Goal: Complete application form: Complete application form

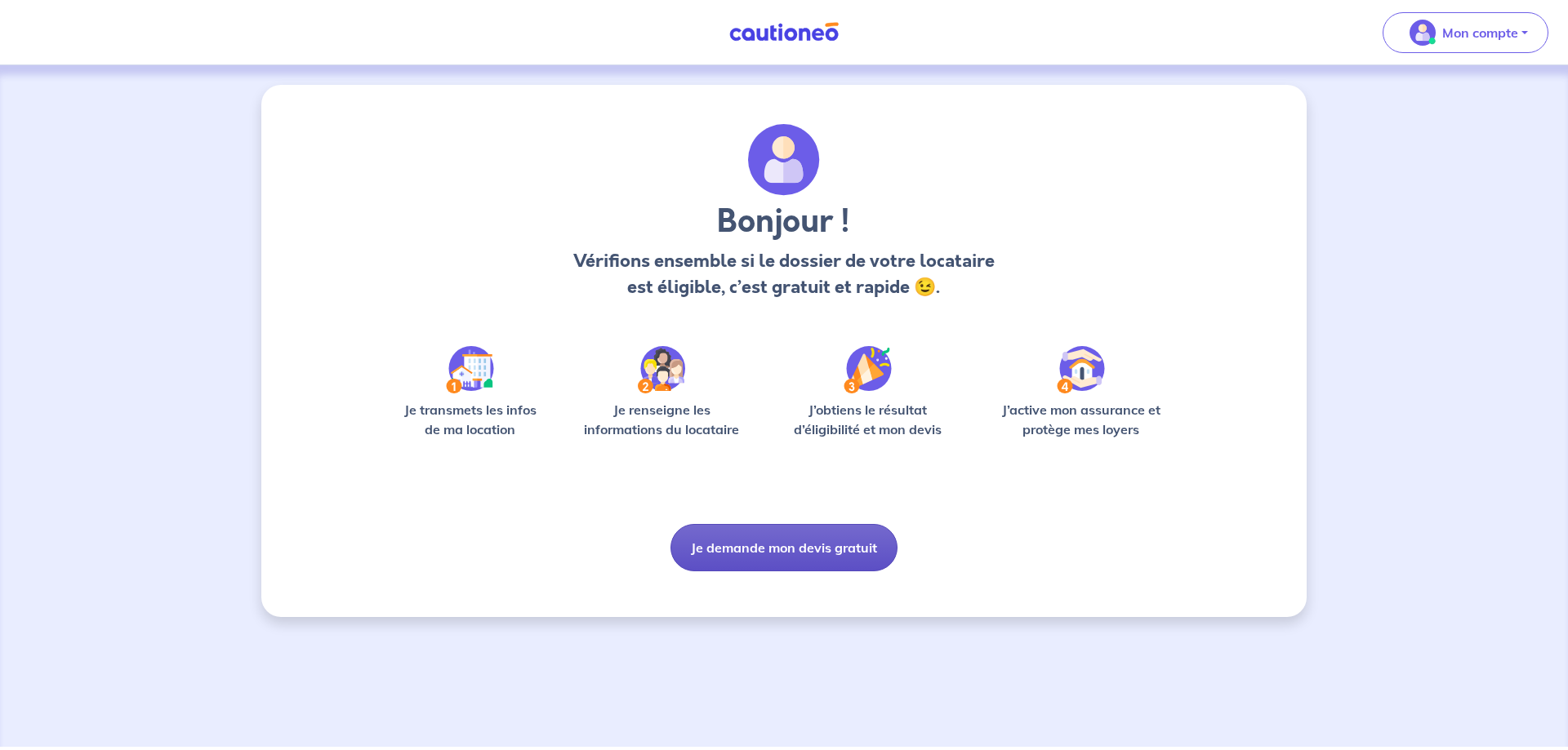
click at [783, 545] on button "Je demande mon devis gratuit" at bounding box center [784, 547] width 227 height 47
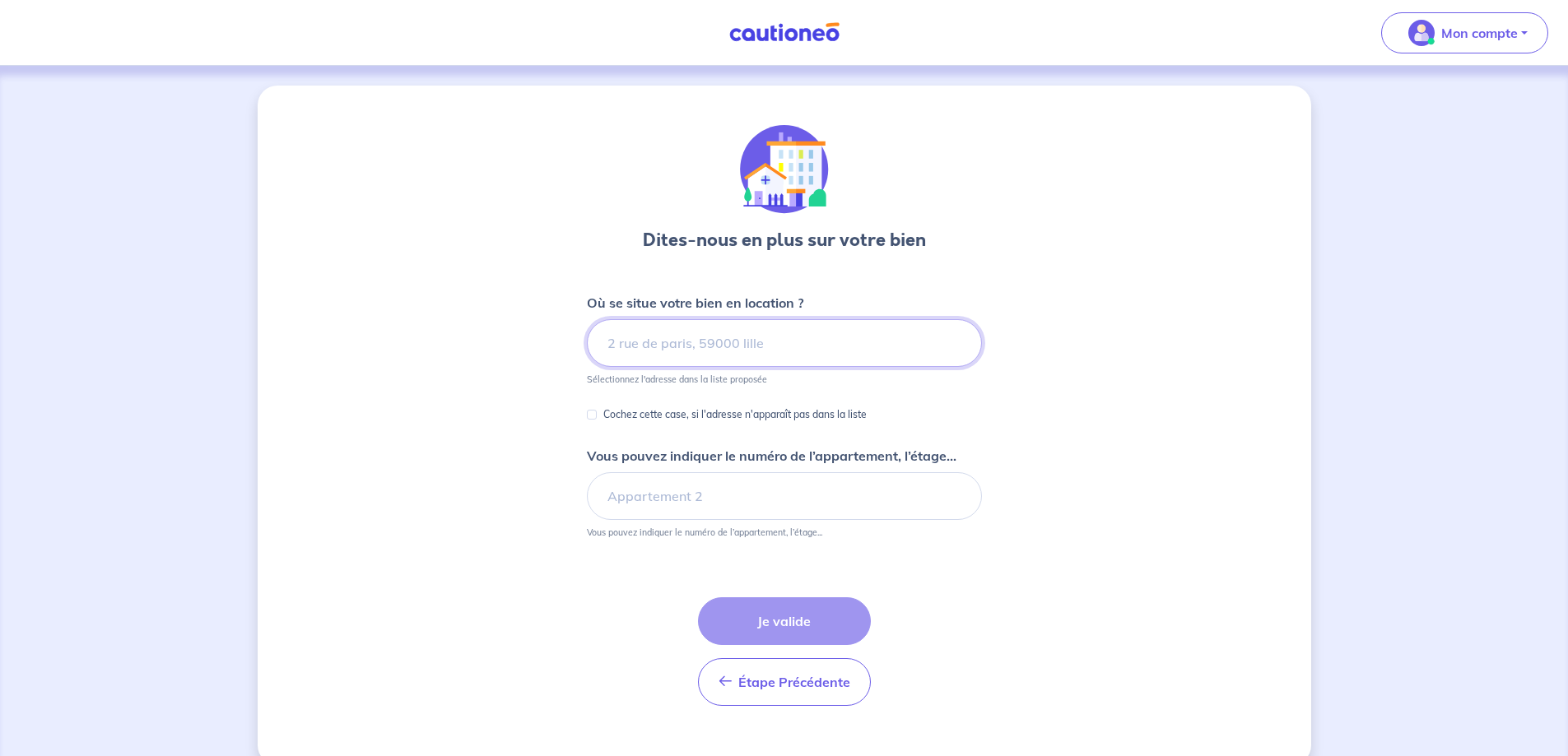
click at [717, 347] on input at bounding box center [784, 342] width 395 height 48
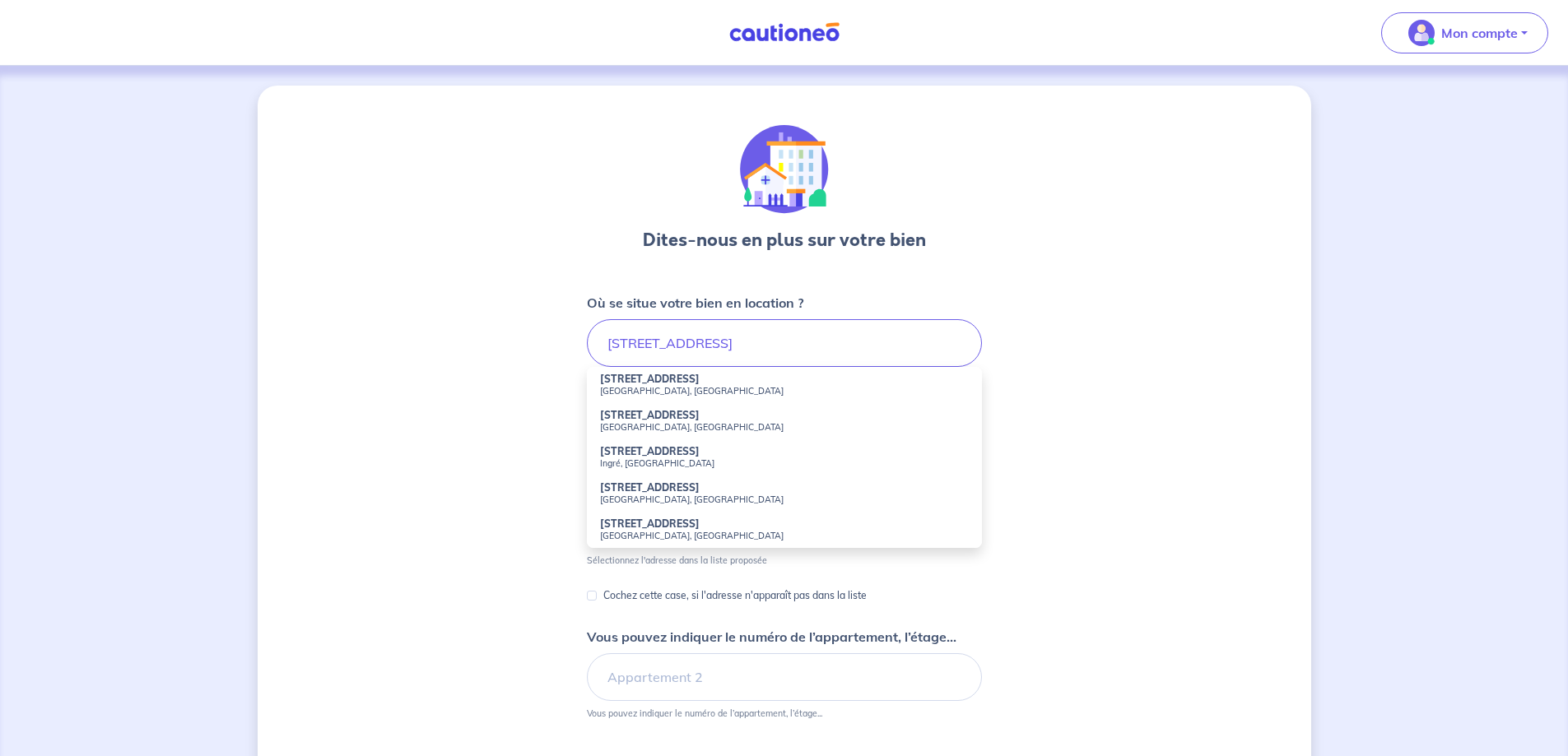
click at [666, 412] on strong "[STREET_ADDRESS]" at bounding box center [650, 415] width 100 height 13
type input "[STREET_ADDRESS]"
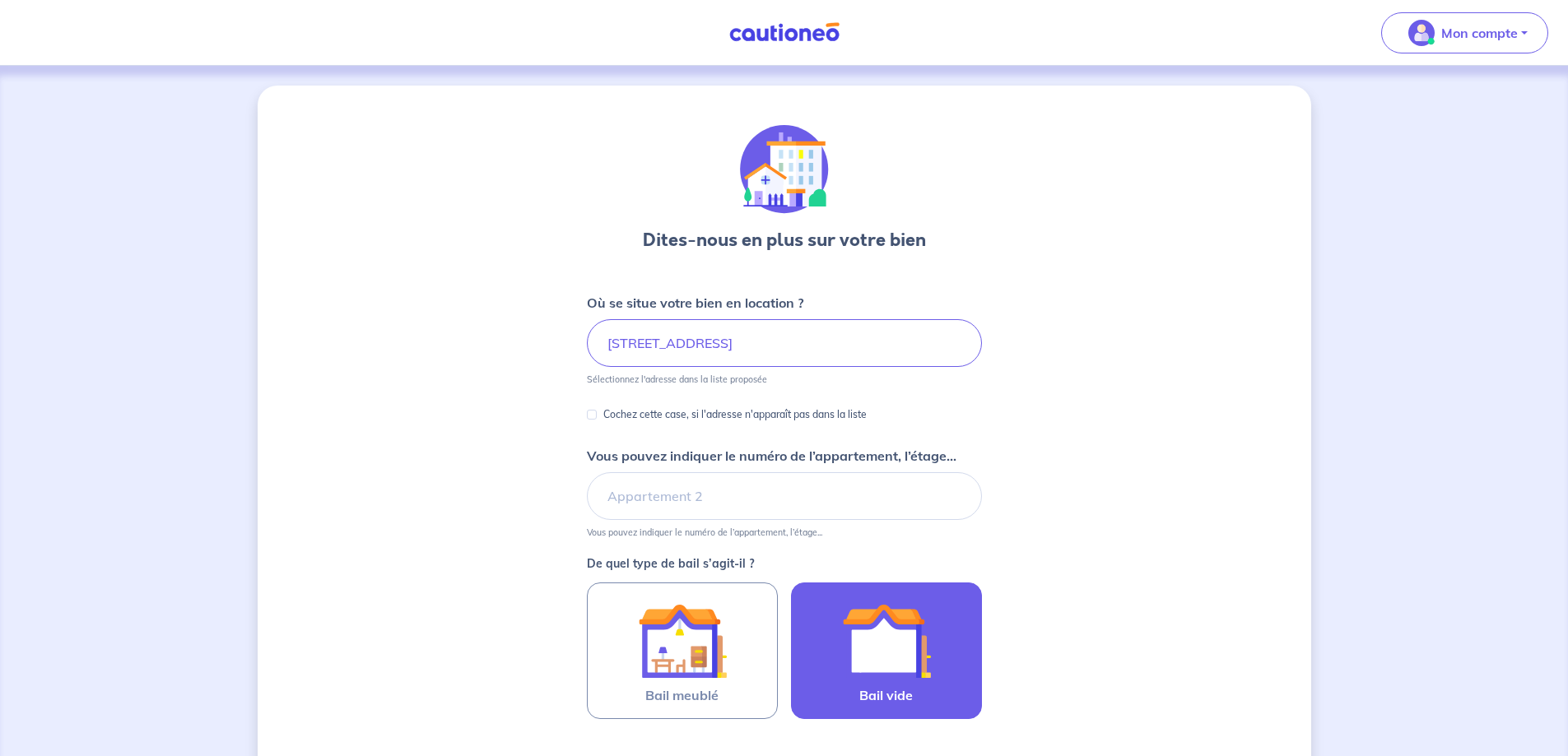
click at [916, 665] on img at bounding box center [886, 641] width 89 height 89
click at [0, 0] on input "Bail vide" at bounding box center [0, 0] width 0 height 0
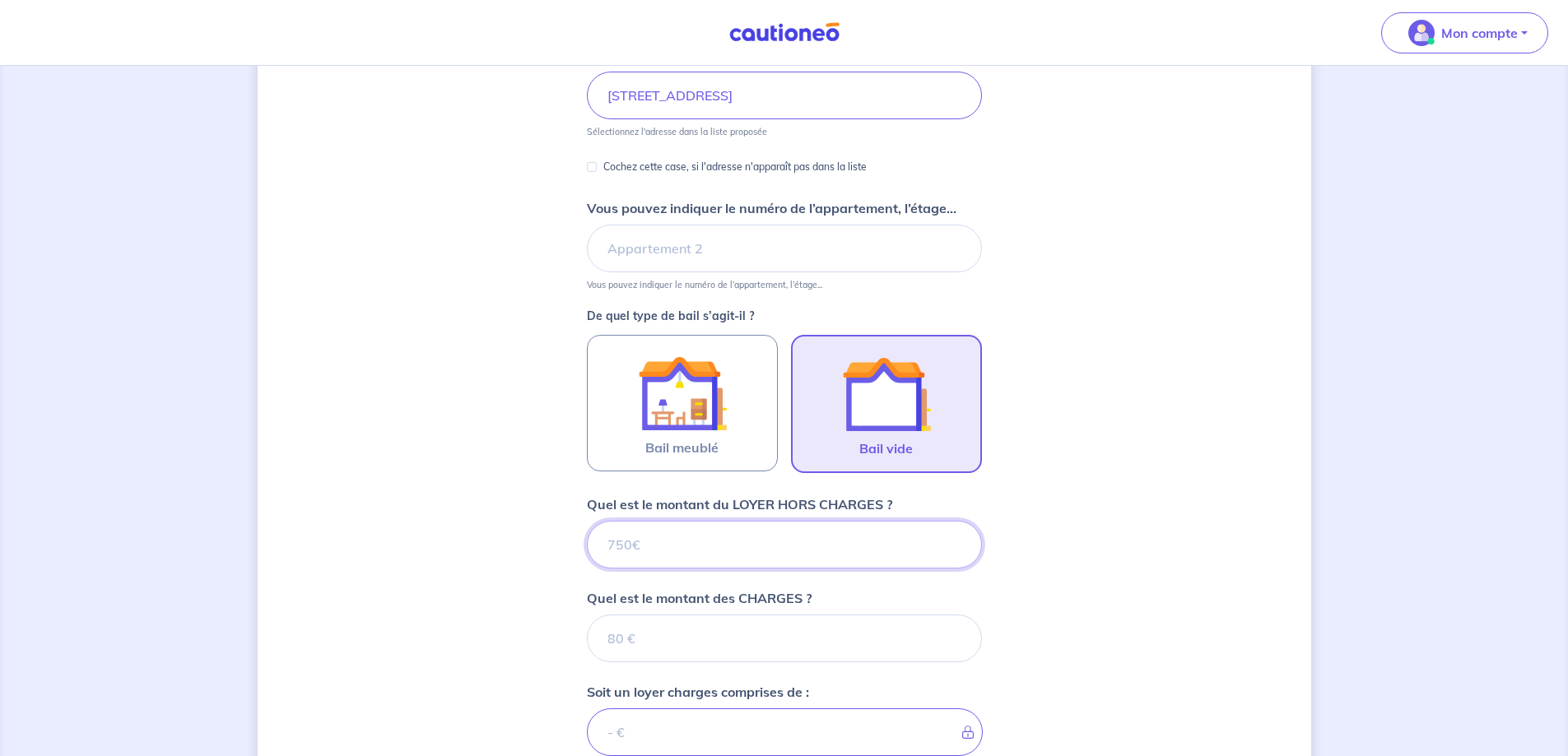
scroll to position [168, 0]
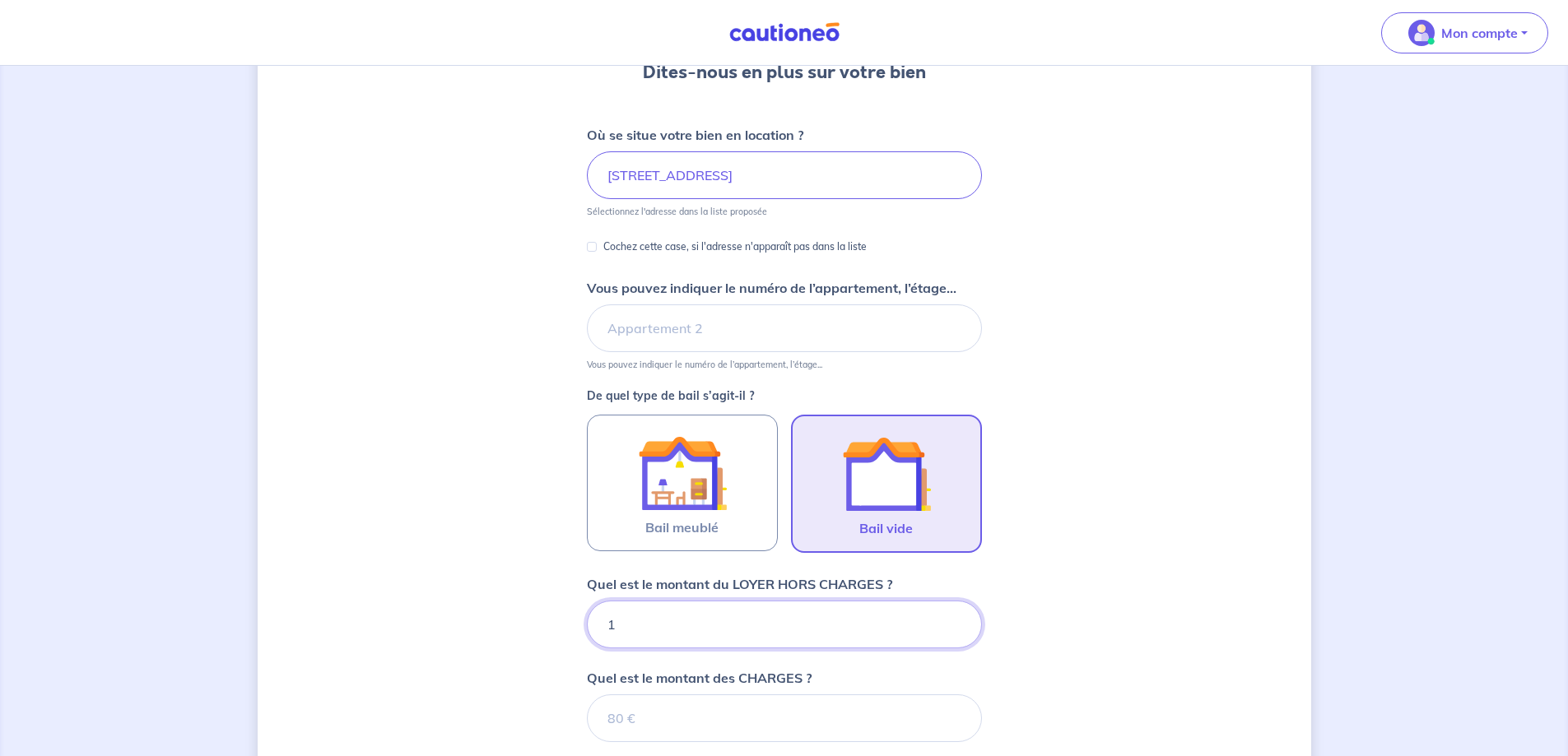
type input "13"
type input "1350"
type input "70"
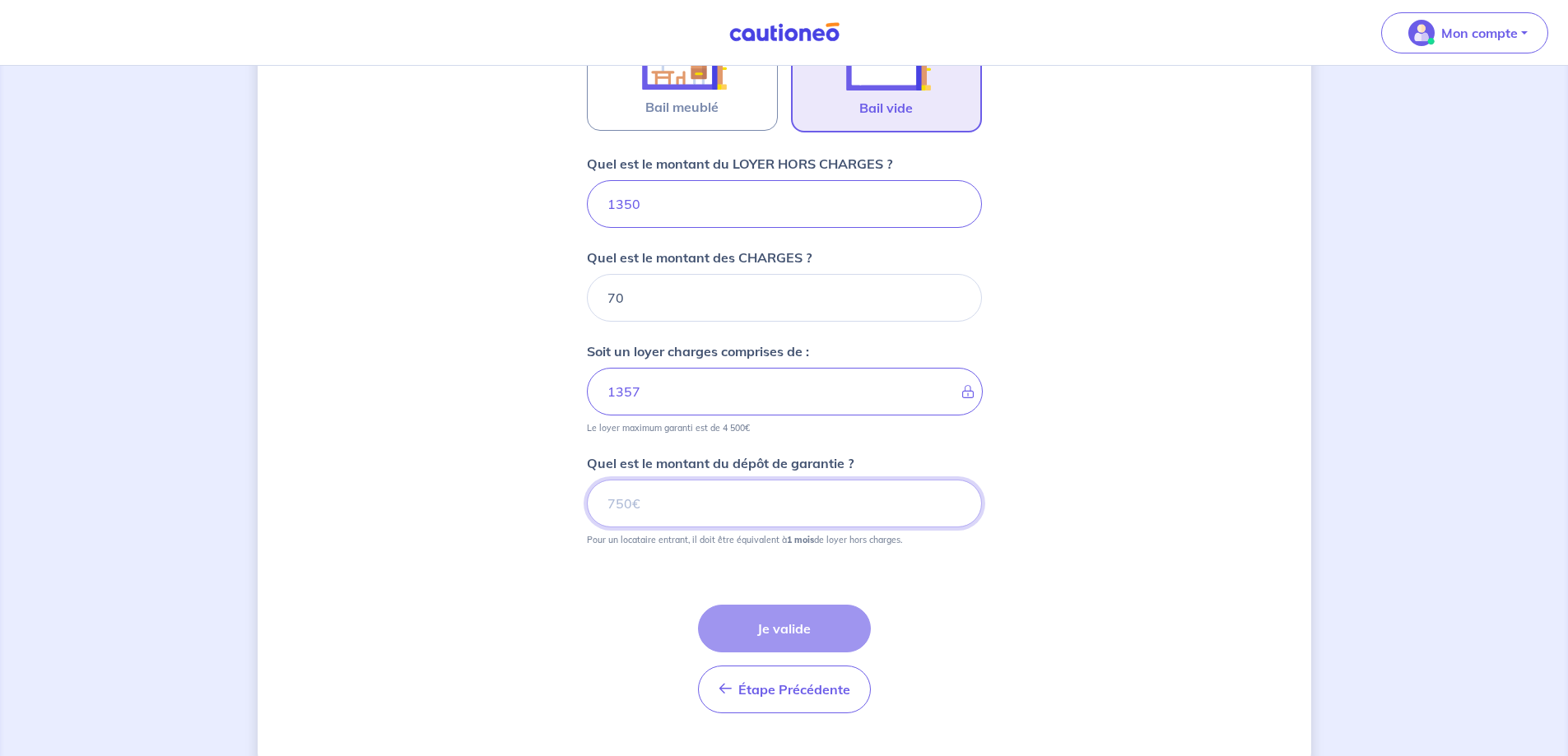
type input "1420"
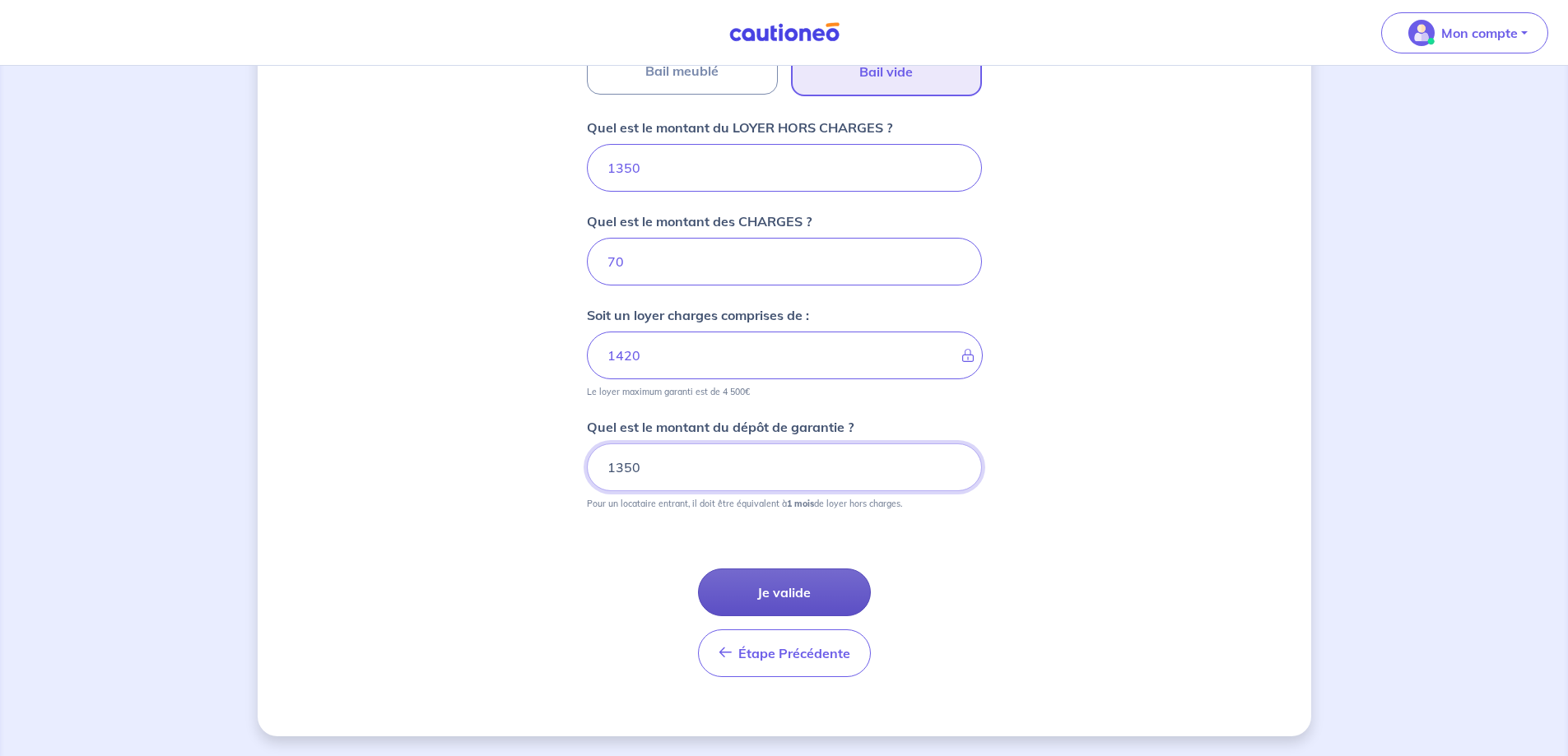
type input "1350"
click at [765, 598] on button "Je valide" at bounding box center [784, 592] width 173 height 48
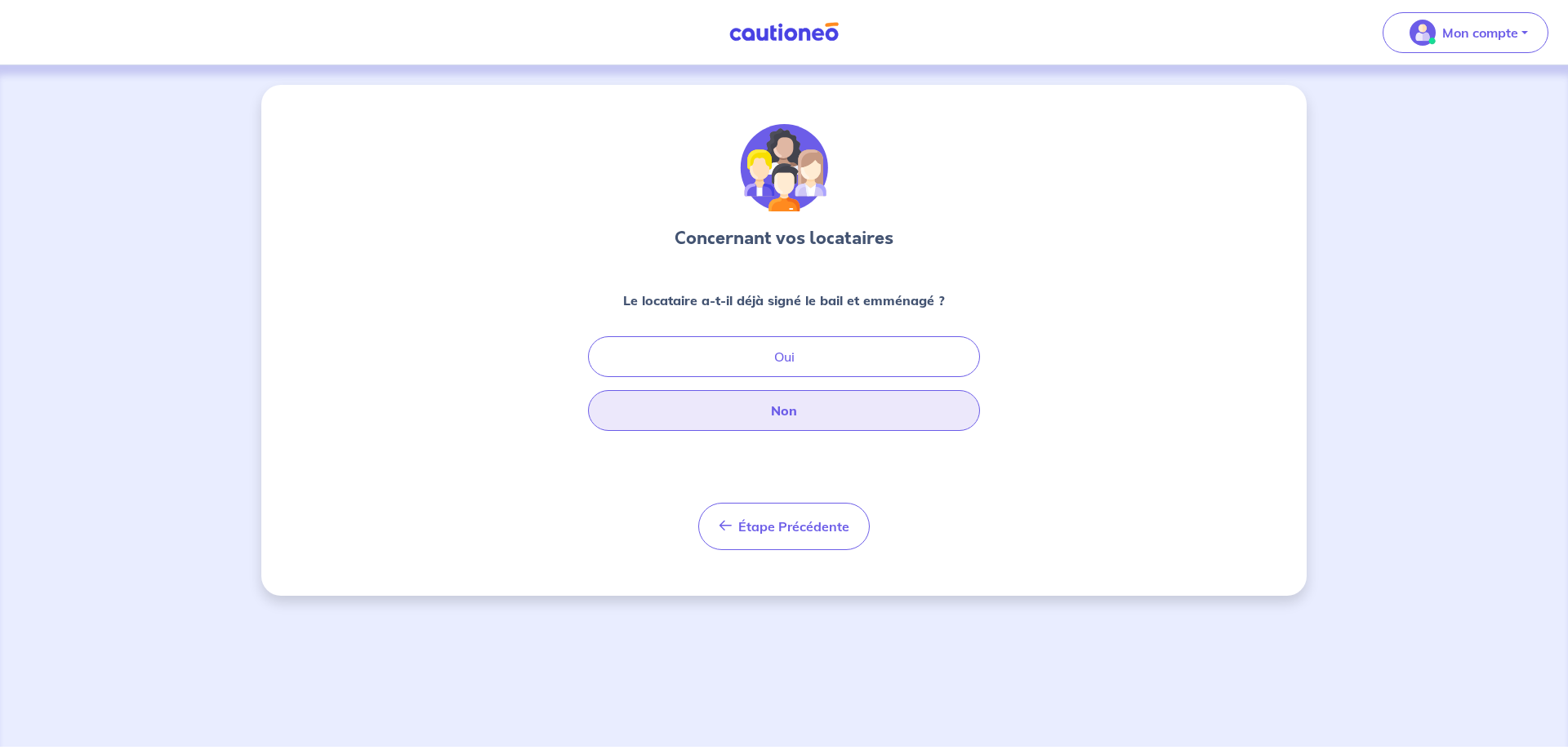
click at [786, 408] on button "Non" at bounding box center [784, 411] width 392 height 41
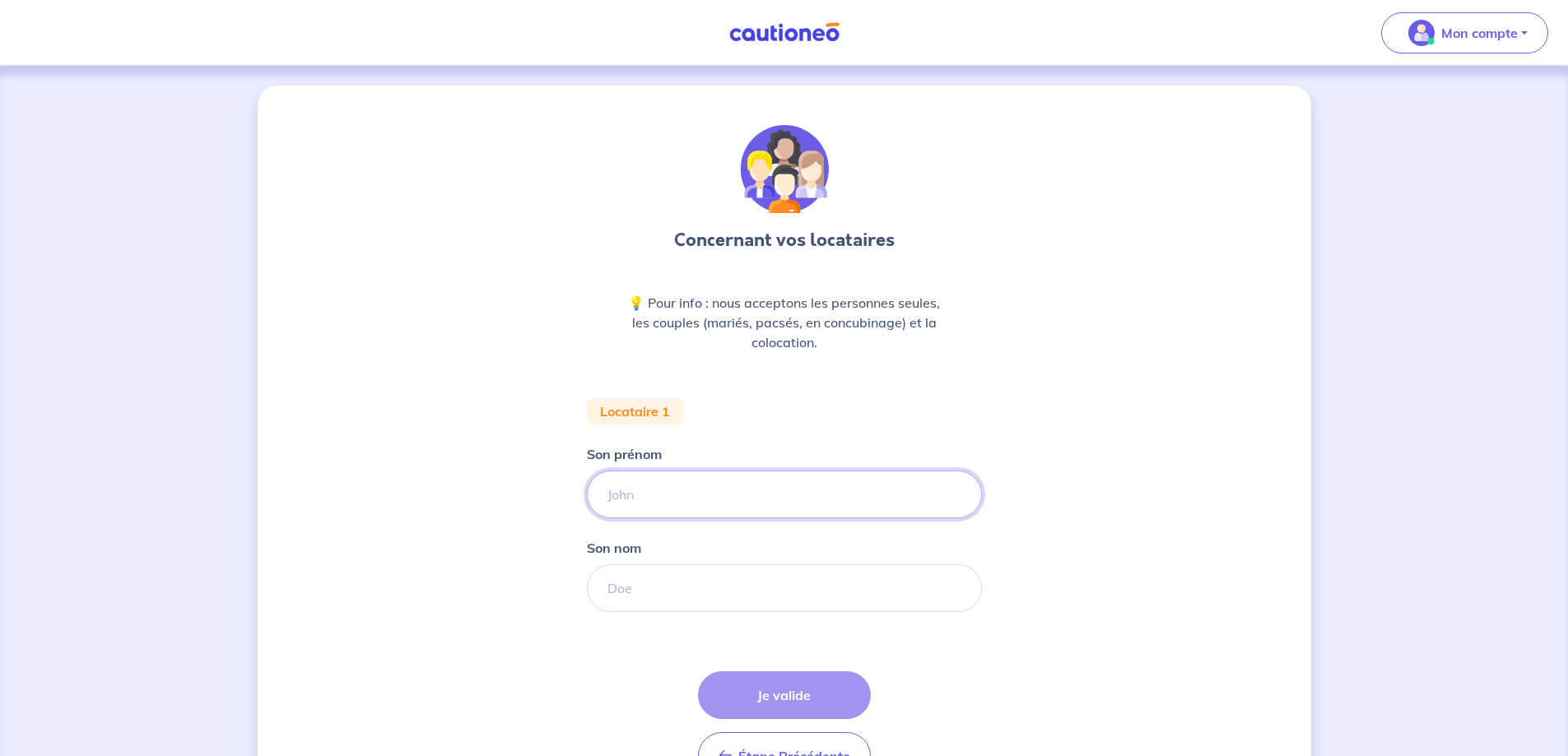
click at [672, 513] on input "Son prénom" at bounding box center [784, 494] width 395 height 48
type input "azd"
click at [686, 604] on input "Son nom" at bounding box center [784, 588] width 395 height 48
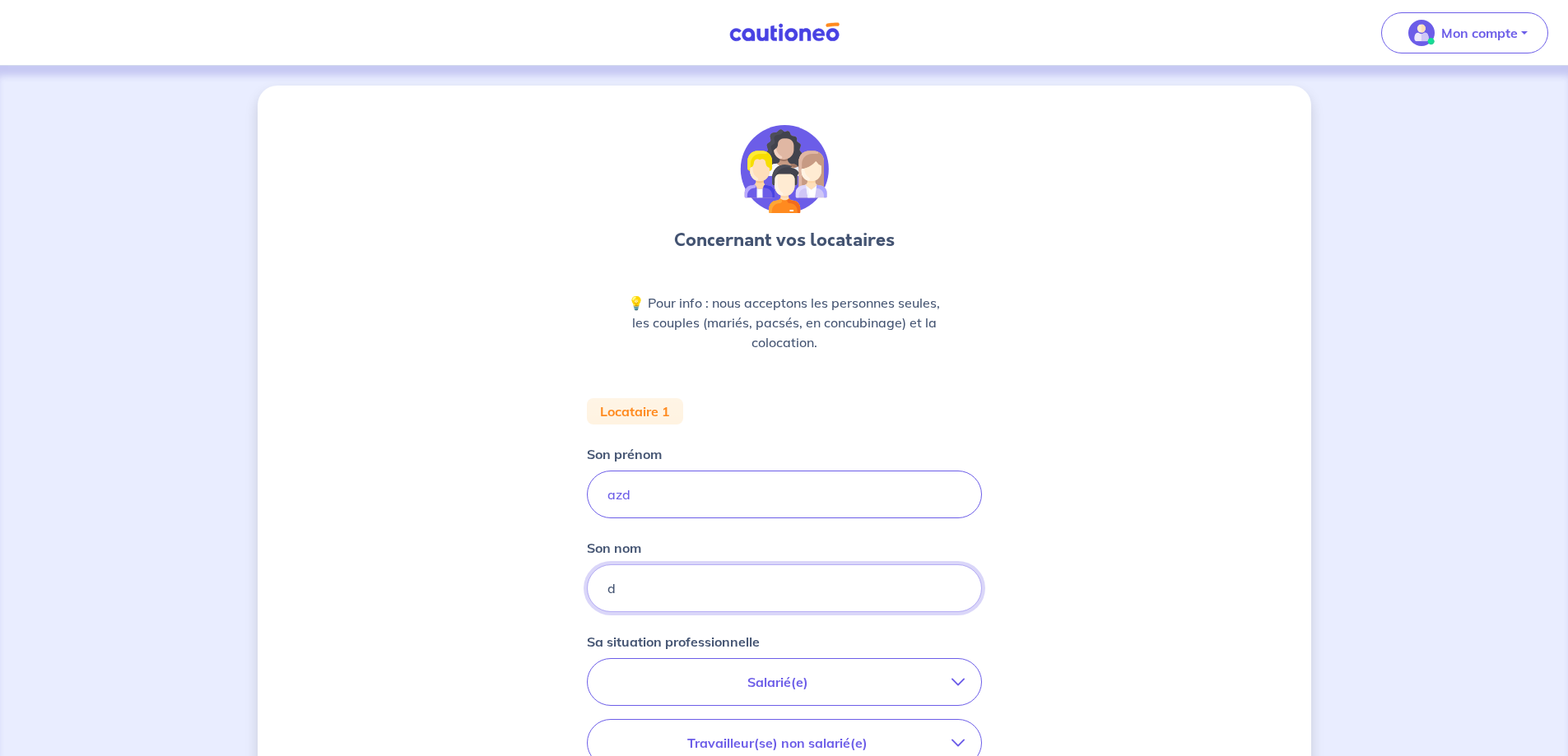
type input "d"
drag, startPoint x: 651, startPoint y: 492, endPoint x: 574, endPoint y: 481, distance: 77.8
click at [574, 481] on div "Concernant vos locataires 💡 Pour info : nous acceptons les personnes seules, le…" at bounding box center [784, 606] width 1053 height 1040
type input "SEBASTIEN"
type input "[PERSON_NAME]"
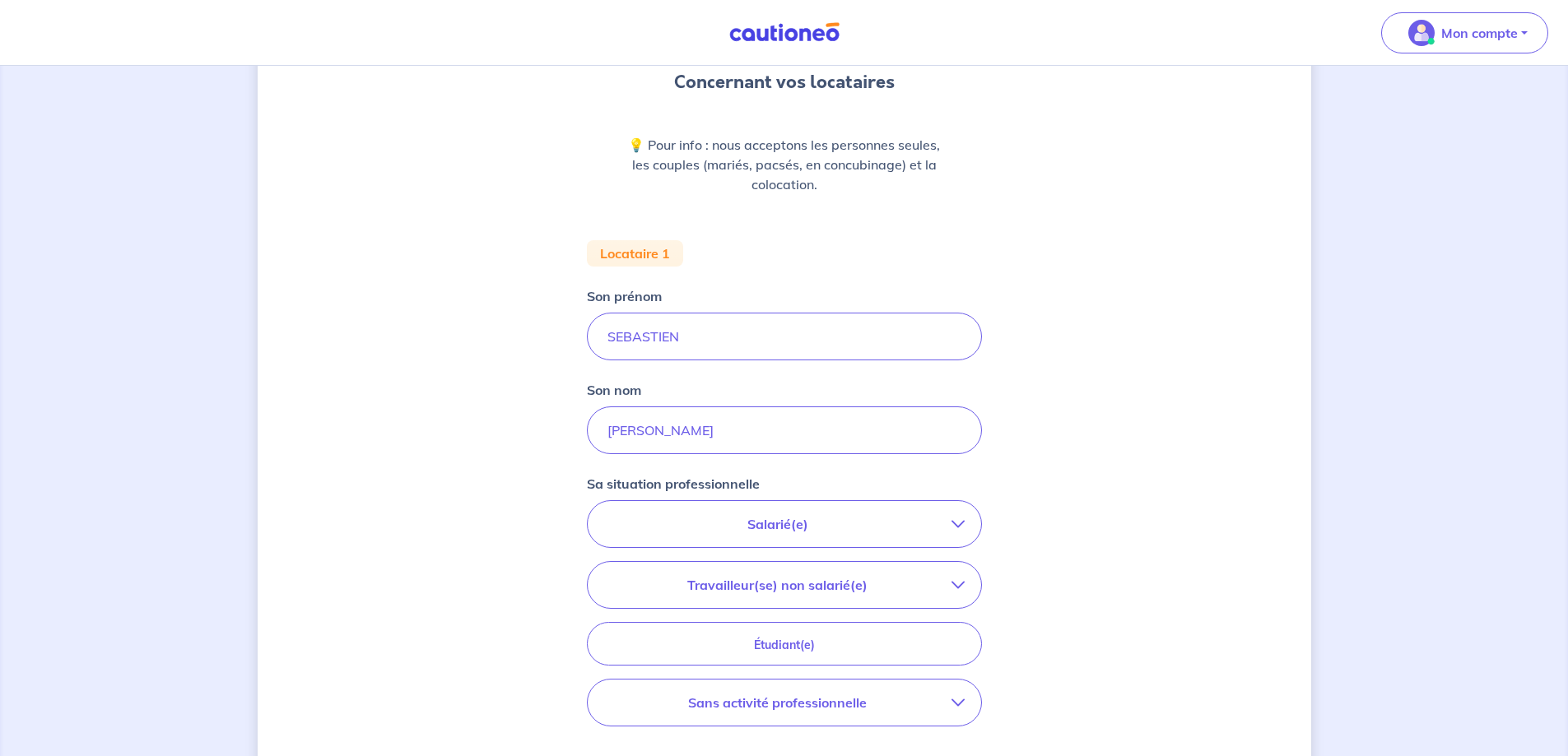
scroll to position [165, 0]
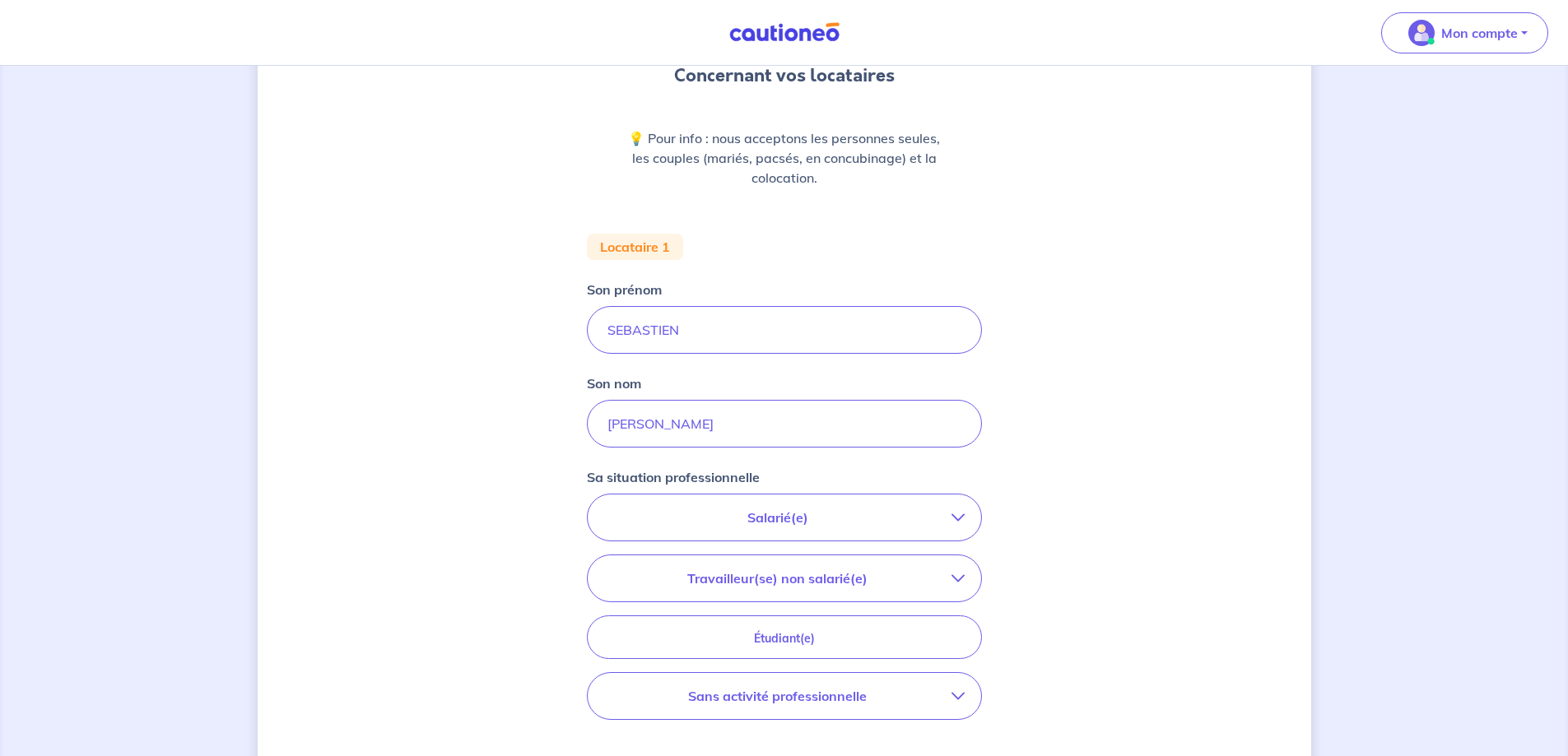
click at [889, 569] on p "Travailleur(se) non salarié(e)" at bounding box center [777, 578] width 347 height 20
click at [695, 671] on p "Chef d'entreprise" at bounding box center [695, 669] width 108 height 20
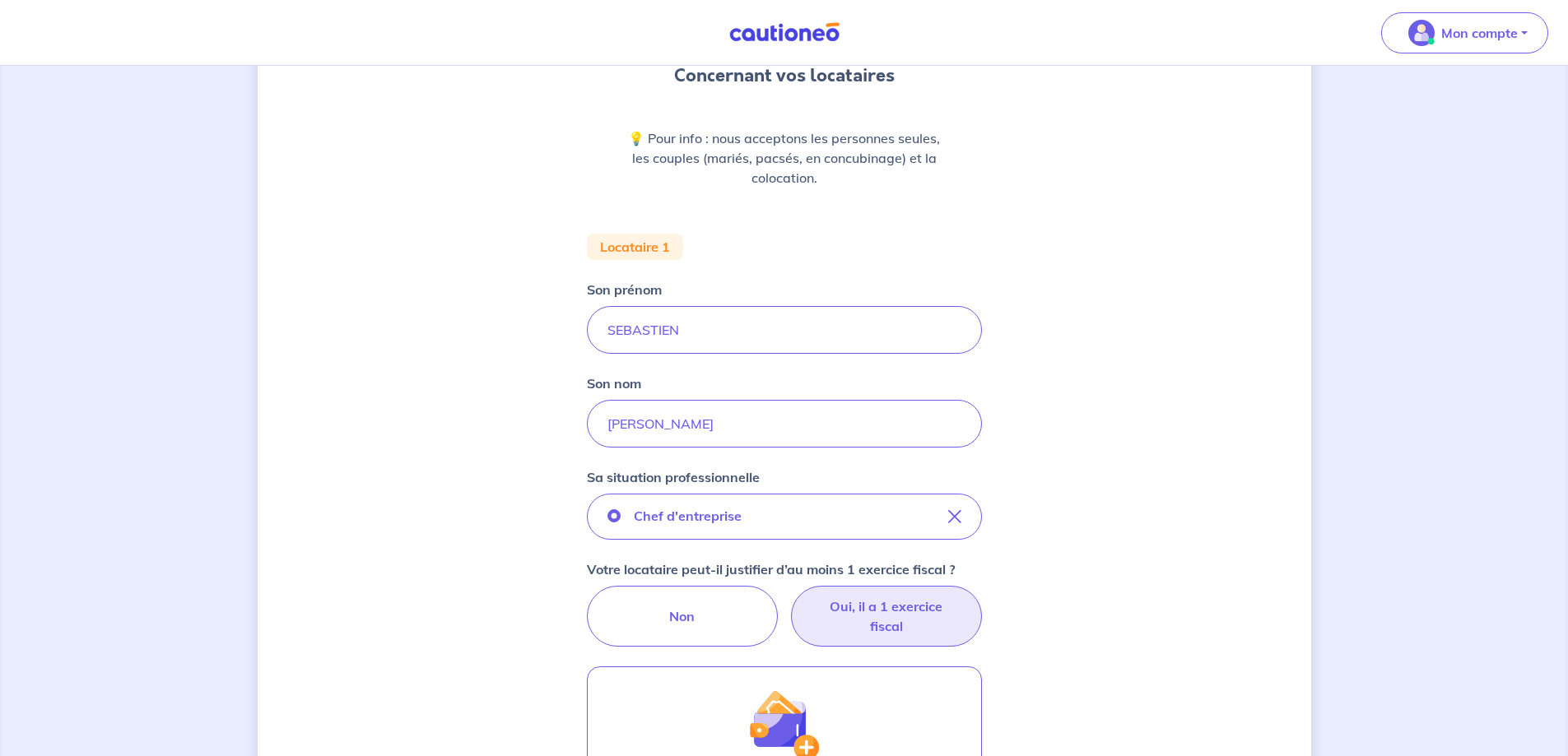
click at [848, 614] on label "Oui, il a 1 exercice fiscal" at bounding box center [887, 616] width 191 height 61
click at [789, 597] on input "Oui, il a 1 exercice fiscal" at bounding box center [784, 591] width 11 height 11
radio input "true"
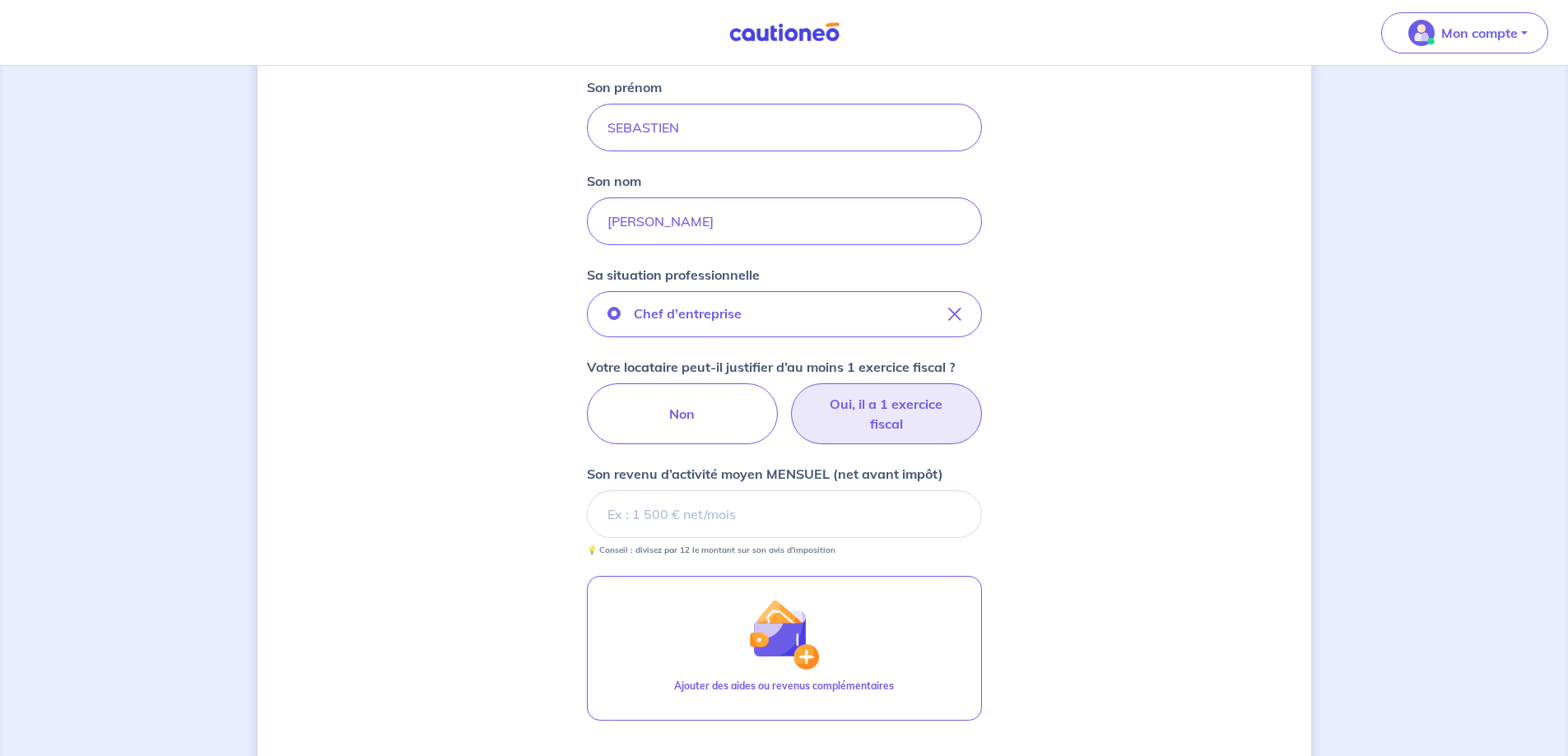
scroll to position [412, 0]
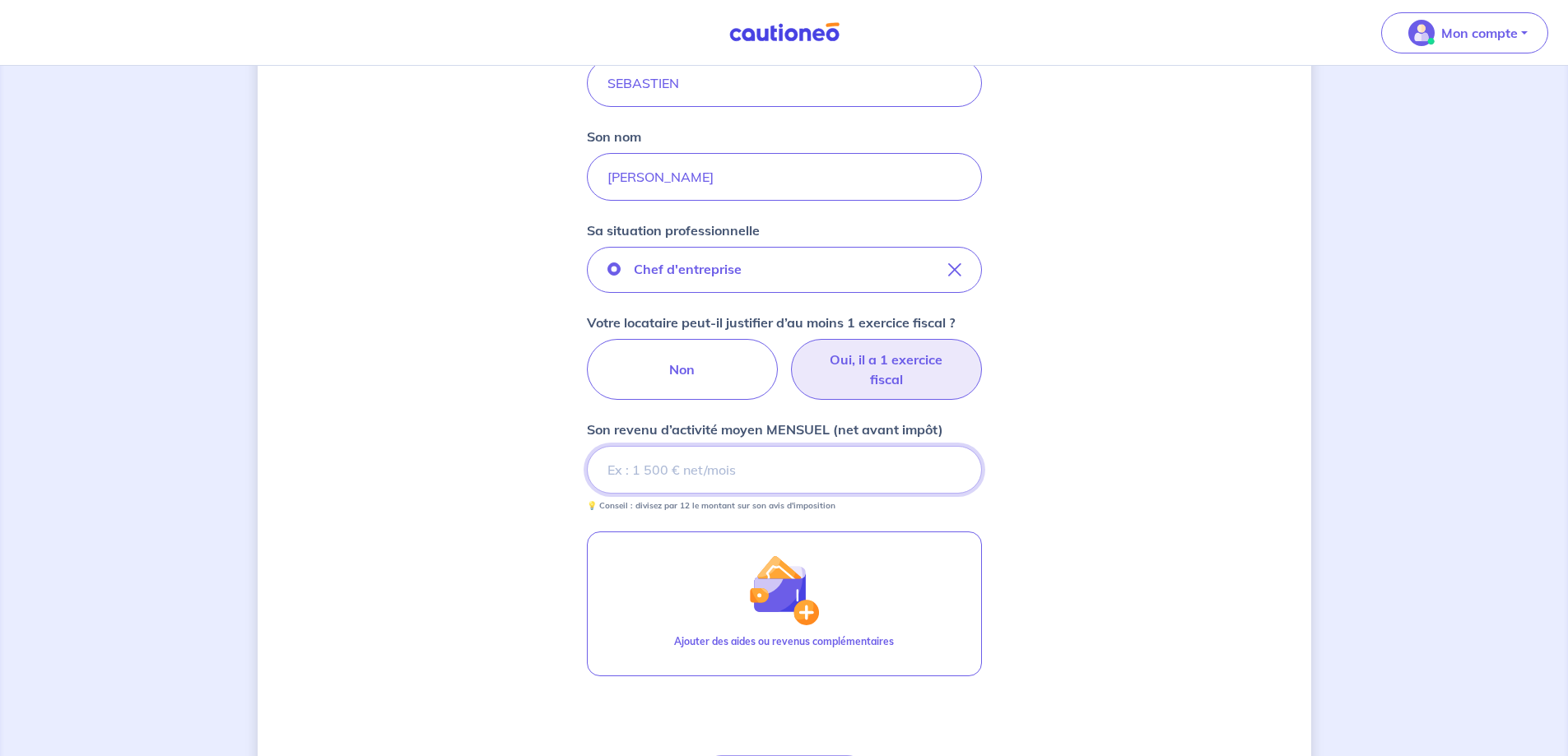
click at [842, 461] on input "Son revenu d’activité moyen MENSUEL (net avant impôt)" at bounding box center [784, 469] width 395 height 48
click at [671, 483] on input "Son revenu d’activité moyen MENSUEL (net avant impôt)" at bounding box center [784, 469] width 395 height 48
click at [785, 432] on p "Son revenu d’activité moyen MENSUEL (net avant impôt)" at bounding box center [764, 430] width 356 height 20
click at [785, 446] on input "Son revenu d’activité moyen MENSUEL (net avant impôt)" at bounding box center [784, 469] width 395 height 48
click at [707, 514] on form "Locataire 1 Son prénom [PERSON_NAME] nom [PERSON_NAME] Sa situation professionn…" at bounding box center [784, 432] width 395 height 890
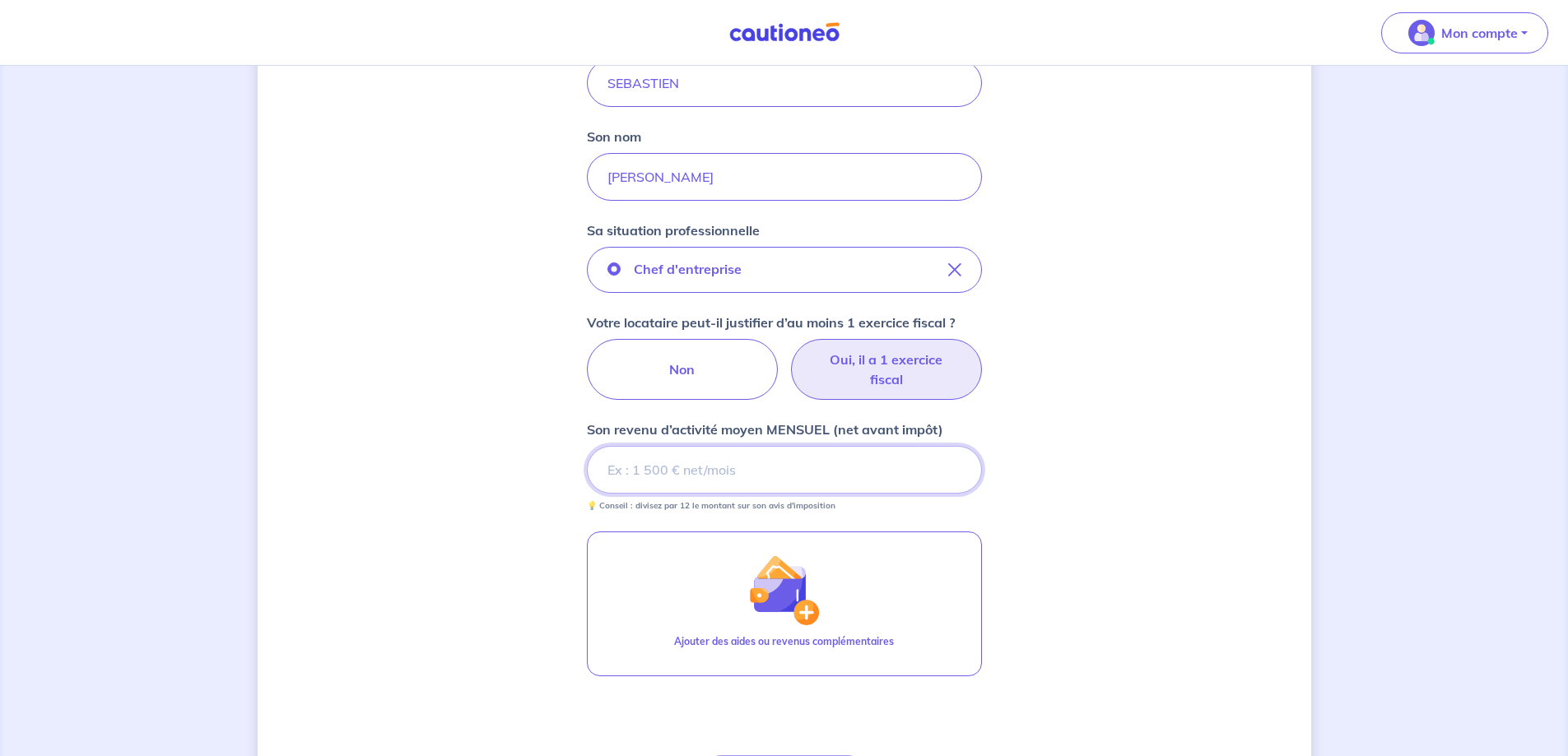
click at [725, 476] on input "Son revenu d’activité moyen MENSUEL (net avant impôt)" at bounding box center [784, 469] width 395 height 48
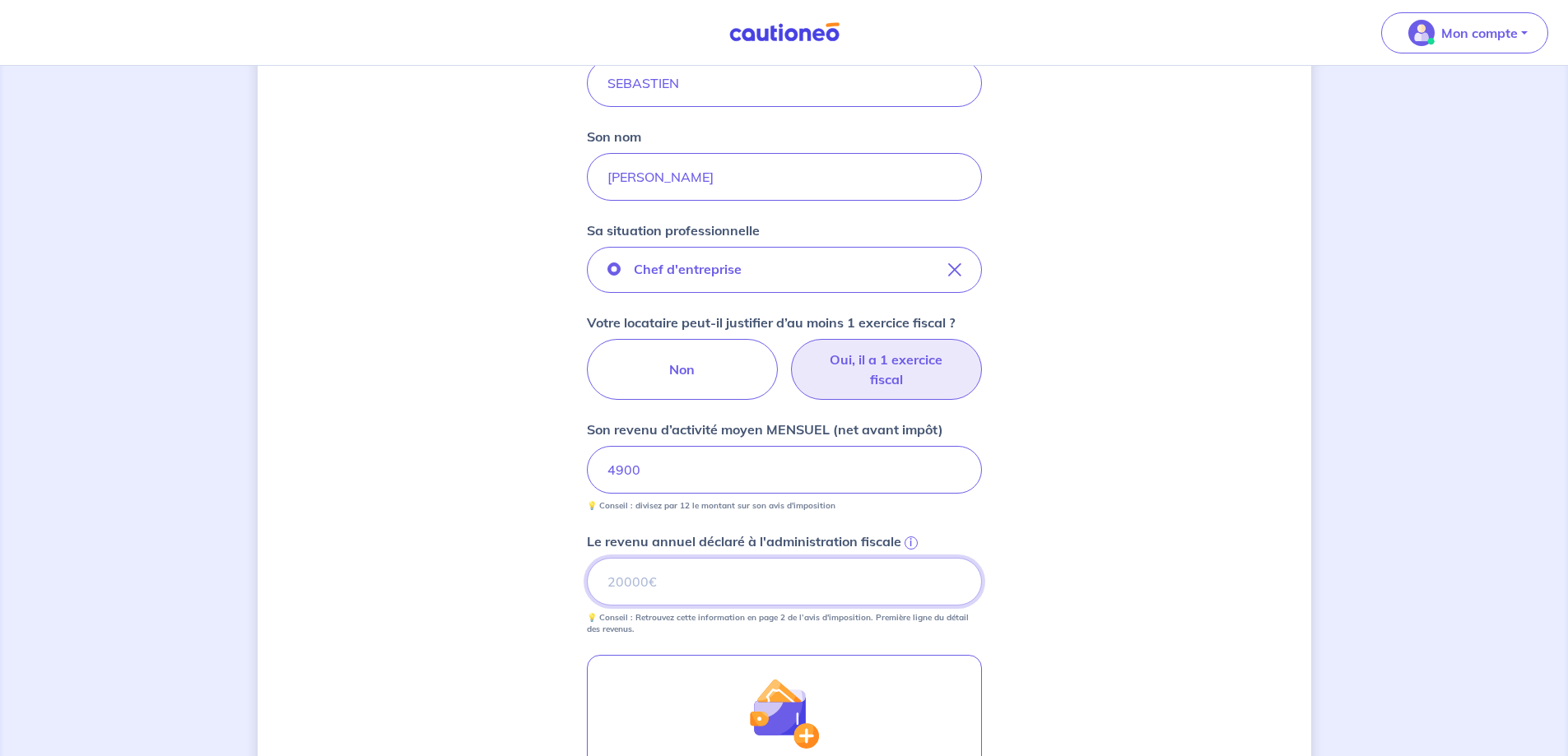
click at [713, 599] on input "Le revenu annuel déclaré à l'administration fiscale i" at bounding box center [784, 581] width 395 height 48
type input "59036"
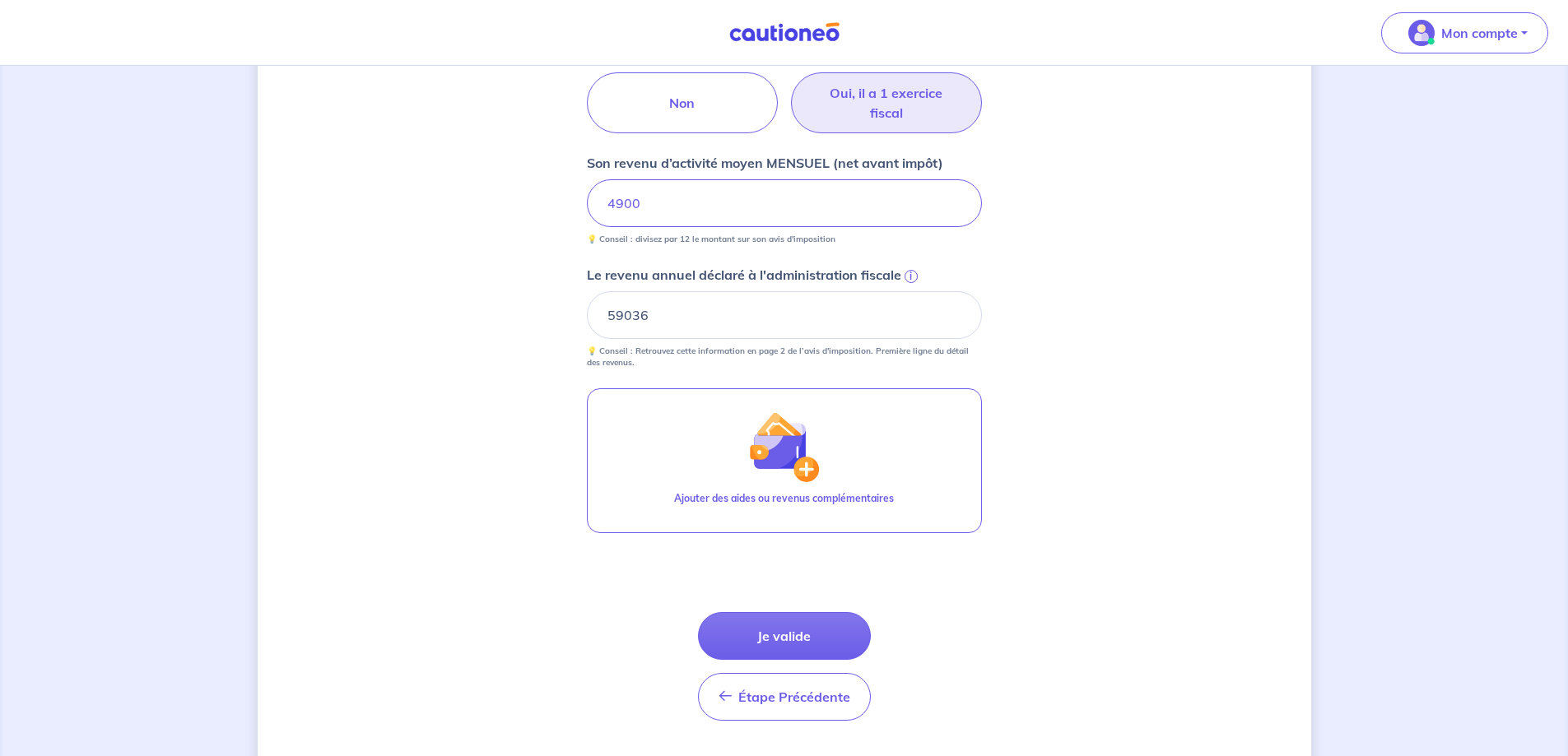
scroll to position [722, 0]
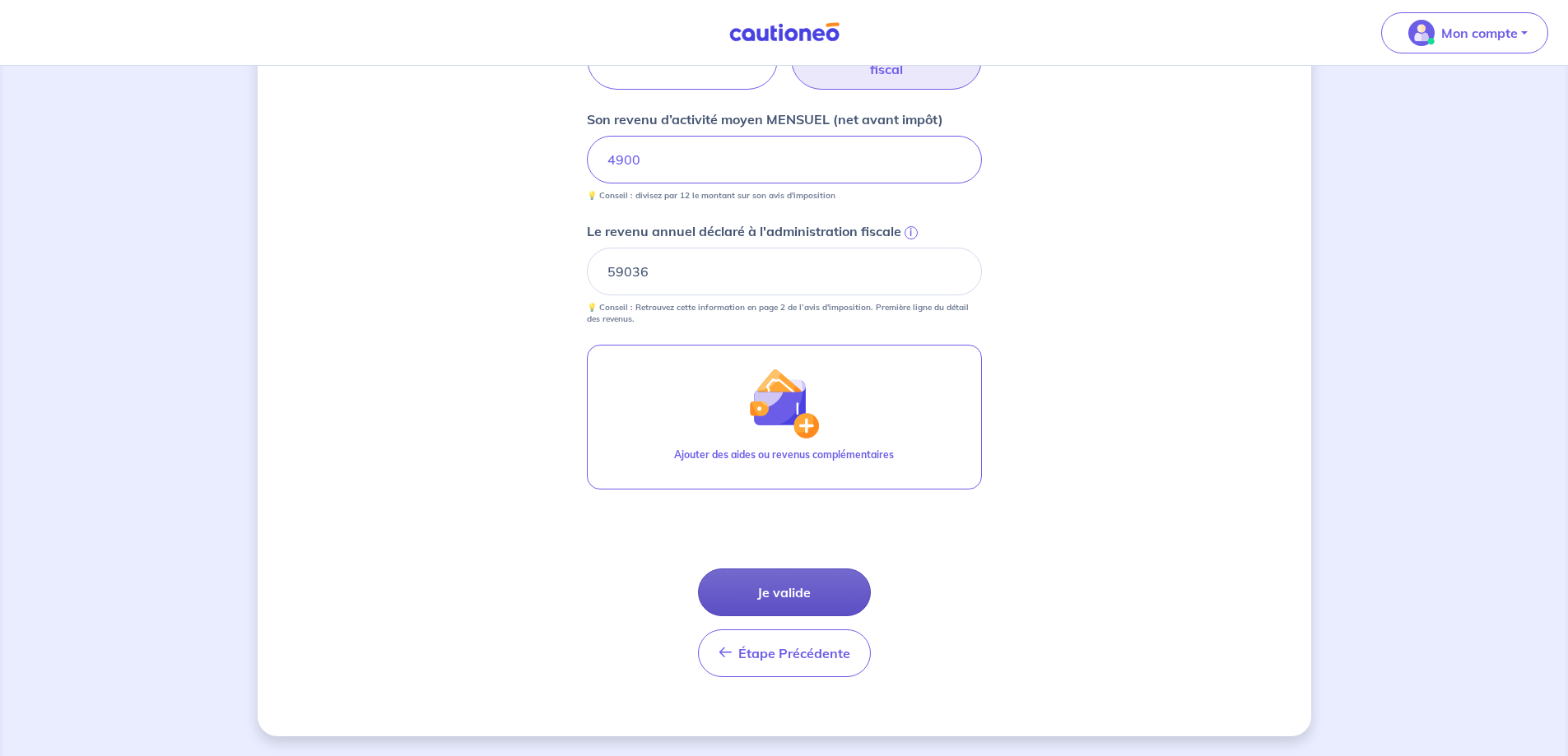
click at [789, 587] on button "Je valide" at bounding box center [784, 592] width 173 height 48
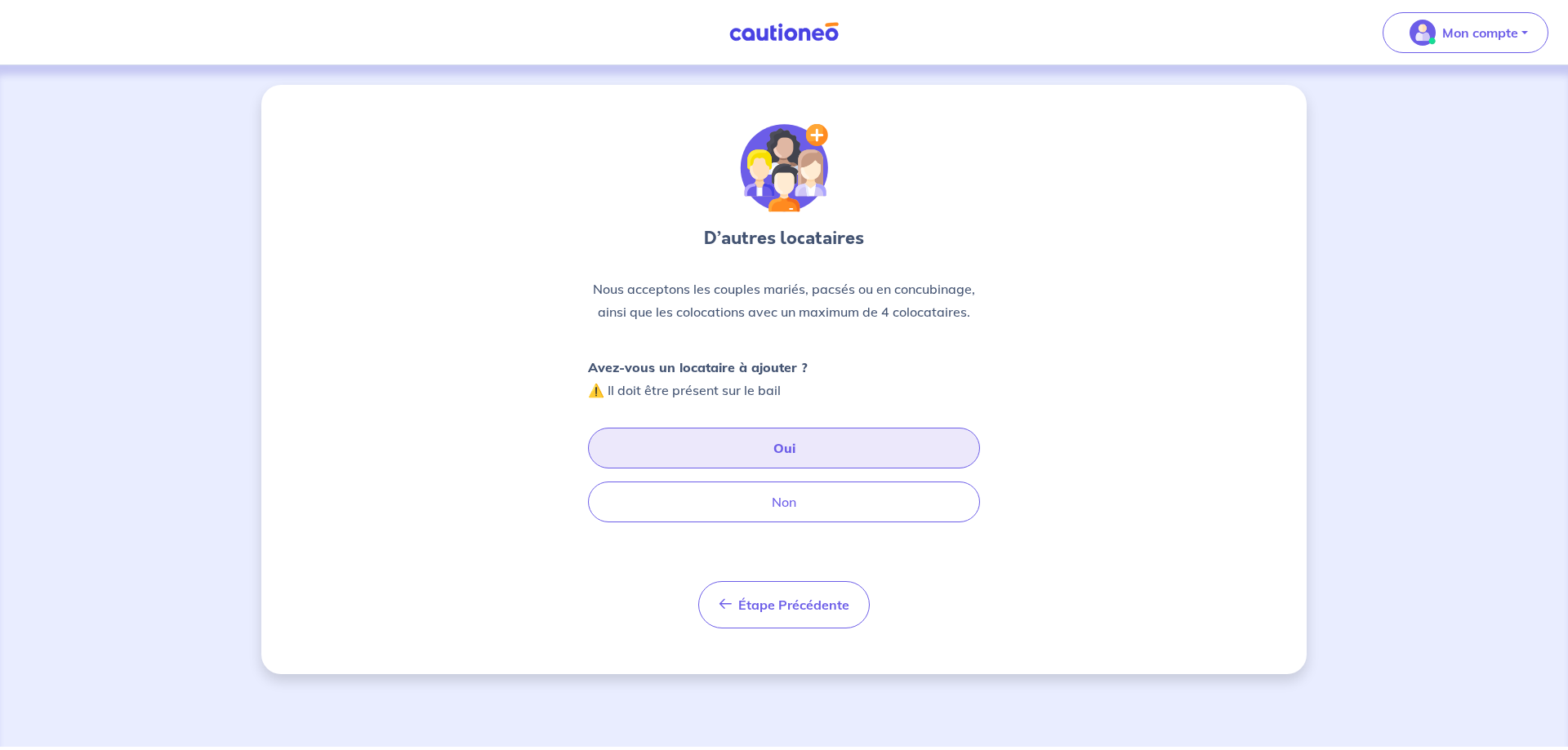
click at [796, 460] on button "Oui" at bounding box center [784, 449] width 392 height 41
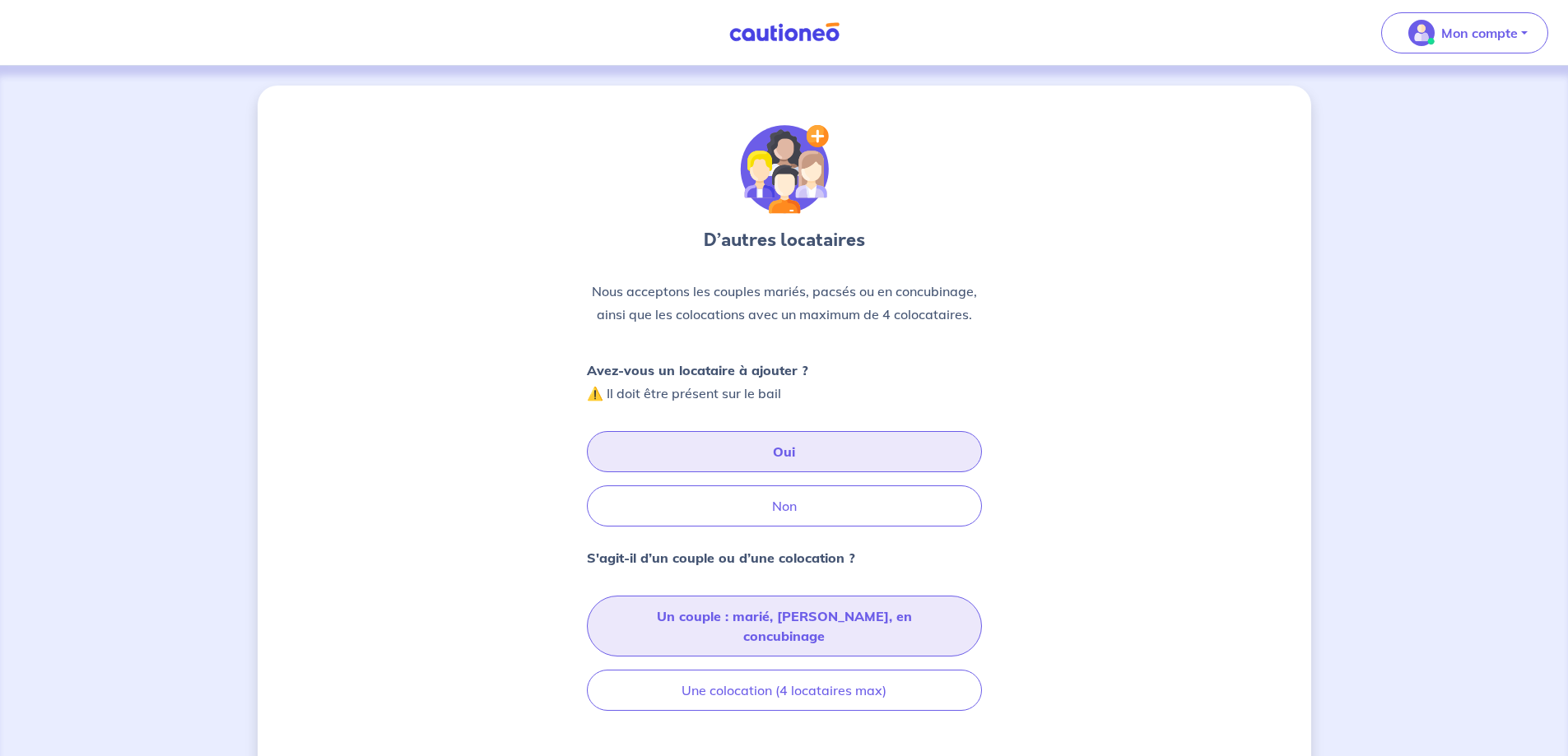
click at [734, 603] on button "Un couple : marié, [PERSON_NAME], en concubinage" at bounding box center [784, 626] width 395 height 61
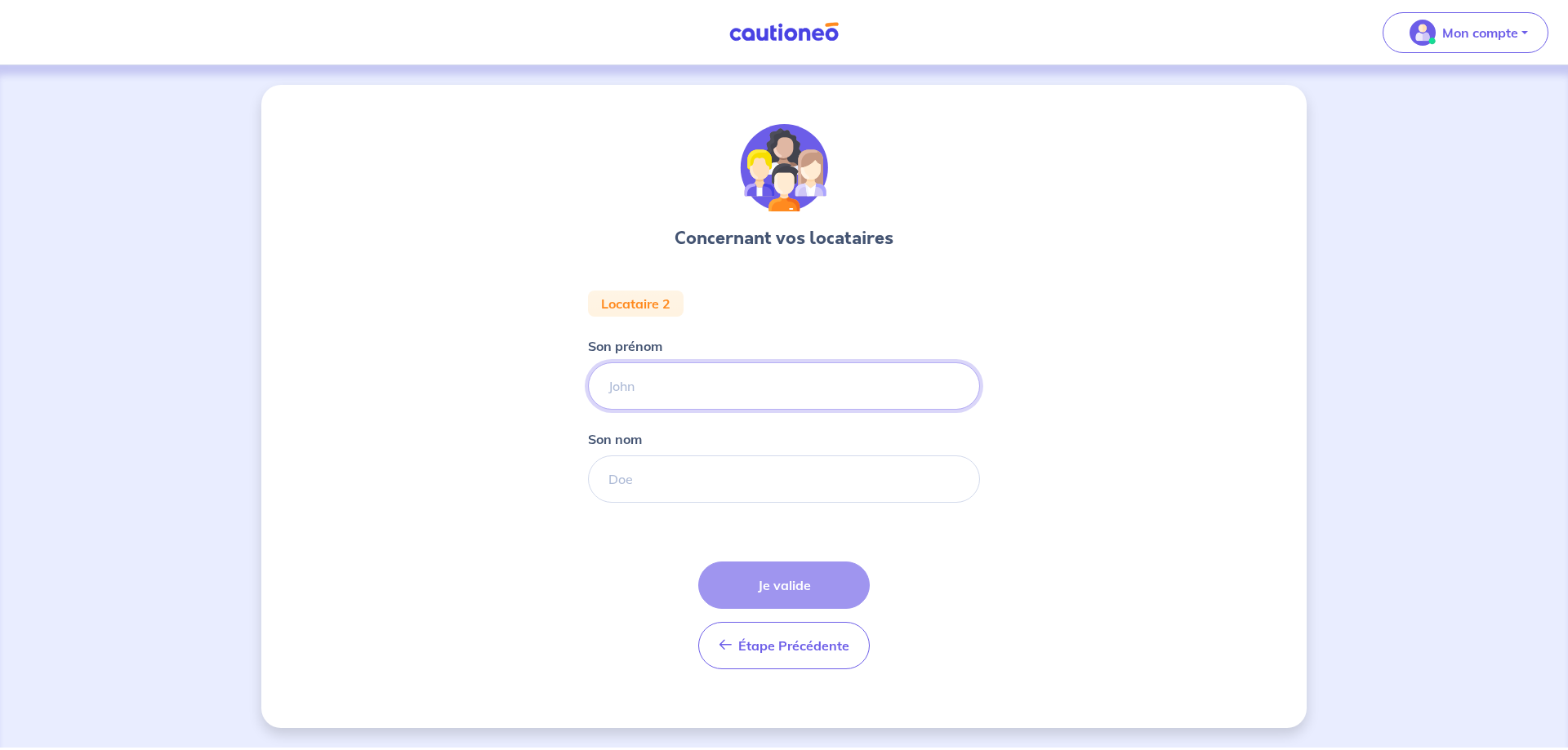
click at [661, 386] on input "Son prénom" at bounding box center [784, 386] width 392 height 47
type input "TINASOA"
click at [701, 496] on input "Son nom" at bounding box center [784, 479] width 392 height 47
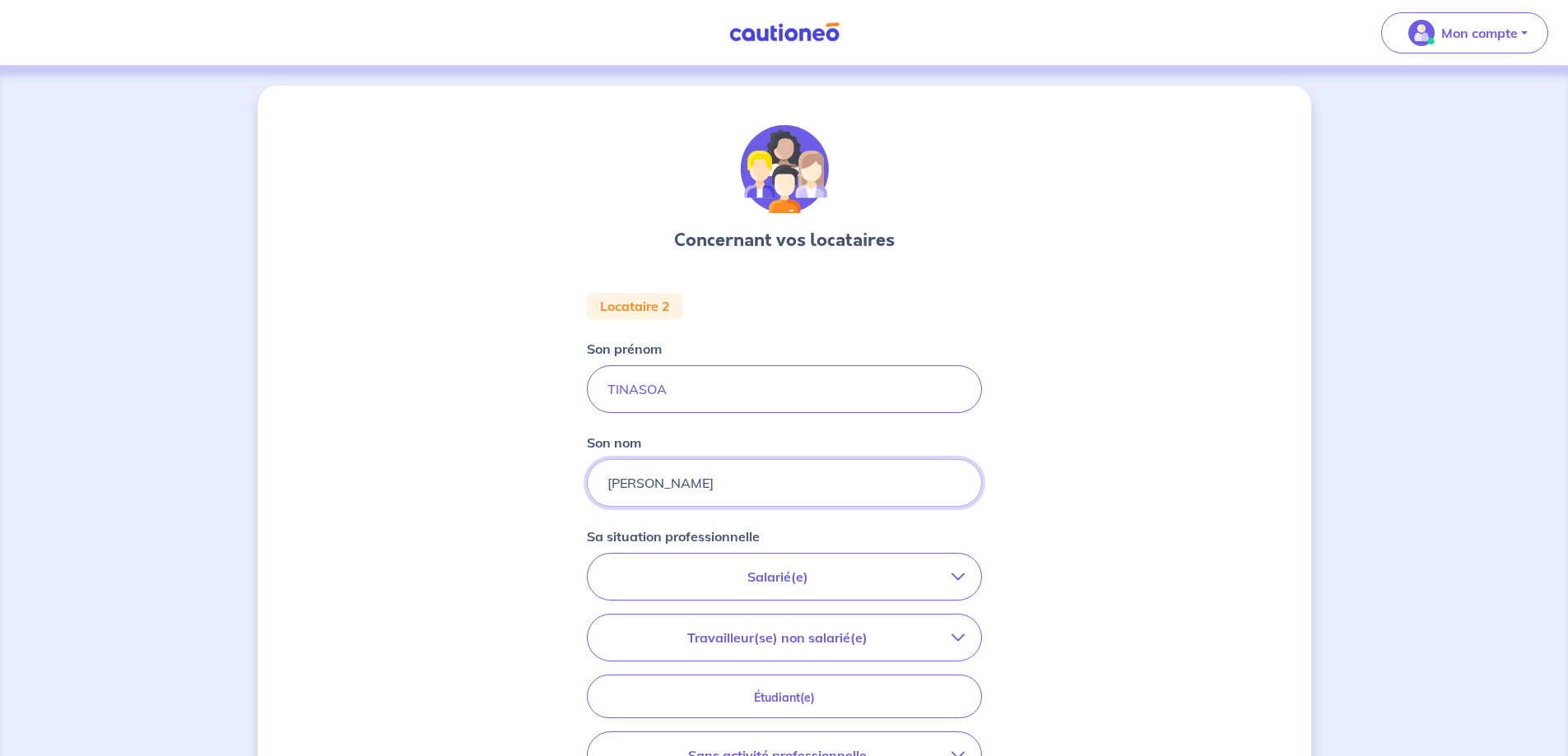
type input "[PERSON_NAME]"
click at [793, 588] on button "Salarié(e)" at bounding box center [784, 577] width 394 height 46
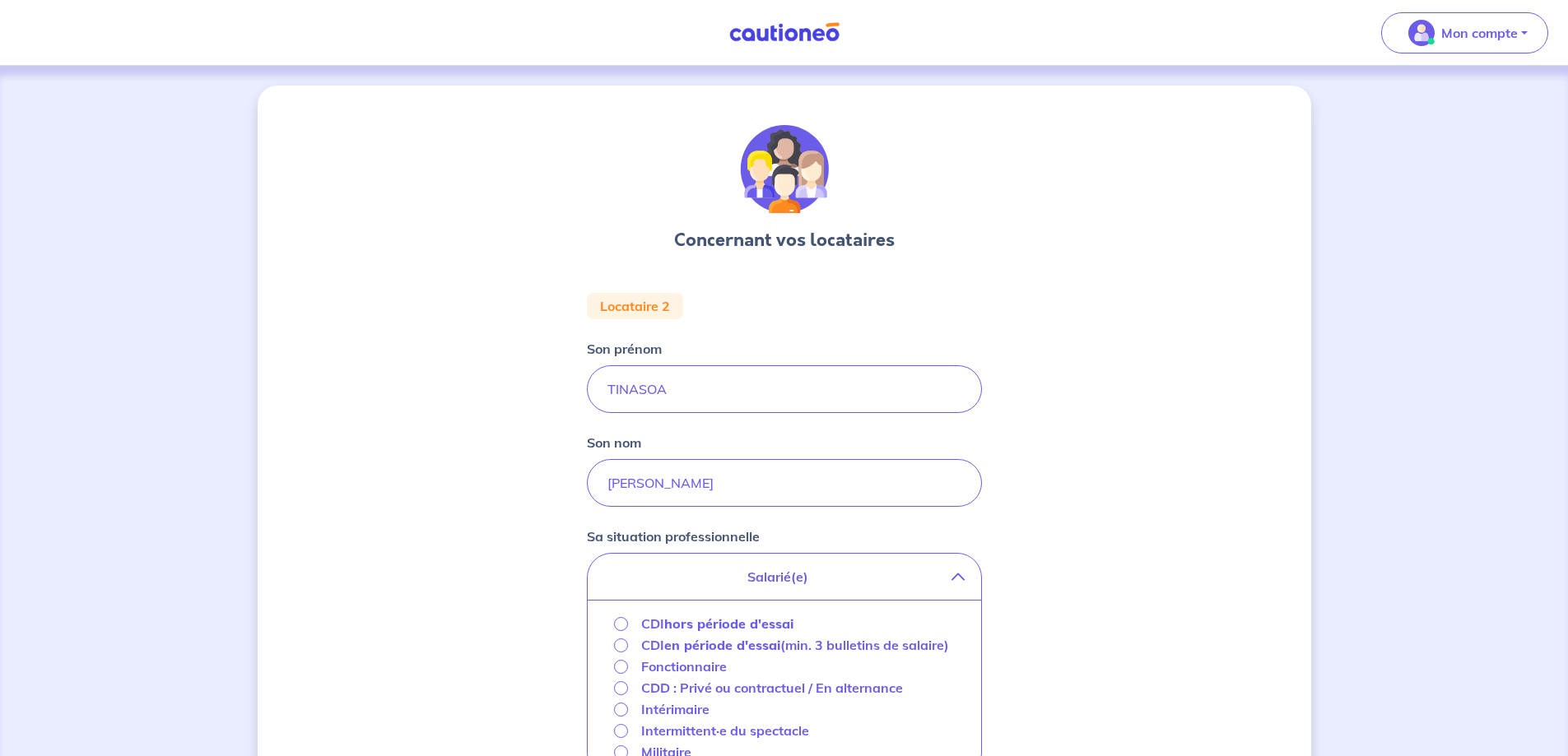
click at [783, 651] on p "CDI en période d'essai (min. 3 bulletins de salaire)" at bounding box center [795, 645] width 308 height 20
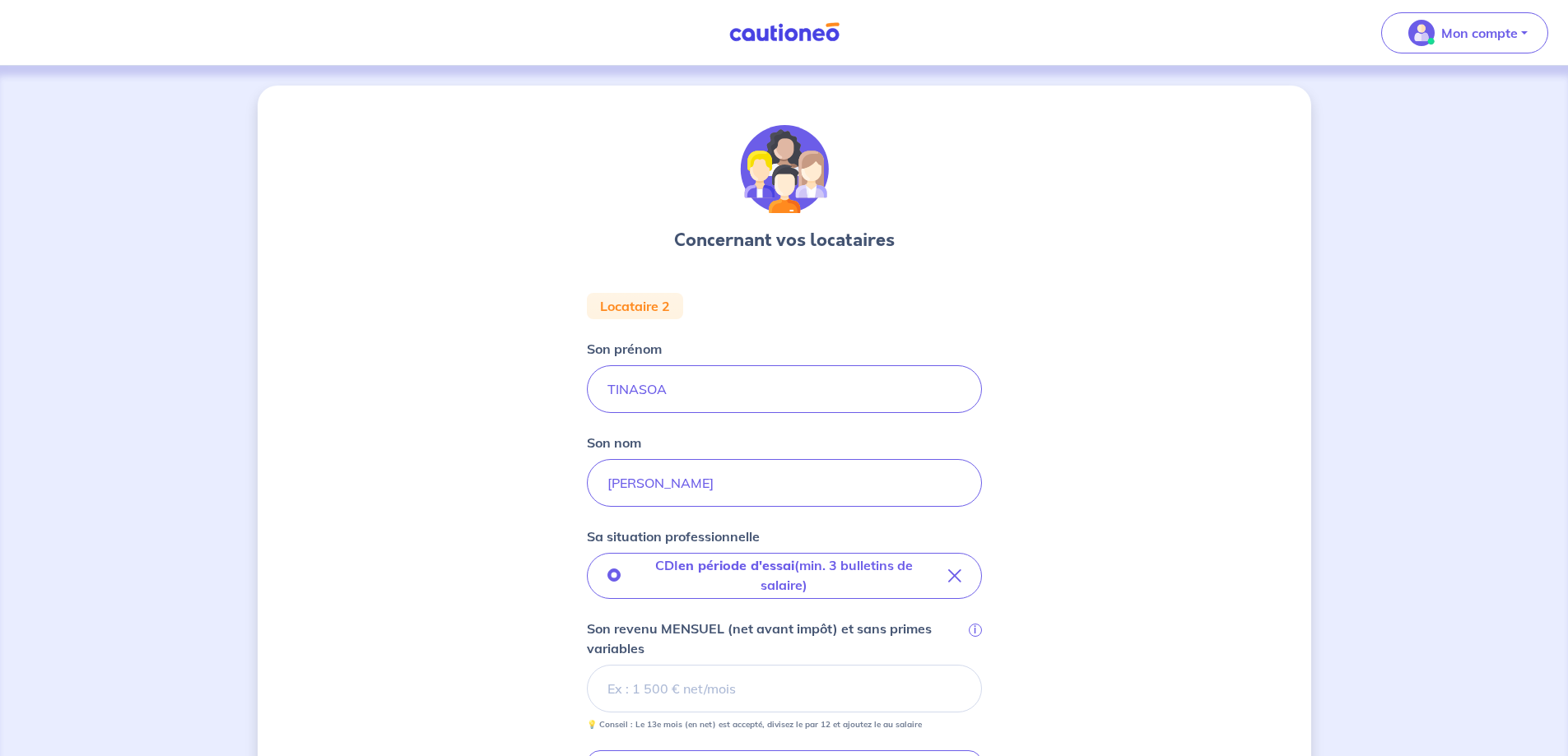
scroll to position [165, 0]
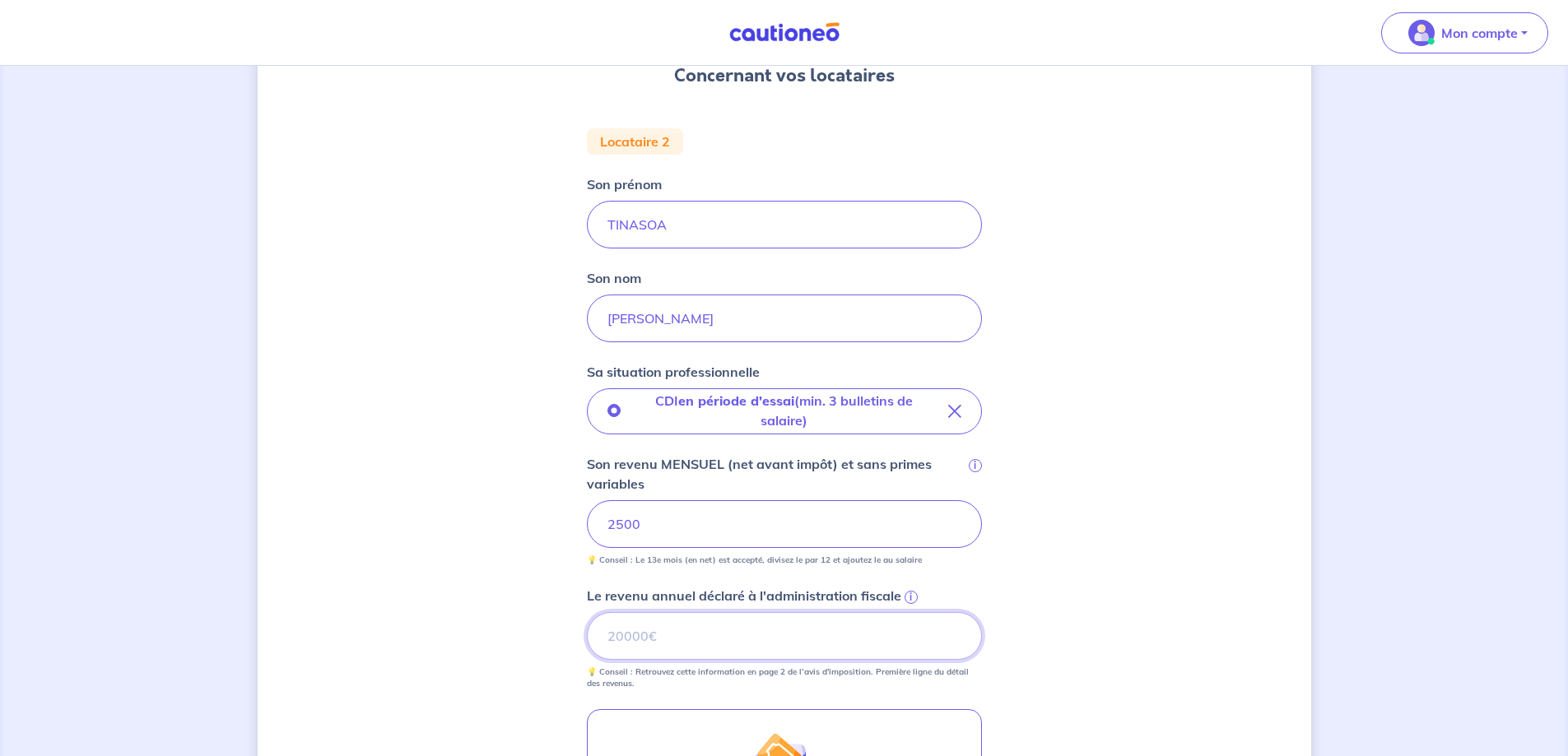
click at [762, 631] on input "Le revenu annuel déclaré à l'administration fiscale i" at bounding box center [784, 636] width 395 height 48
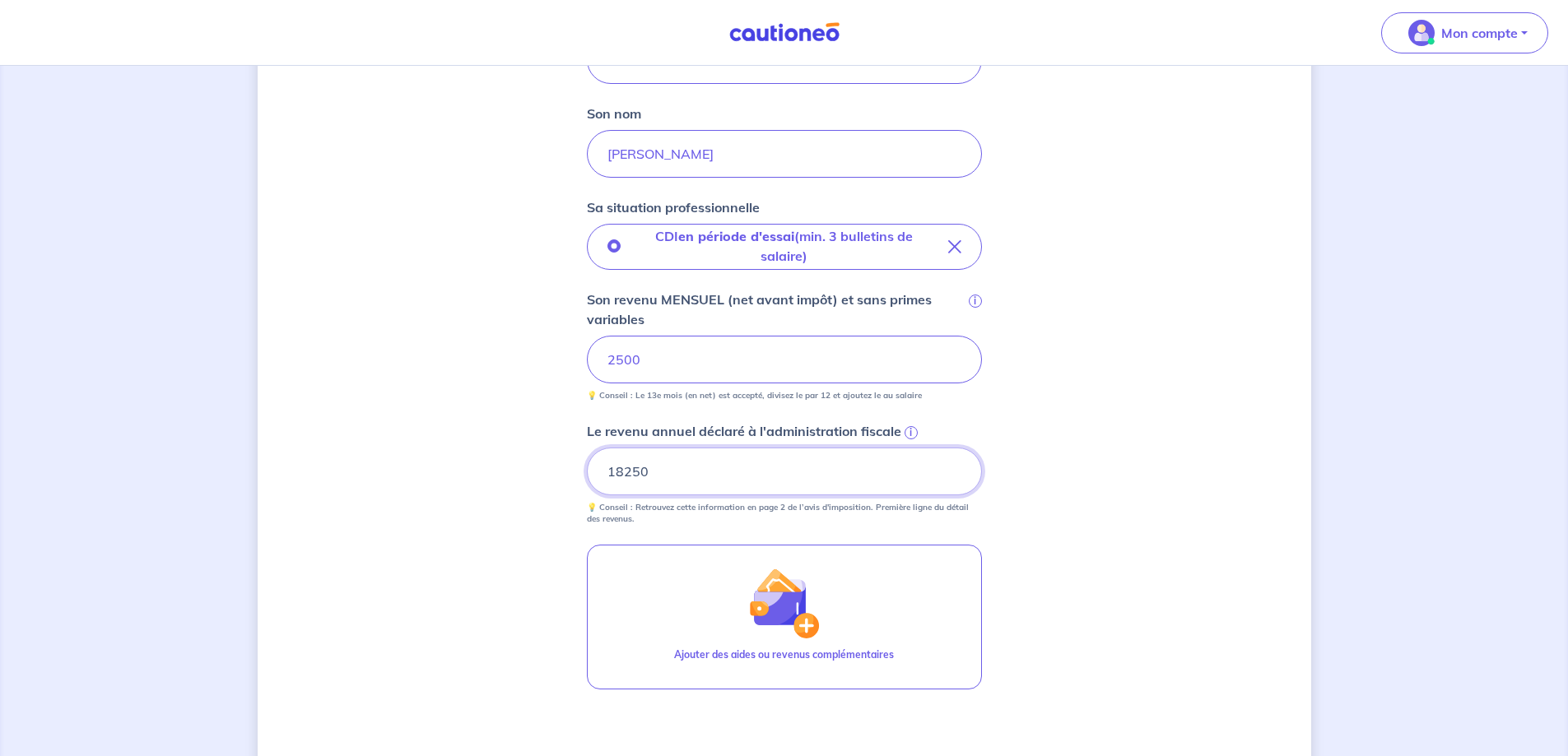
drag, startPoint x: 730, startPoint y: 457, endPoint x: 439, endPoint y: 391, distance: 298.4
click at [439, 391] on div "Concernant vos locataires Locataire 2 Son prénom [PERSON_NAME] Son nom [PERSON_…" at bounding box center [784, 347] width 1053 height 1180
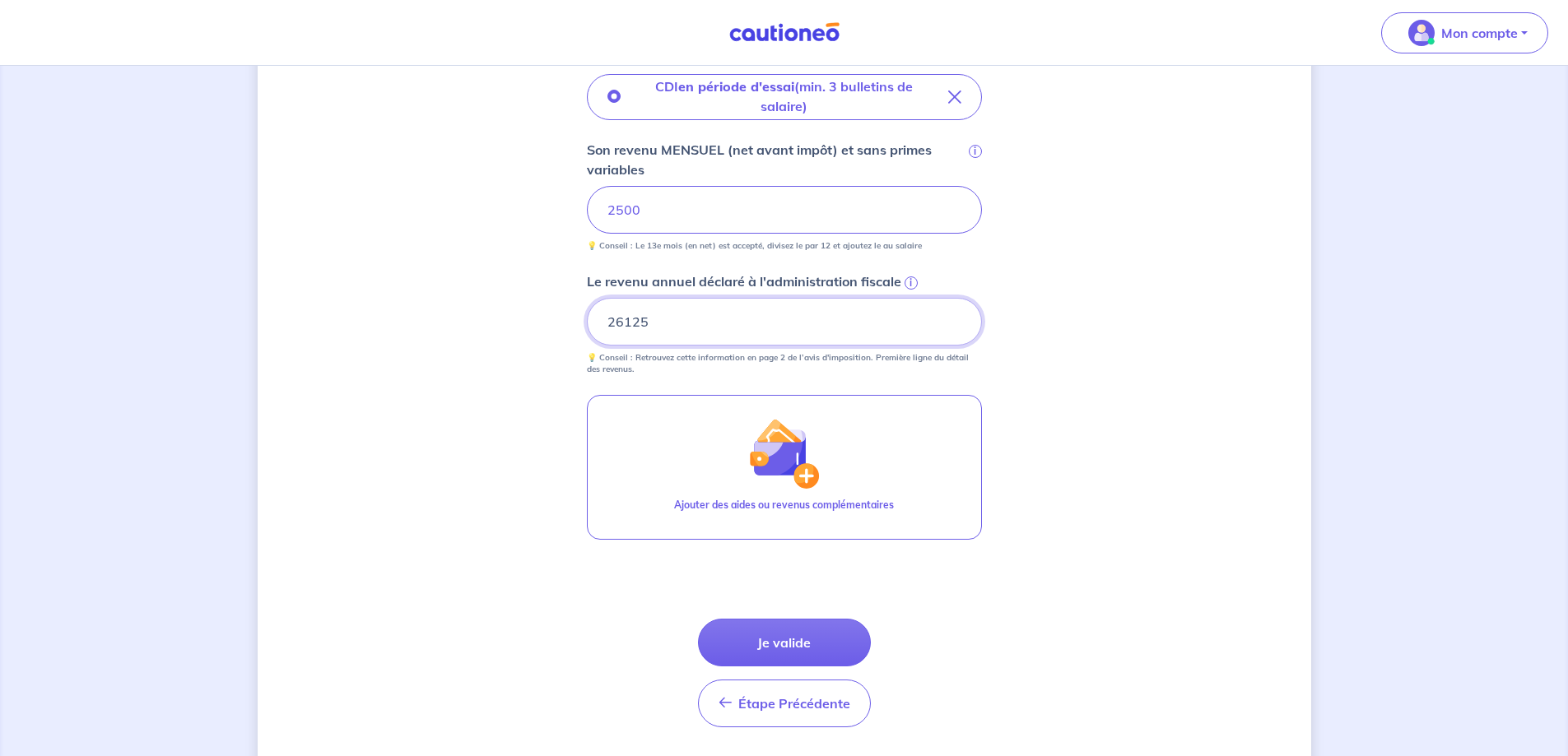
scroll to position [529, 0]
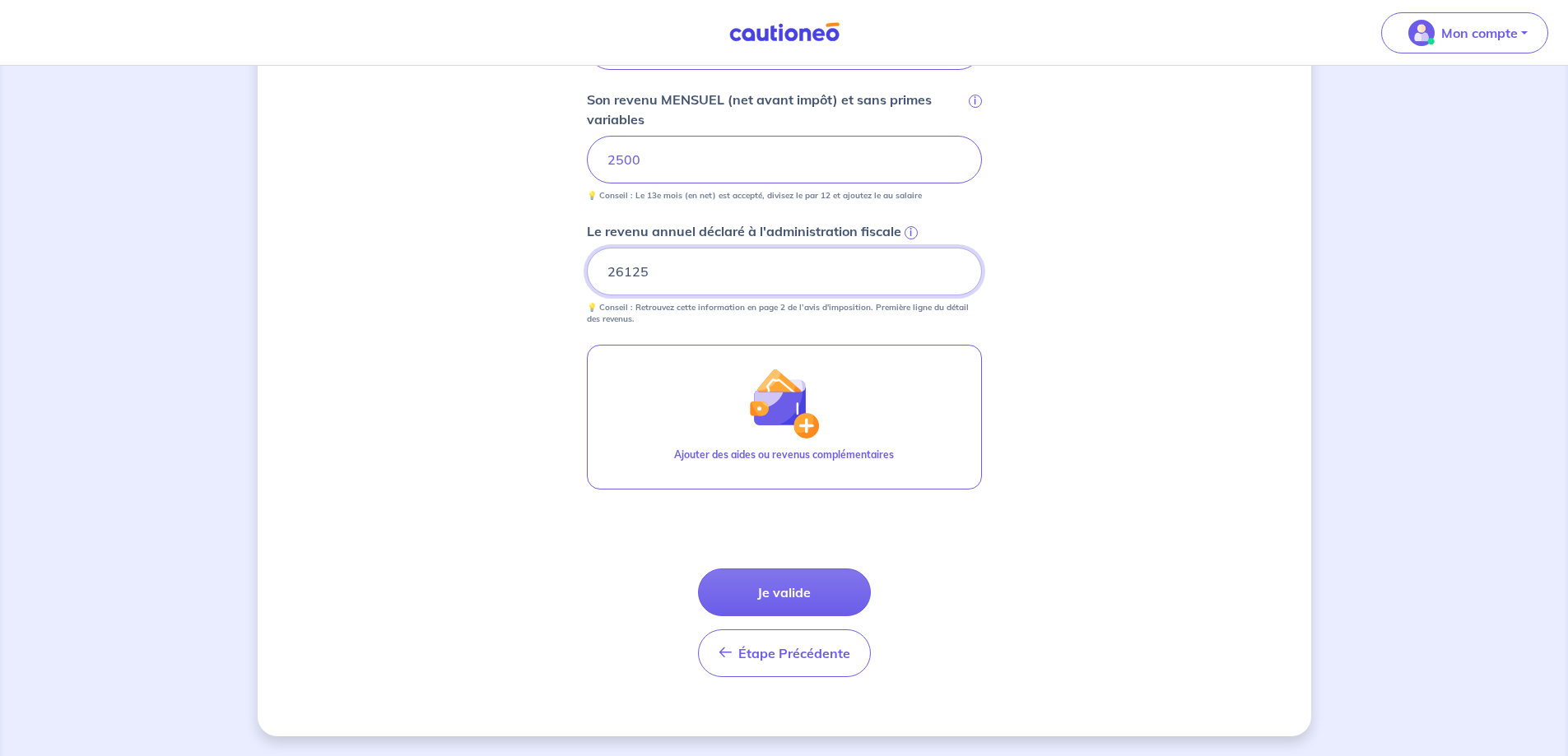
type input "26125"
click at [837, 613] on button "Je valide" at bounding box center [784, 592] width 173 height 48
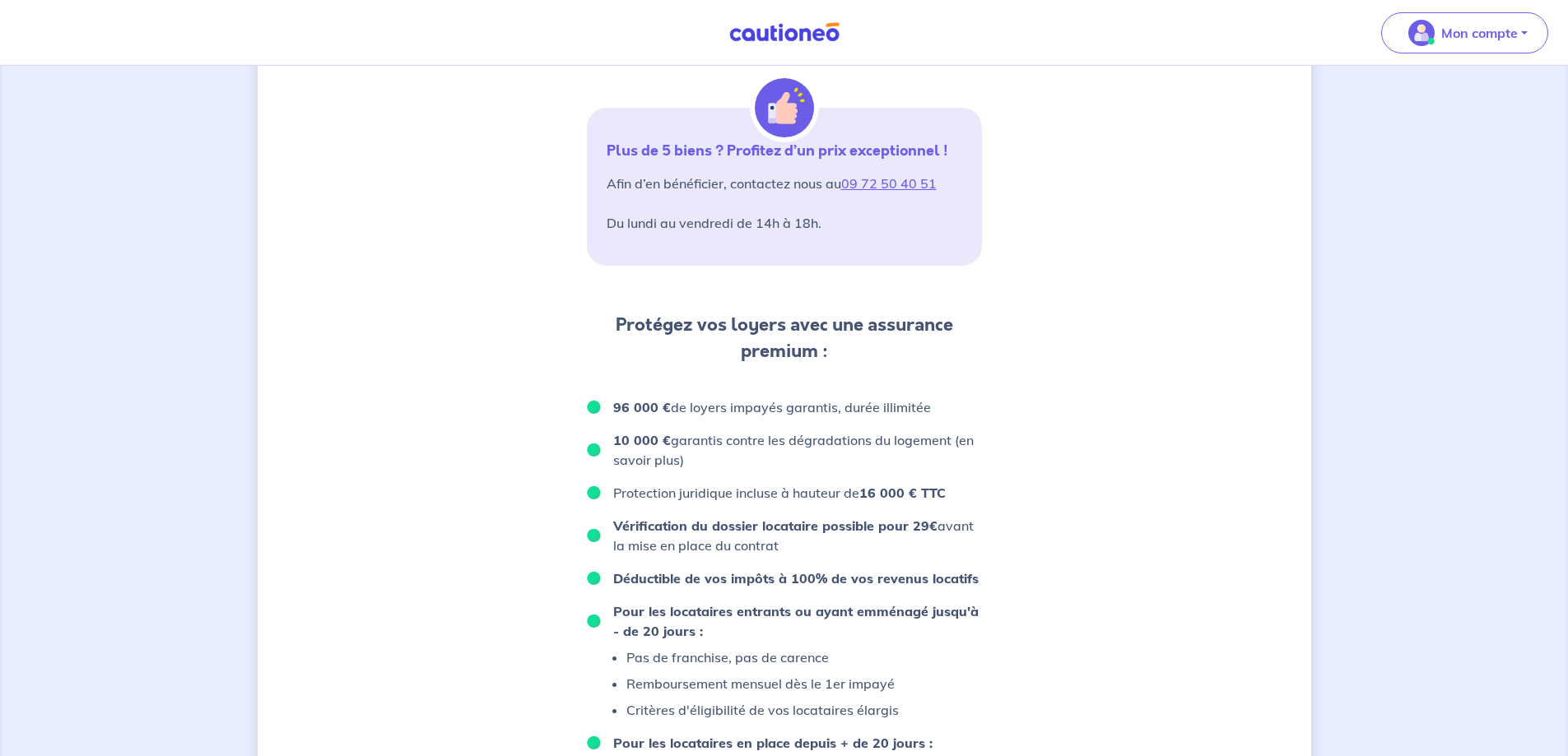
scroll to position [659, 0]
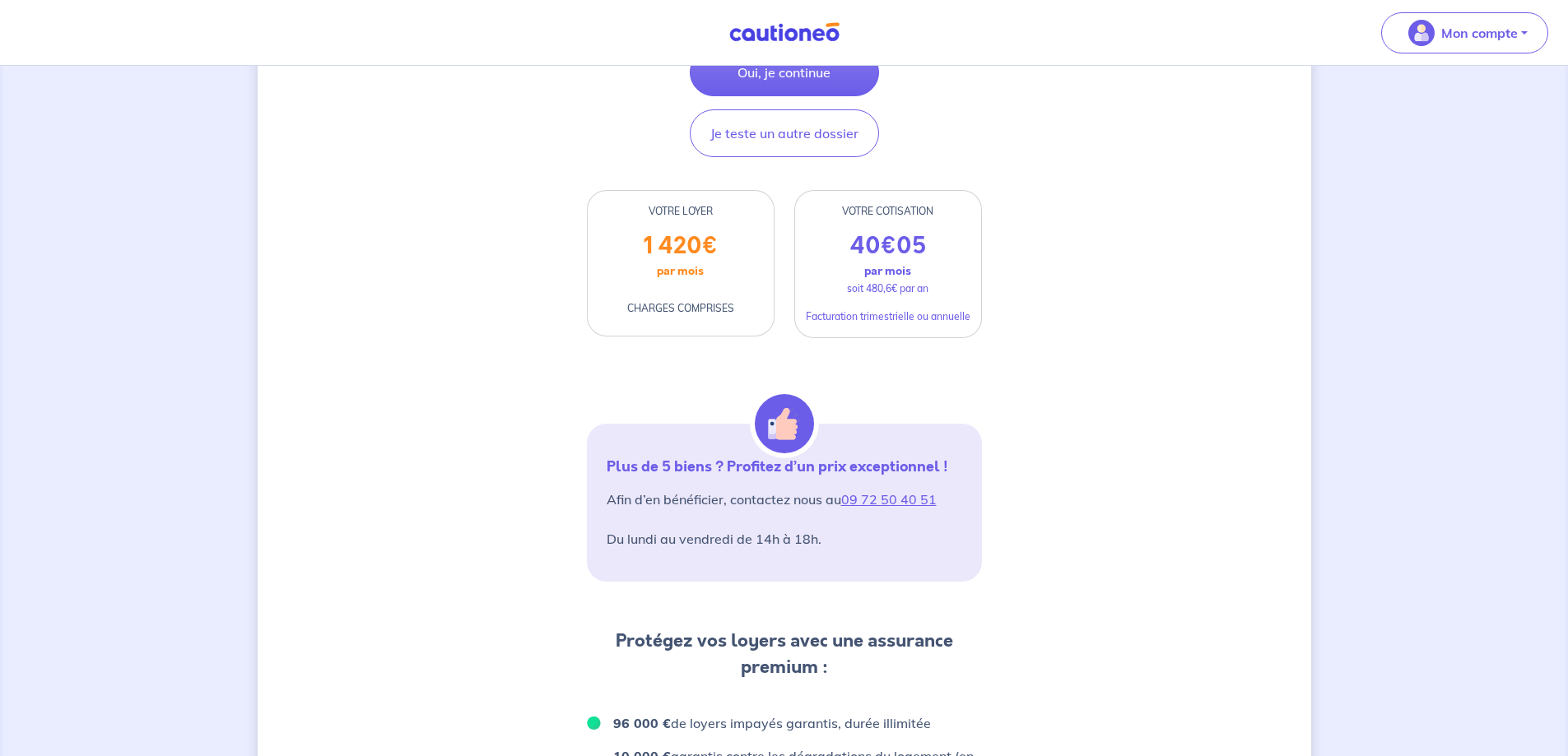
scroll to position [322, 0]
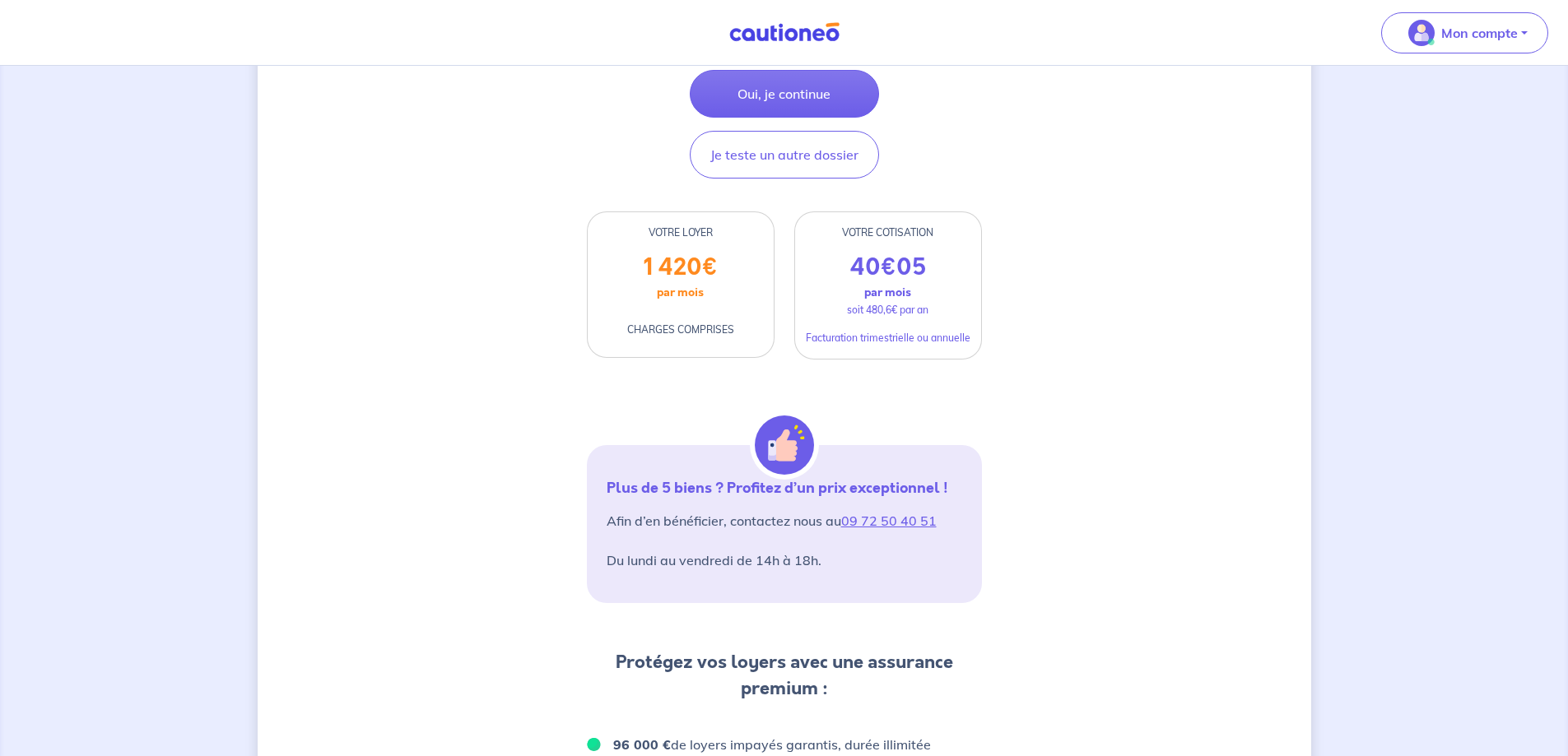
drag, startPoint x: 793, startPoint y: 406, endPoint x: 879, endPoint y: 307, distance: 131.1
click at [802, 394] on div "D’après vos déclarations, Votre dossier locataire est éligible Souhaitez-vous p…" at bounding box center [784, 576] width 395 height 1545
drag, startPoint x: 879, startPoint y: 307, endPoint x: 871, endPoint y: 349, distance: 42.8
click at [872, 341] on div "40 € 05 par mois soit 480,6€ par an Facturation trimestrielle ou annuelle" at bounding box center [888, 305] width 186 height 105
click at [877, 341] on p "Facturation trimestrielle ou annuelle" at bounding box center [888, 338] width 165 height 14
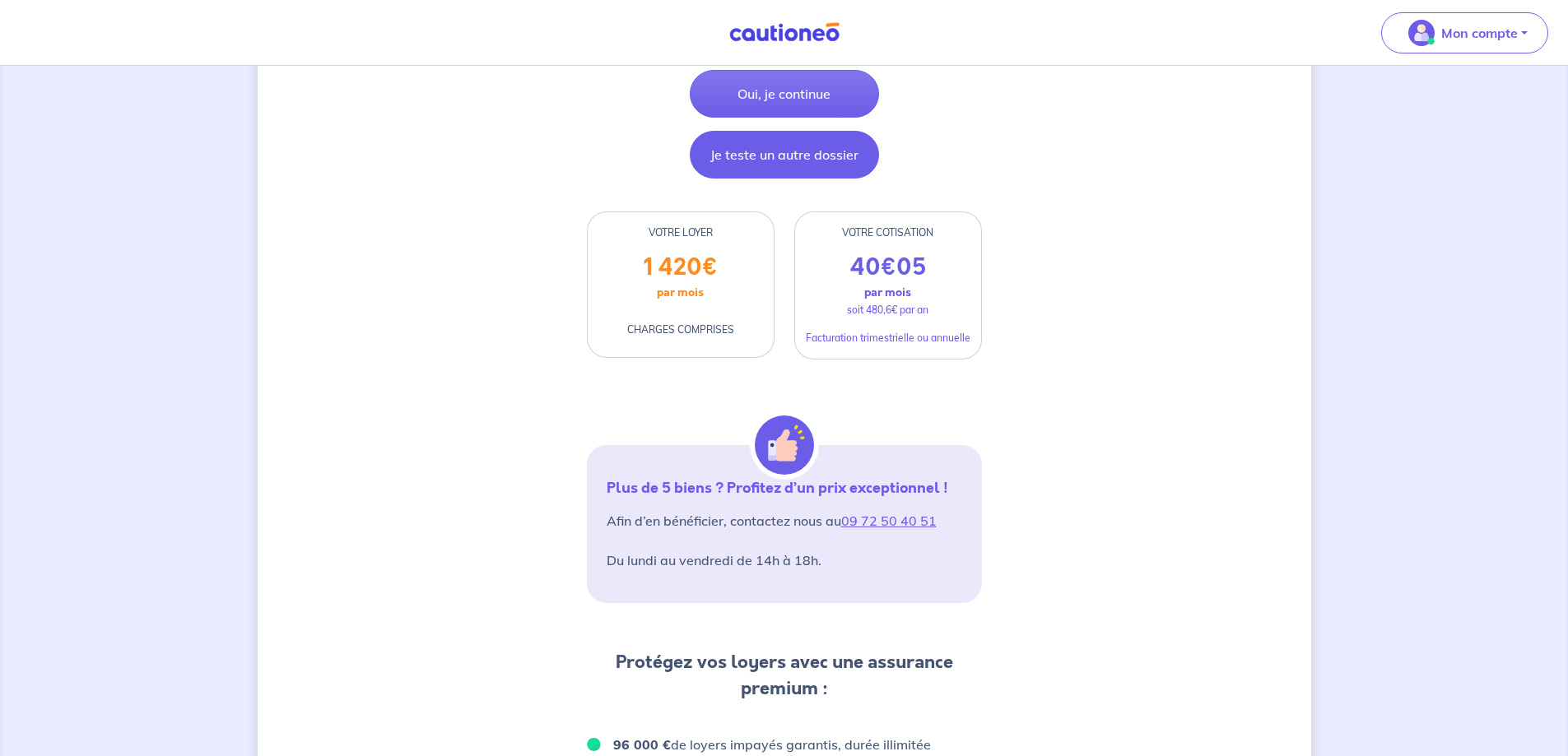
click at [768, 164] on button "Je teste un autre dossier" at bounding box center [784, 154] width 189 height 48
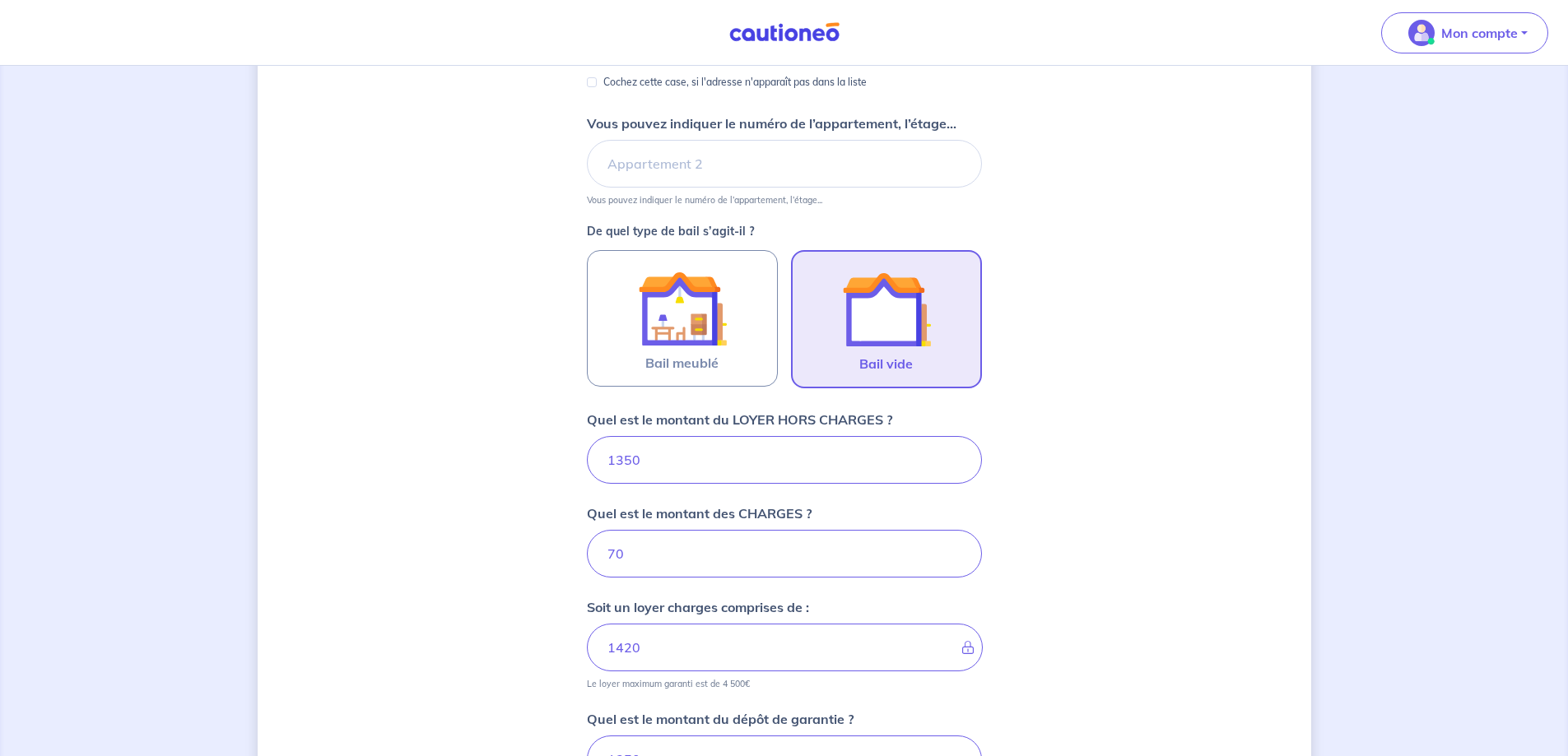
scroll to position [624, 0]
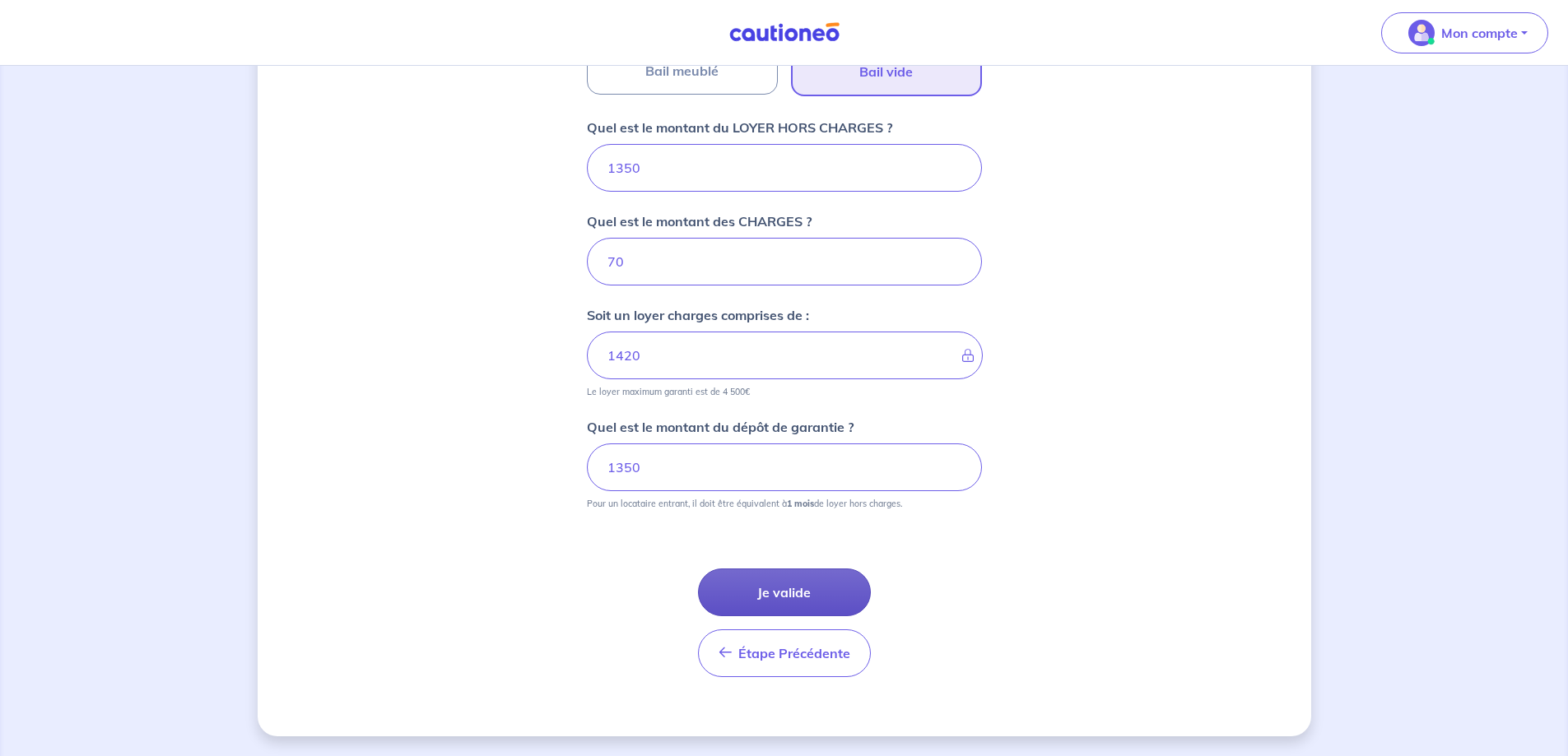
click at [774, 599] on button "Je valide" at bounding box center [784, 592] width 173 height 48
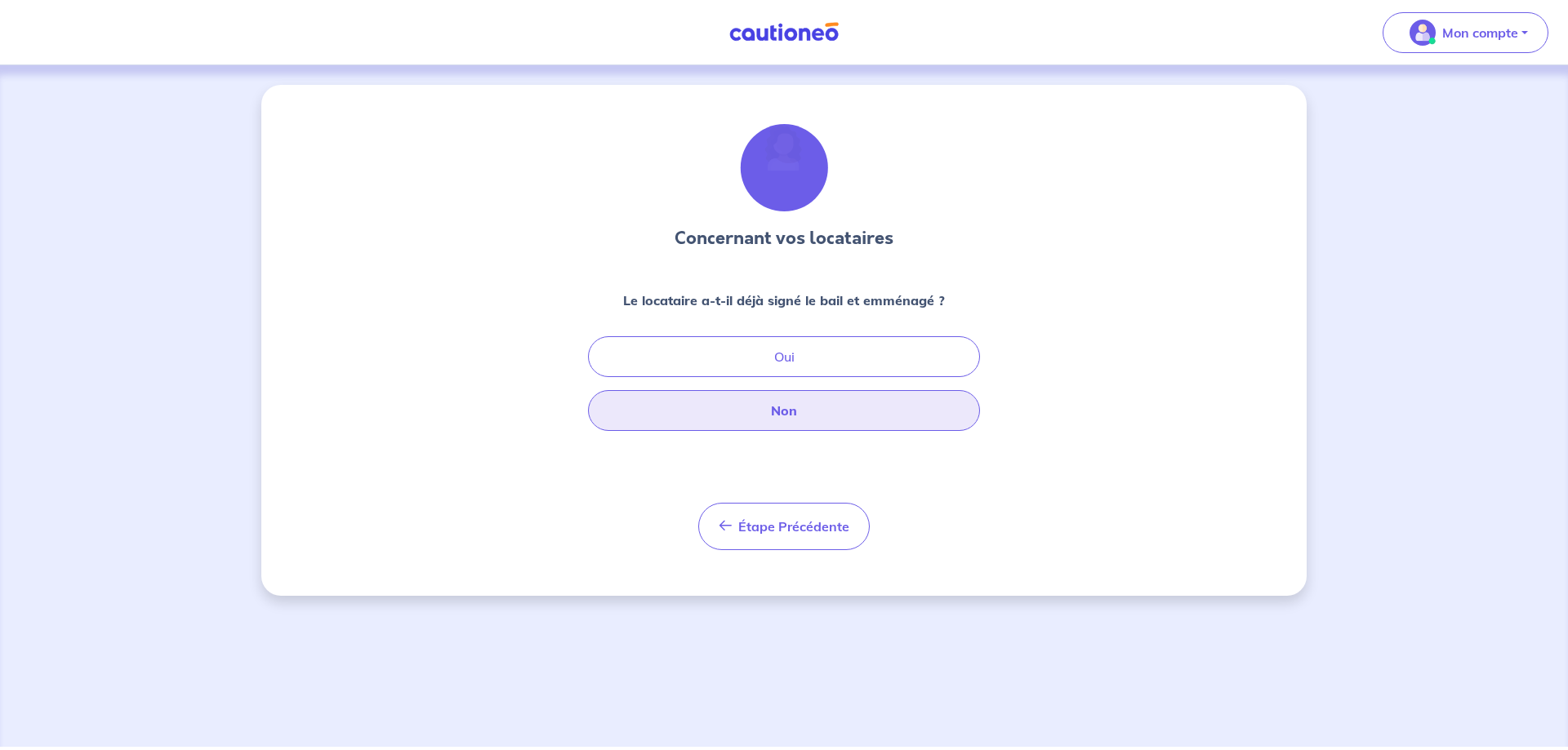
click at [747, 403] on button "Non" at bounding box center [784, 411] width 392 height 41
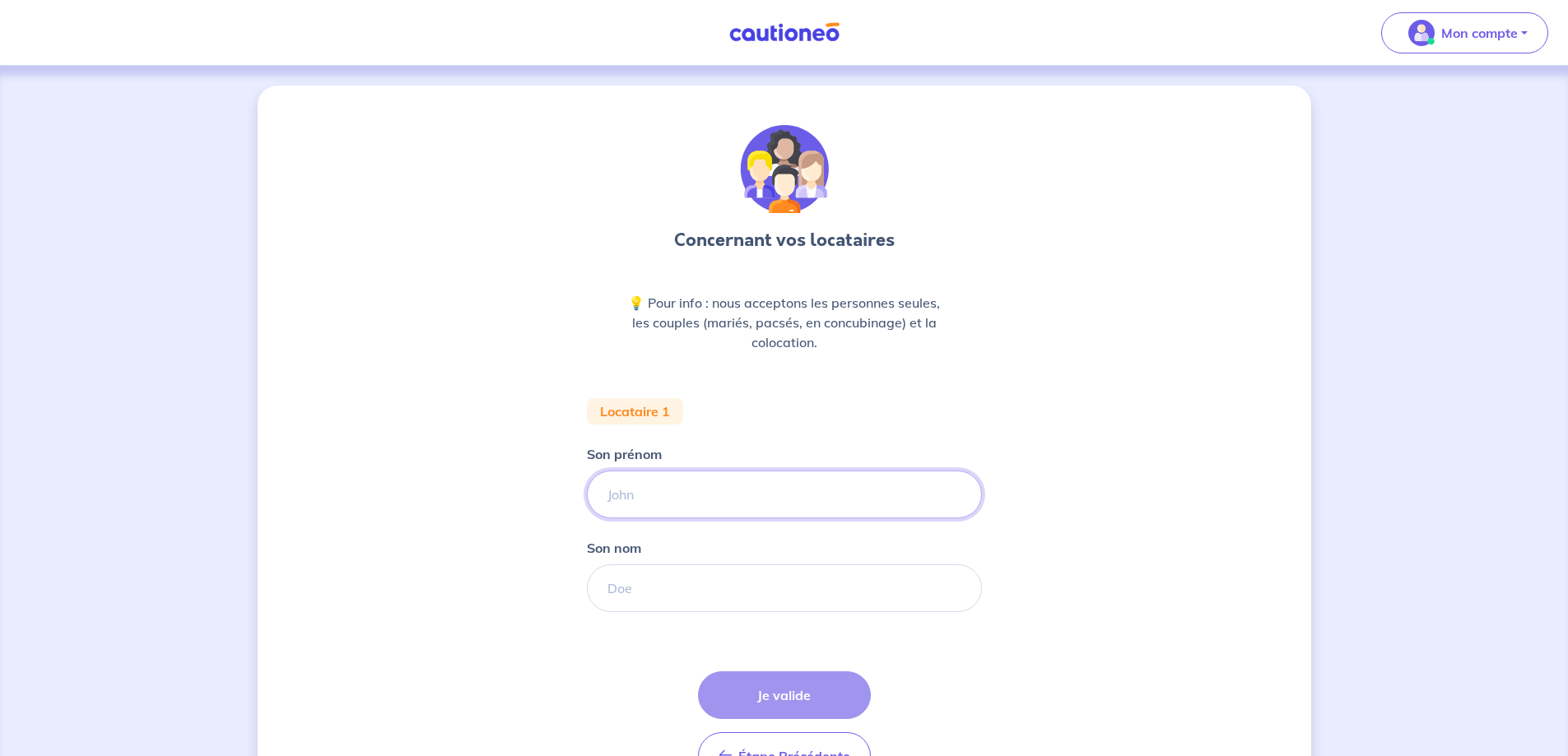
click at [710, 482] on input "Son prénom" at bounding box center [784, 494] width 395 height 48
type input "SEBASTIEN"
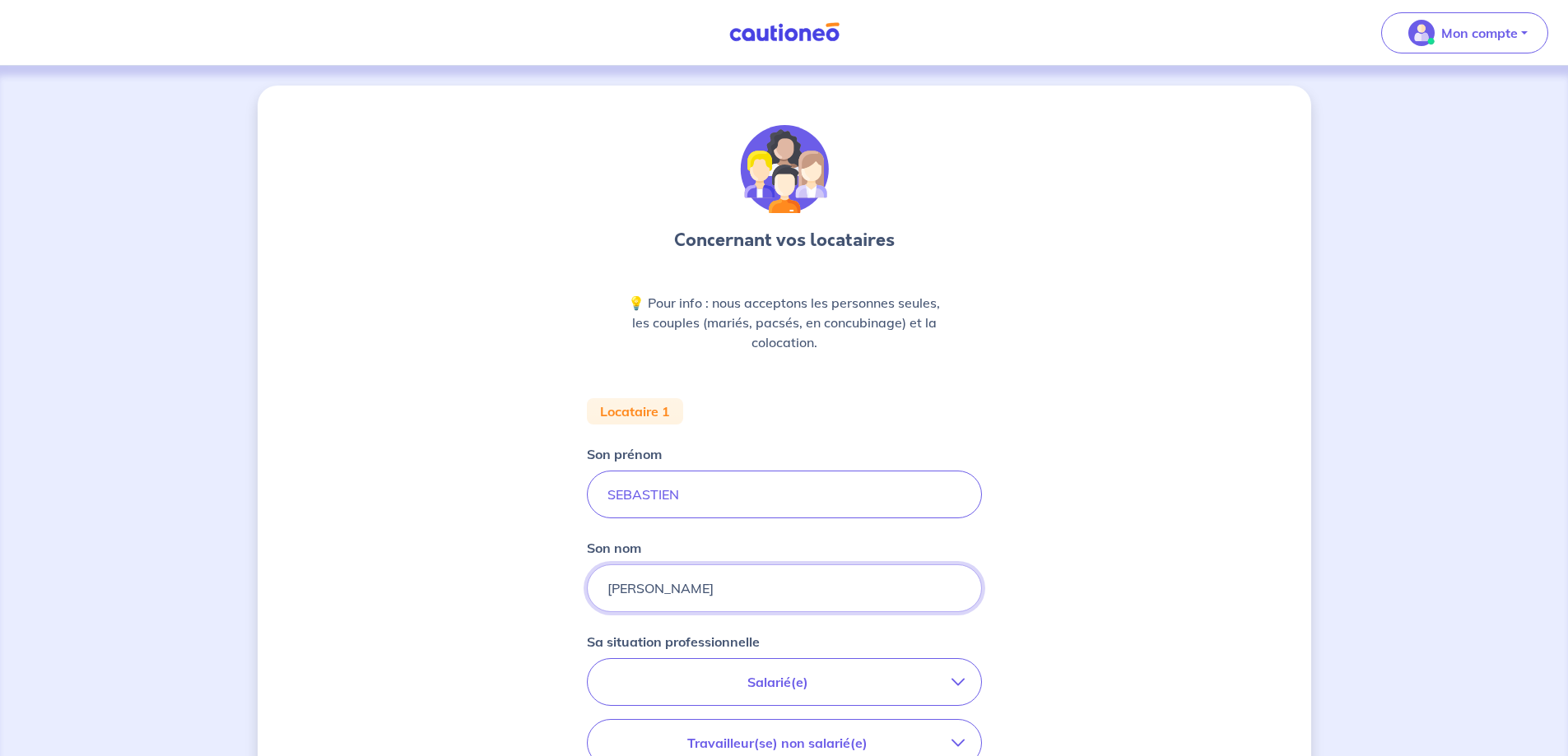
scroll to position [165, 0]
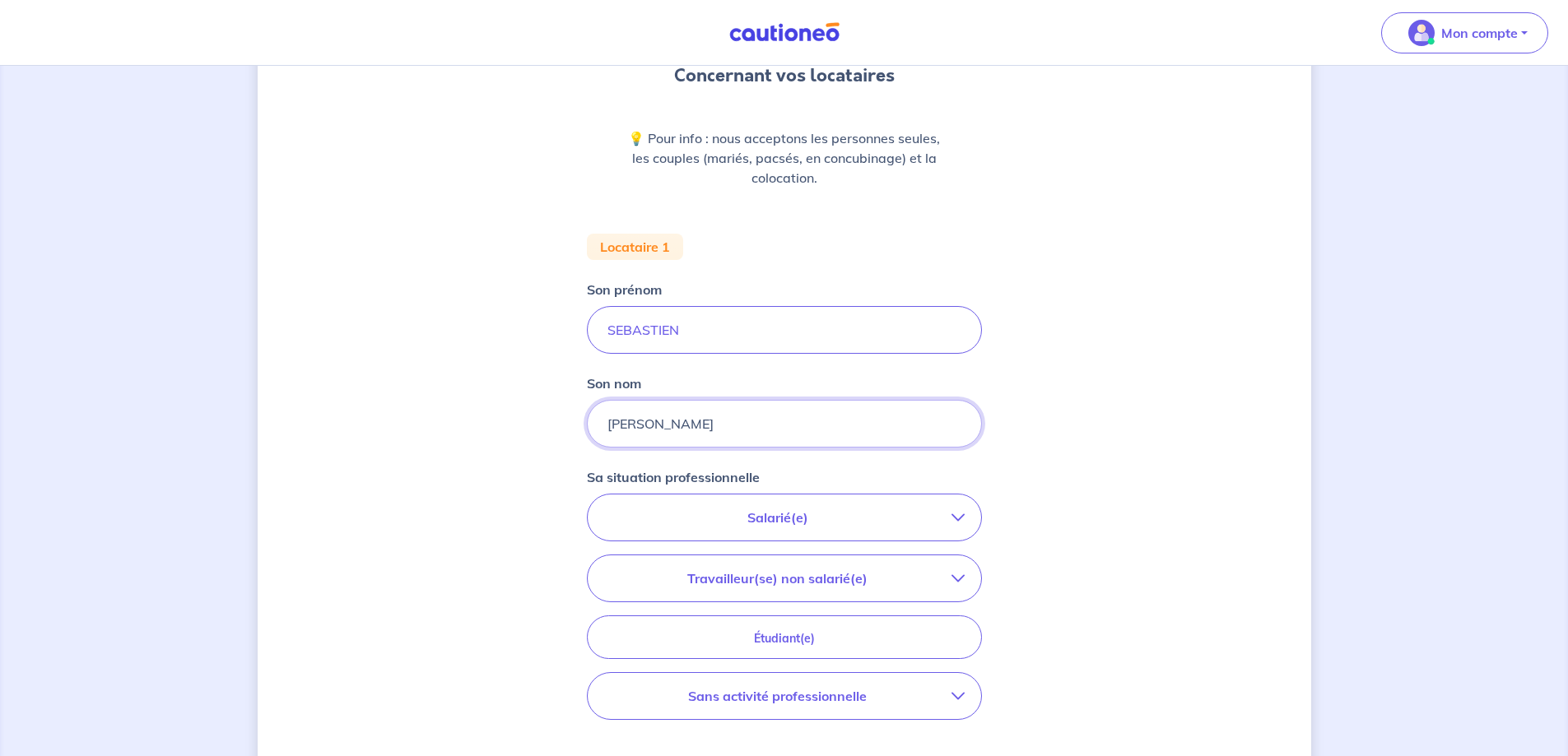
type input "[PERSON_NAME]"
click at [756, 520] on p "Salarié(e)" at bounding box center [777, 518] width 347 height 20
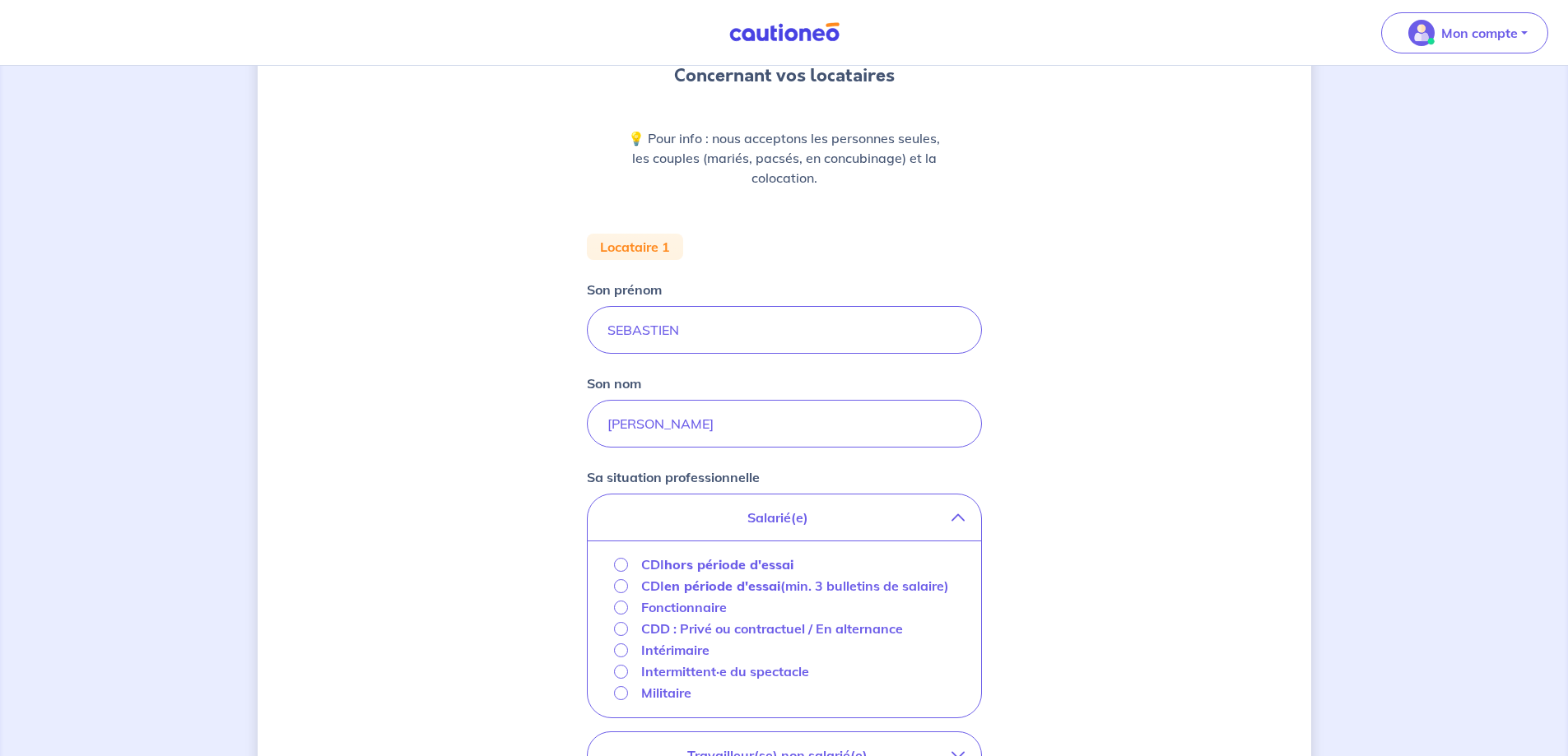
click at [776, 517] on p "Salarié(e)" at bounding box center [777, 518] width 347 height 20
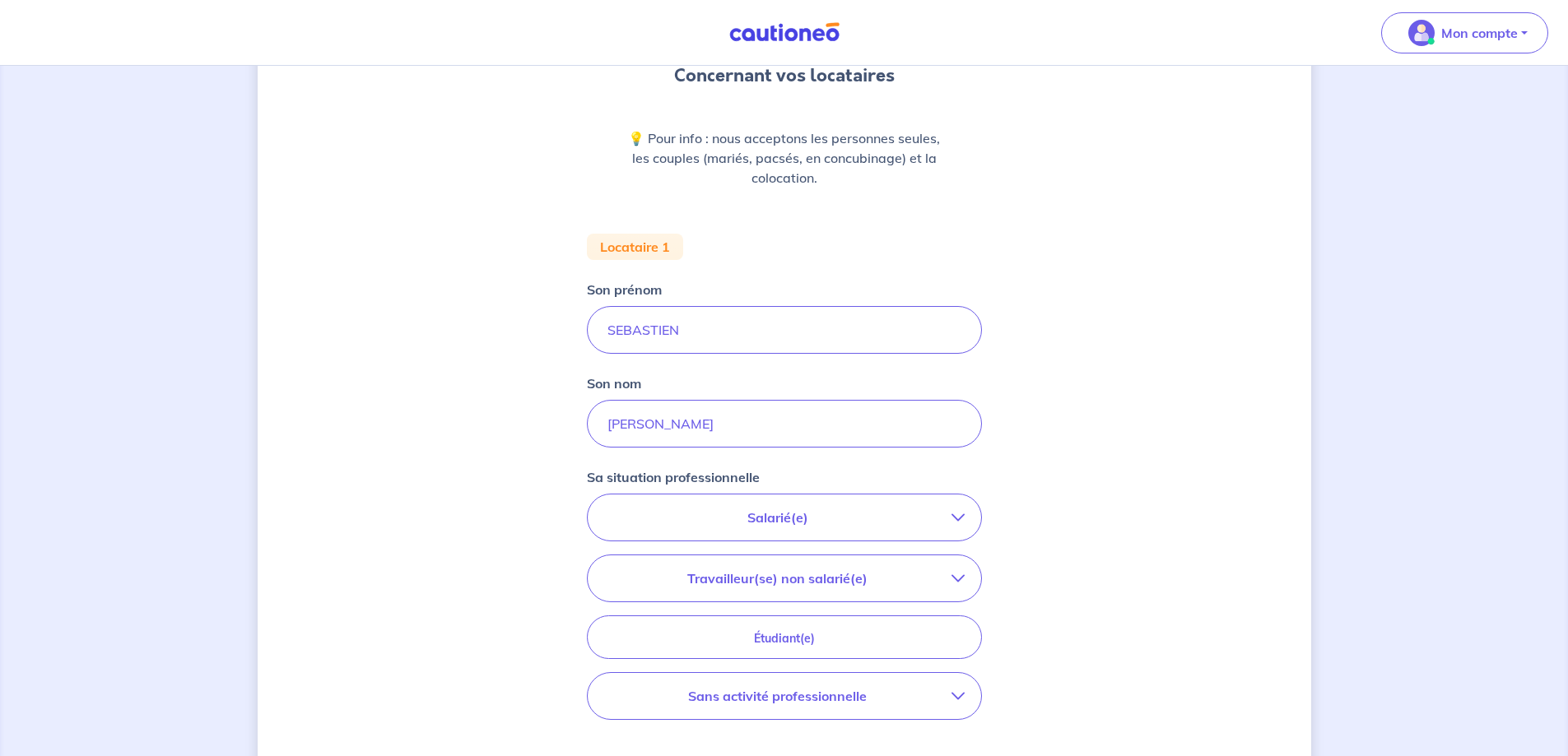
click at [794, 577] on p "Travailleur(se) non salarié(e)" at bounding box center [777, 578] width 347 height 20
click at [693, 667] on p "Chef d'entreprise" at bounding box center [695, 669] width 108 height 20
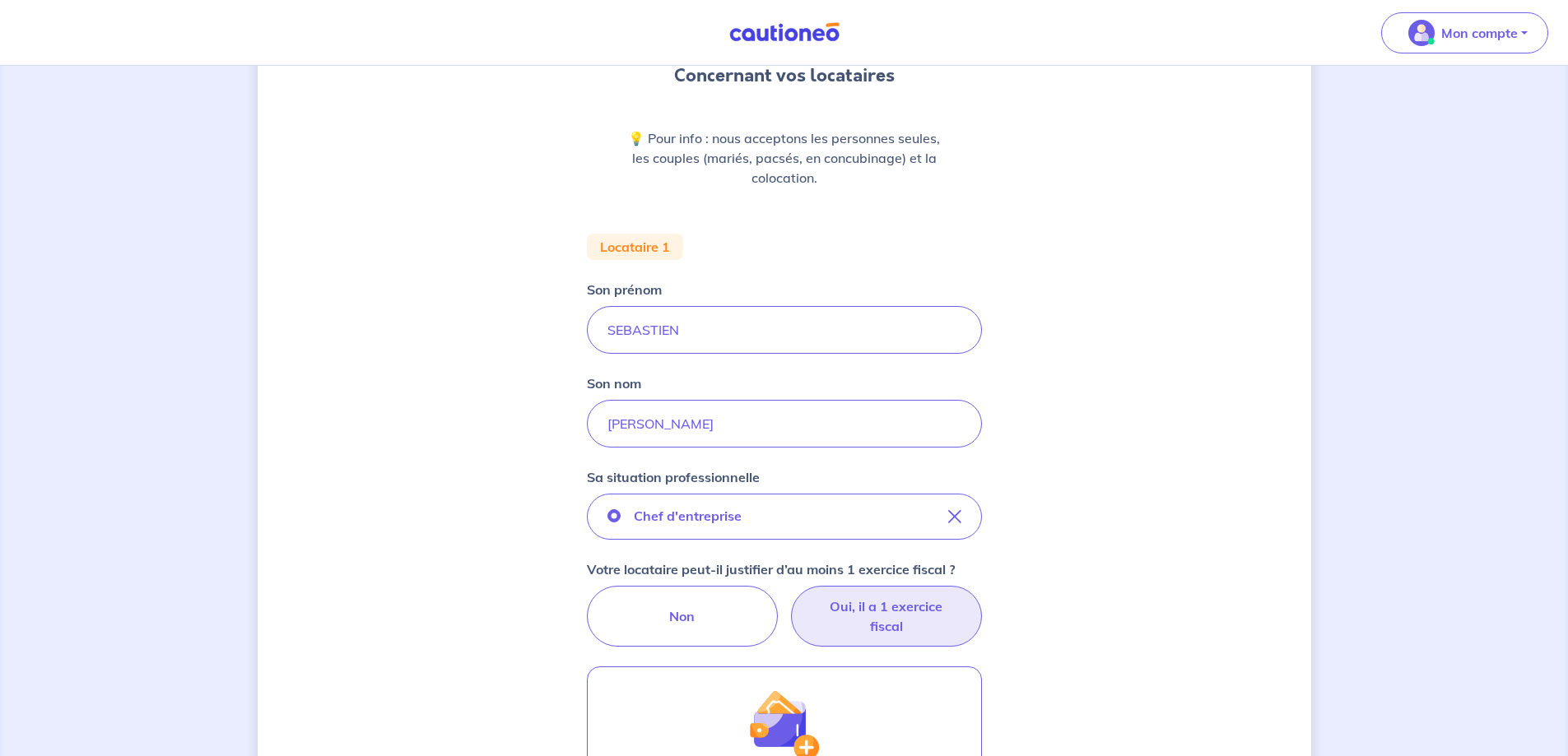
click at [907, 612] on label "Oui, il a 1 exercice fiscal" at bounding box center [887, 616] width 191 height 61
click at [789, 597] on input "Oui, il a 1 exercice fiscal" at bounding box center [784, 591] width 11 height 11
radio input "true"
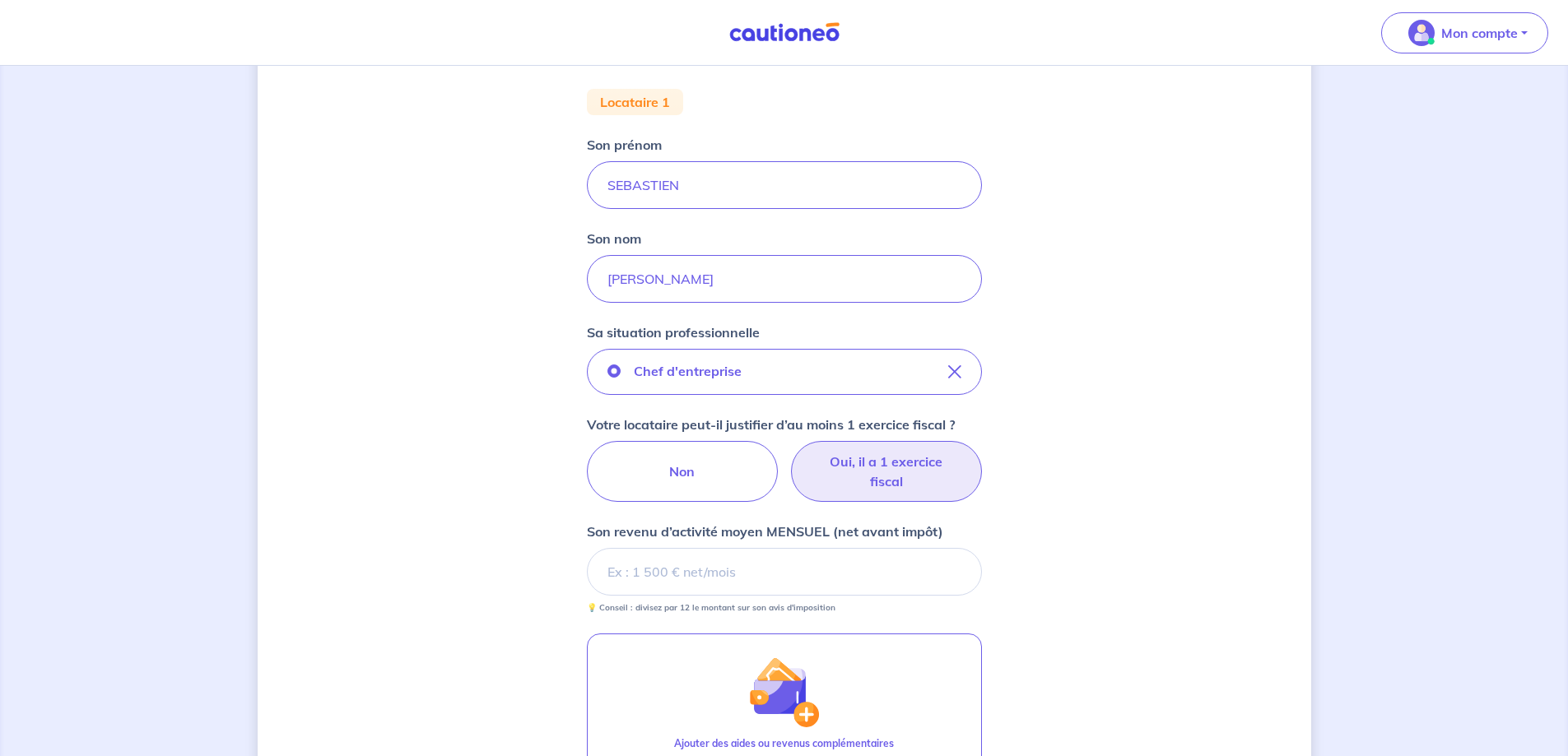
scroll to position [329, 0]
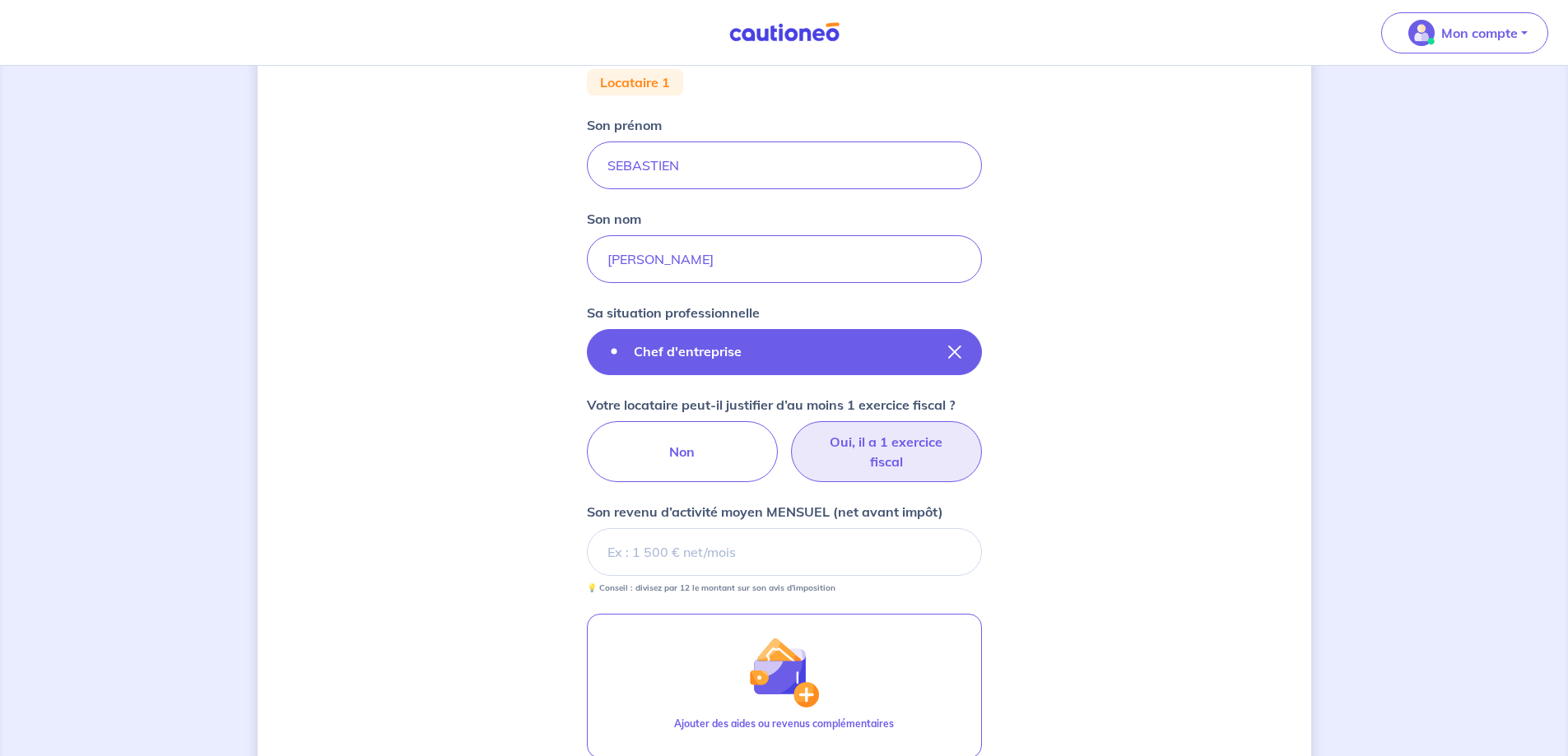
click at [833, 357] on button "Chef d'entreprise" at bounding box center [784, 351] width 395 height 46
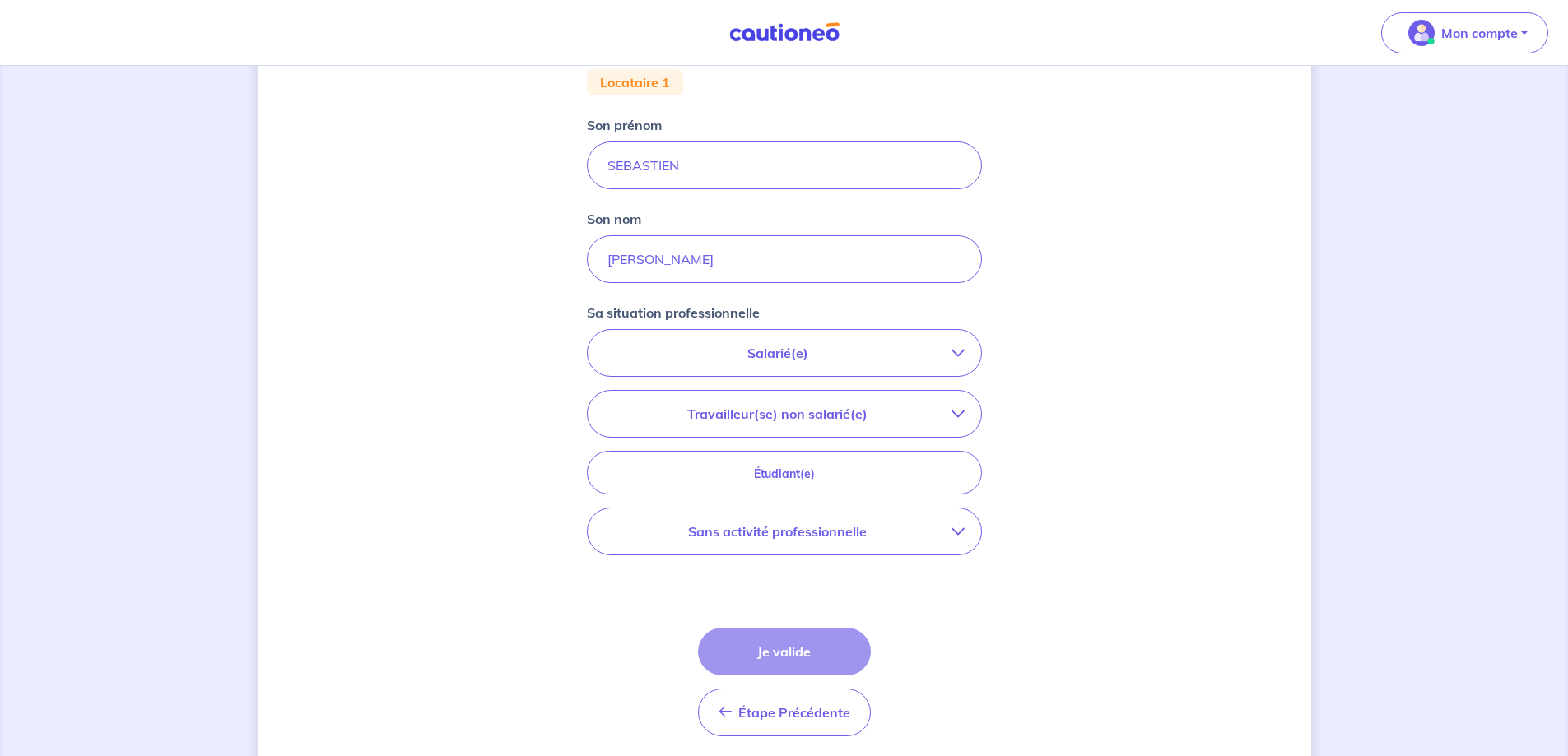
click at [813, 414] on p "Travailleur(se) non salarié(e)" at bounding box center [777, 414] width 347 height 20
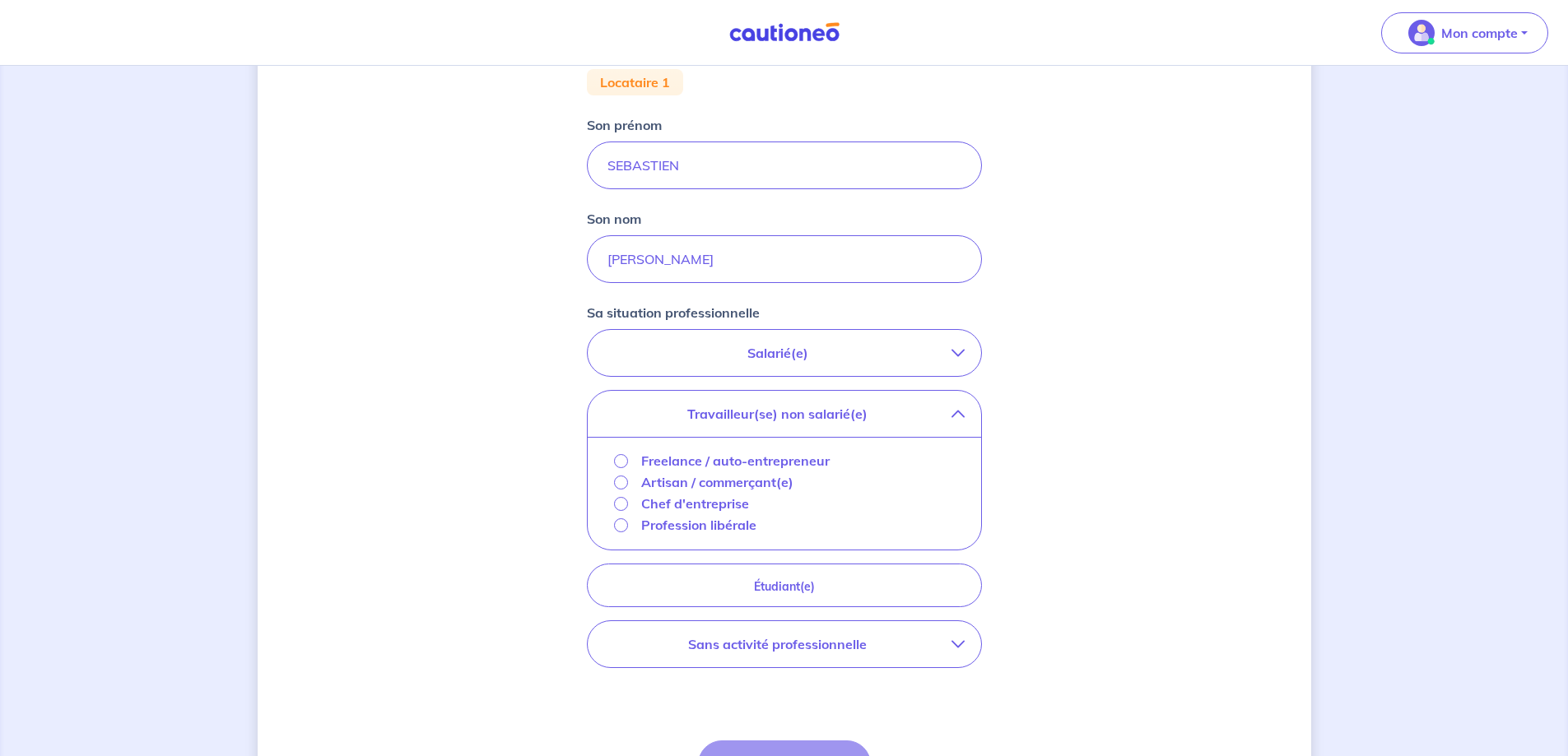
click at [735, 455] on p "Freelance / auto-entrepreneur" at bounding box center [734, 460] width 188 height 20
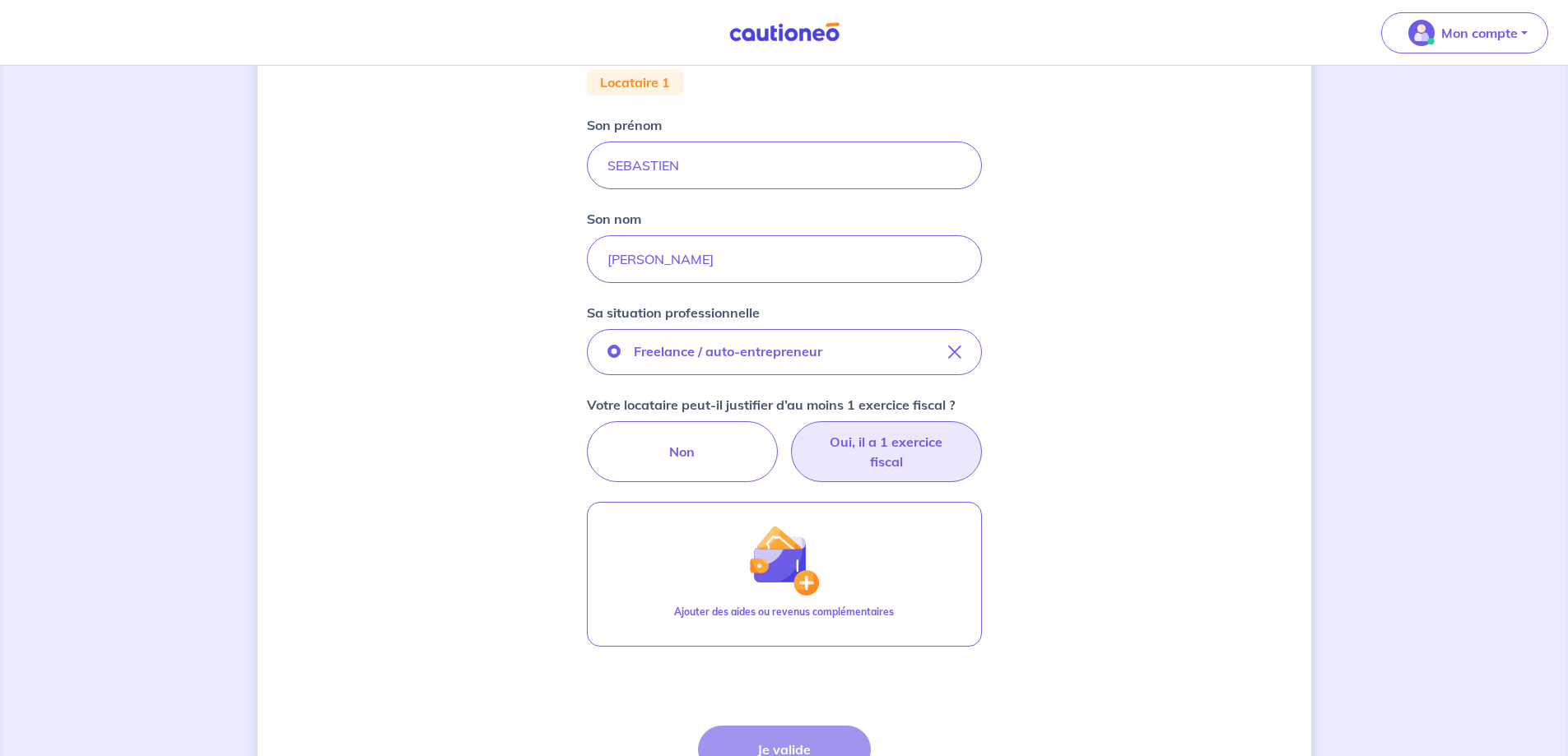
click at [920, 462] on label "Oui, il a 1 exercice fiscal" at bounding box center [887, 452] width 191 height 61
click at [789, 432] on input "Oui, il a 1 exercice fiscal" at bounding box center [784, 427] width 11 height 11
radio input "true"
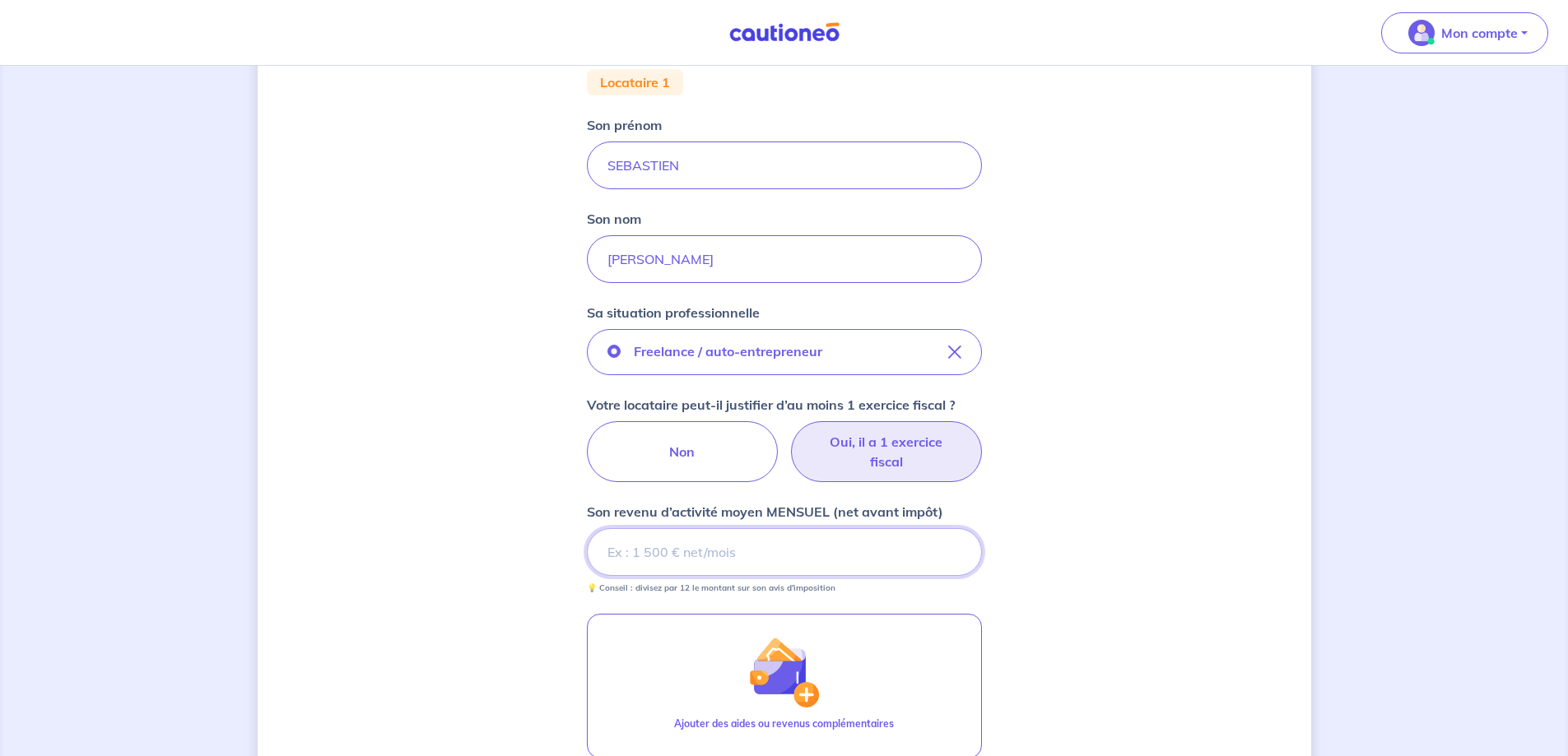
click at [708, 565] on input "Son revenu d’activité moyen MENSUEL (net avant impôt)" at bounding box center [784, 551] width 395 height 48
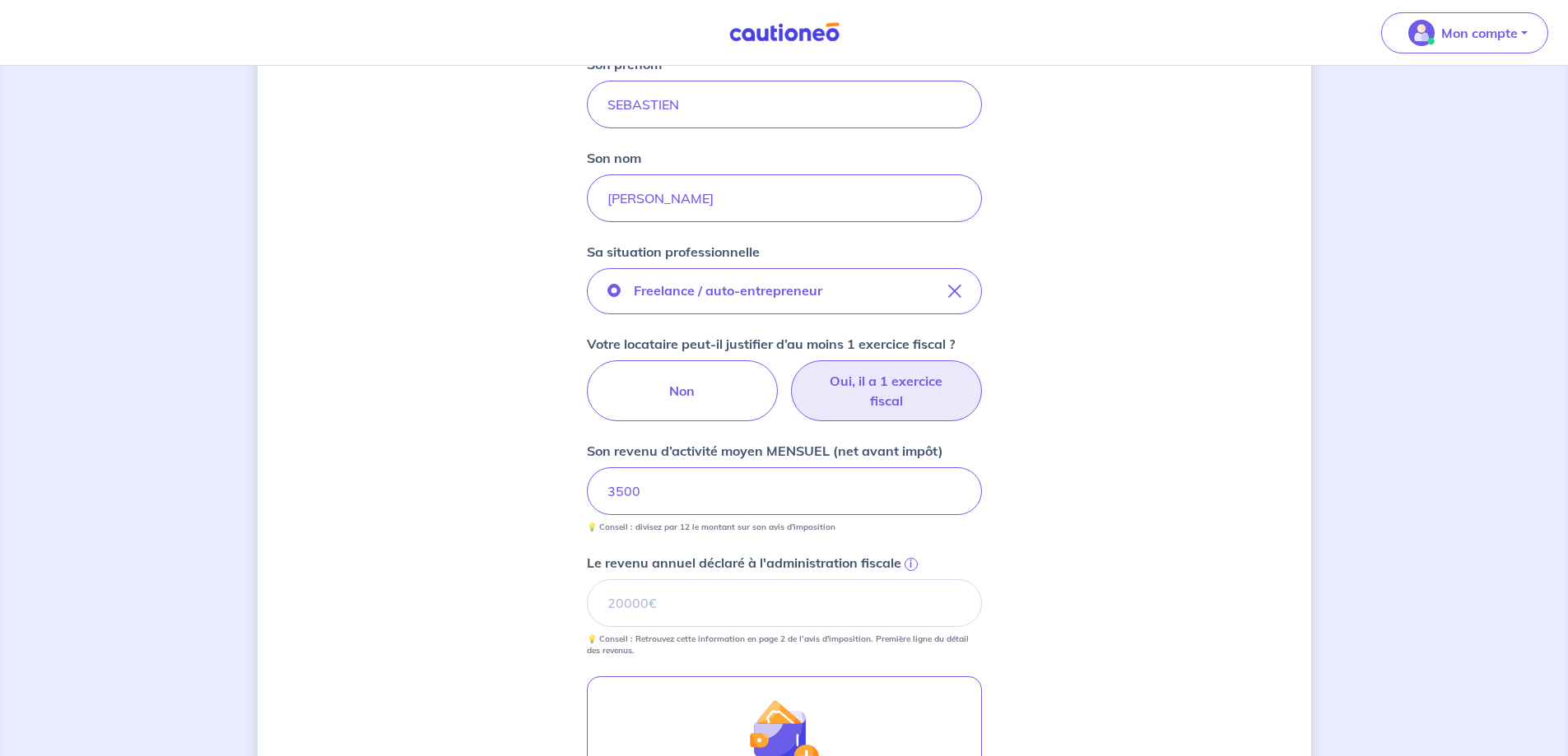
scroll to position [494, 0]
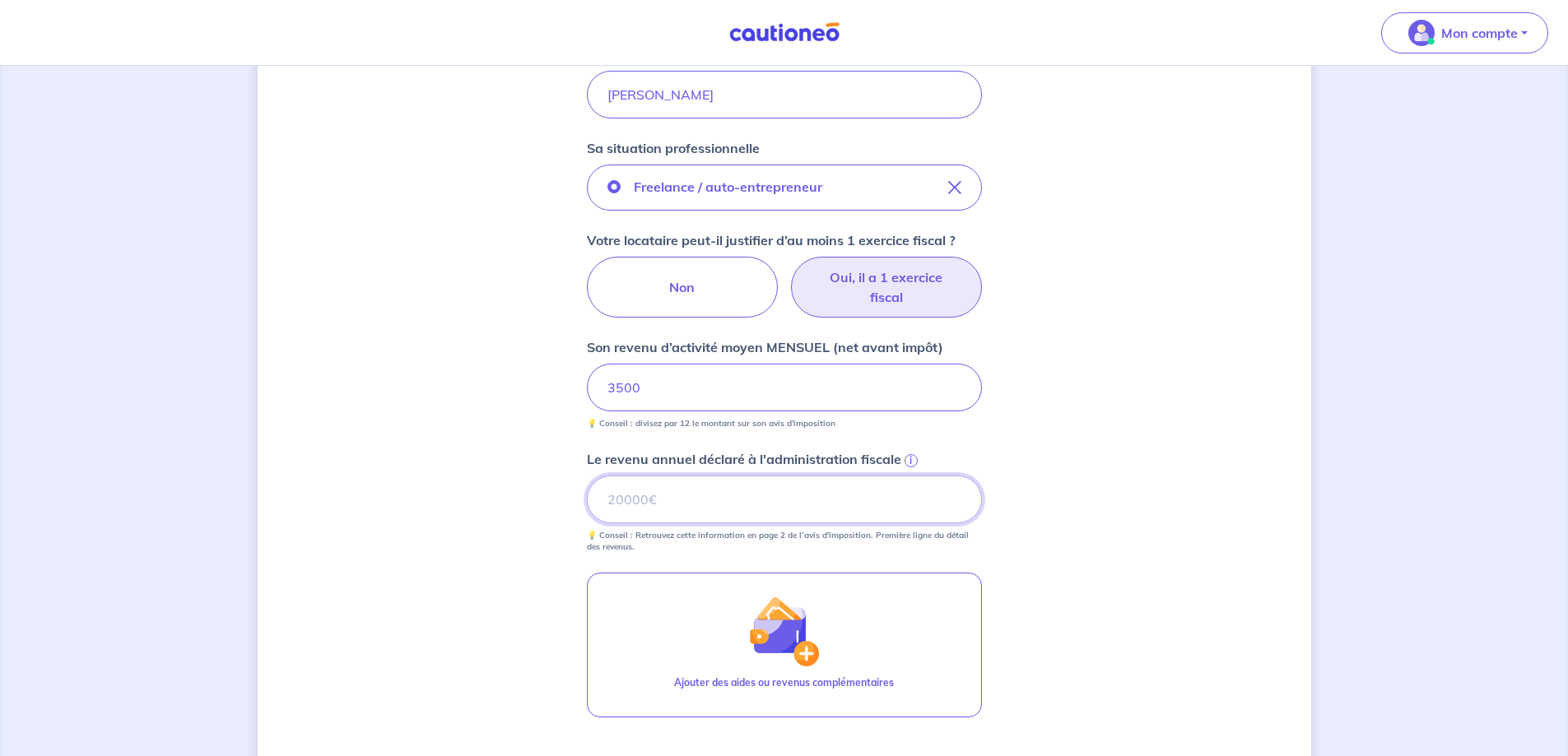
click at [682, 484] on input "Le revenu annuel déclaré à l'administration fiscale i" at bounding box center [784, 499] width 395 height 48
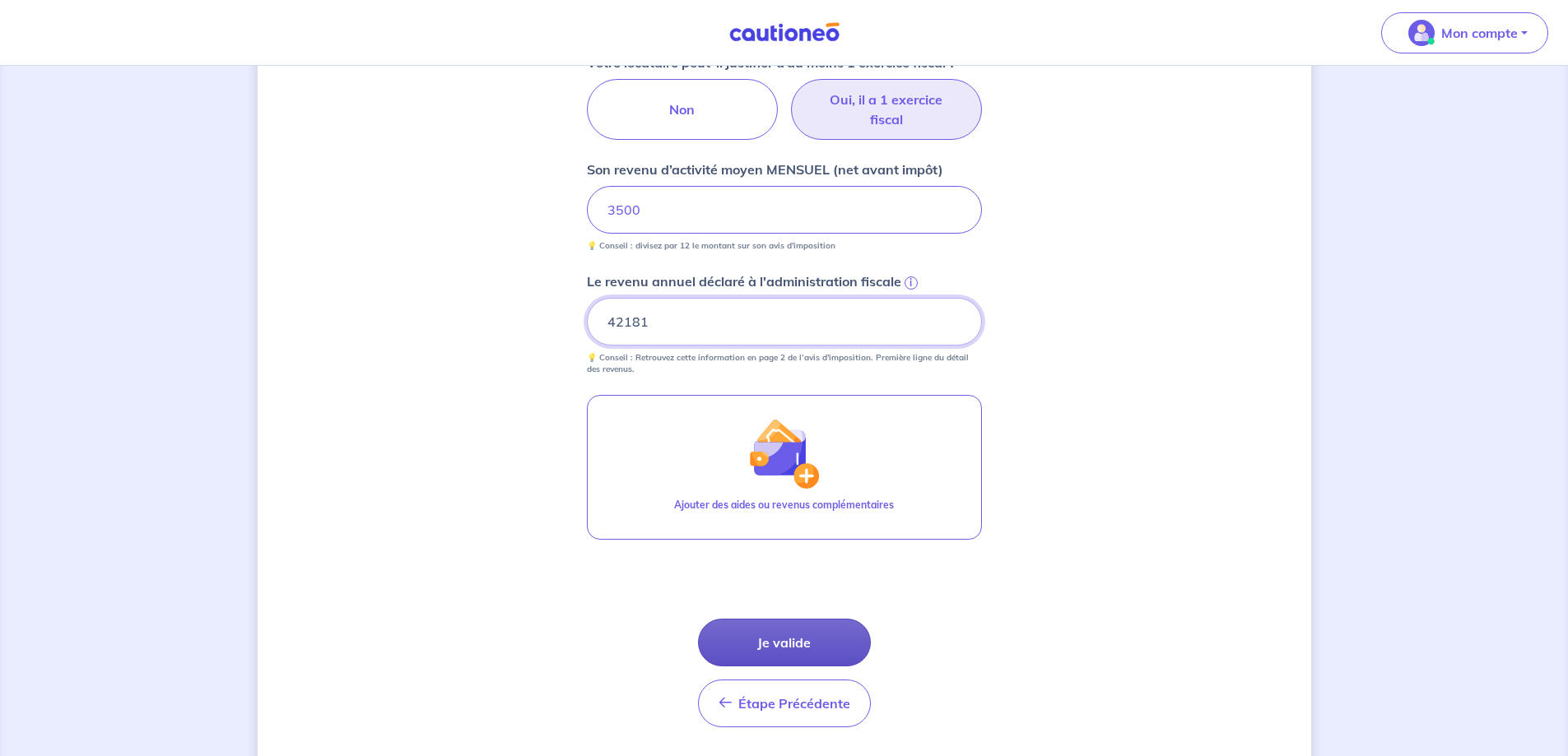
scroll to position [722, 0]
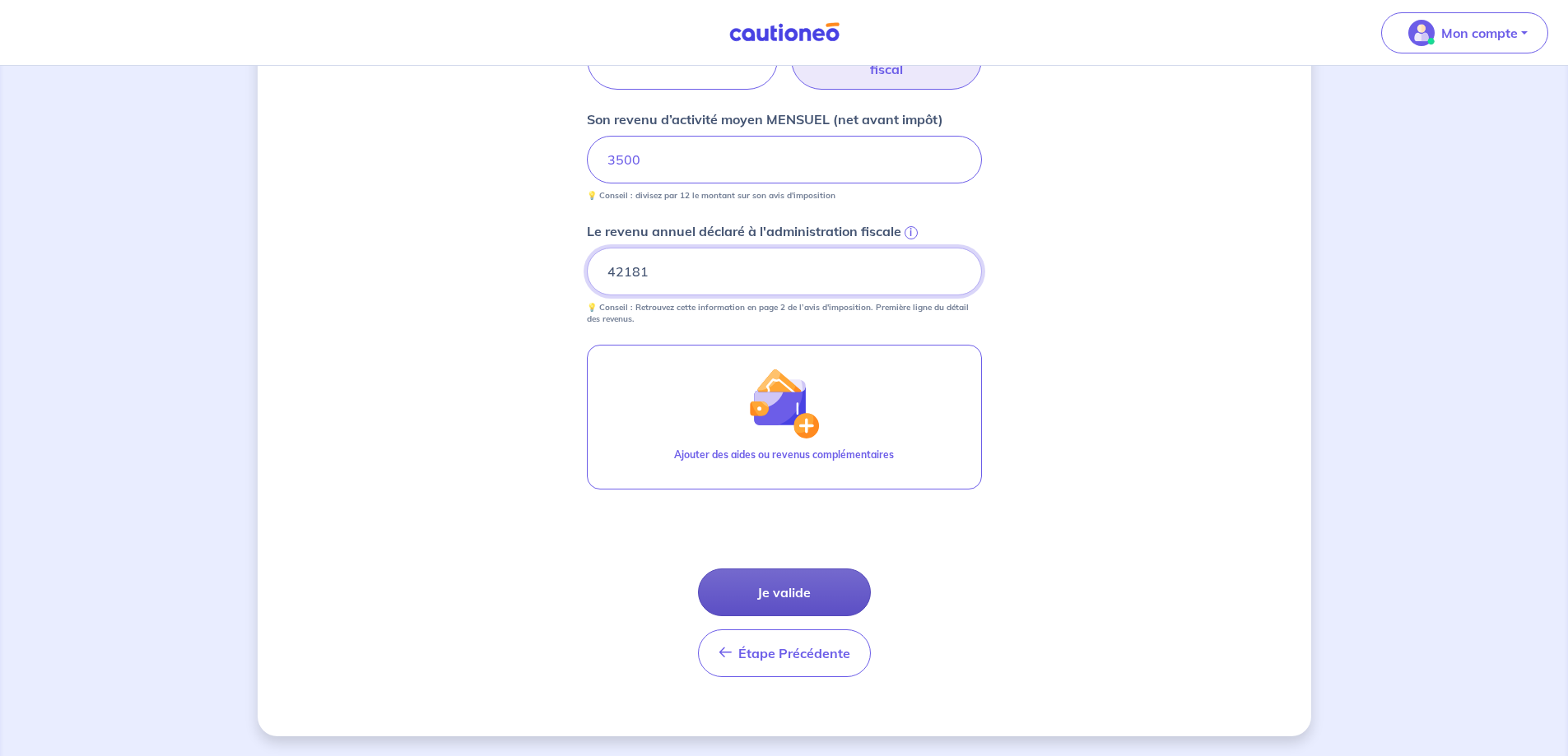
type input "42181"
click at [800, 609] on button "Je valide" at bounding box center [784, 592] width 173 height 48
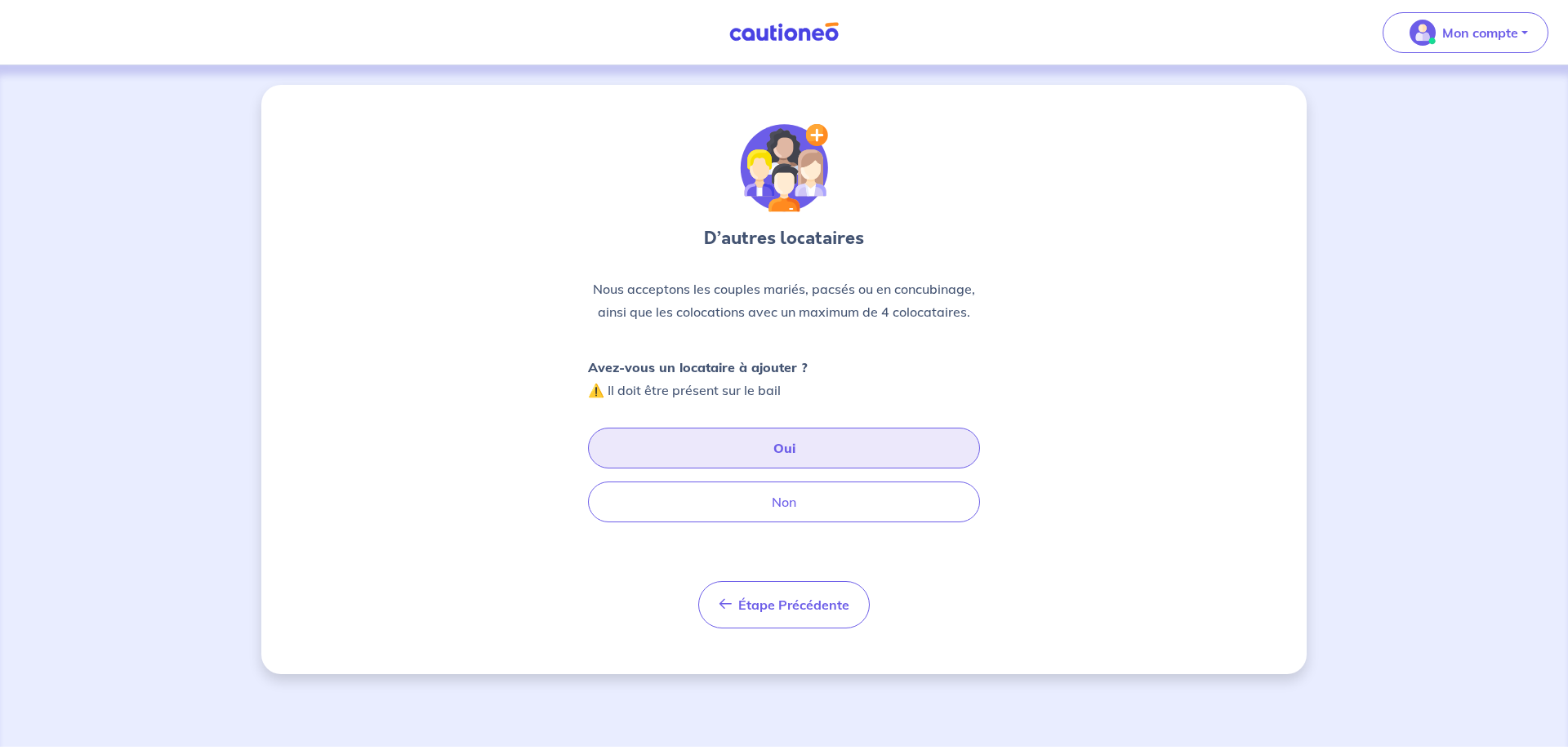
click at [685, 442] on button "Oui" at bounding box center [784, 449] width 392 height 41
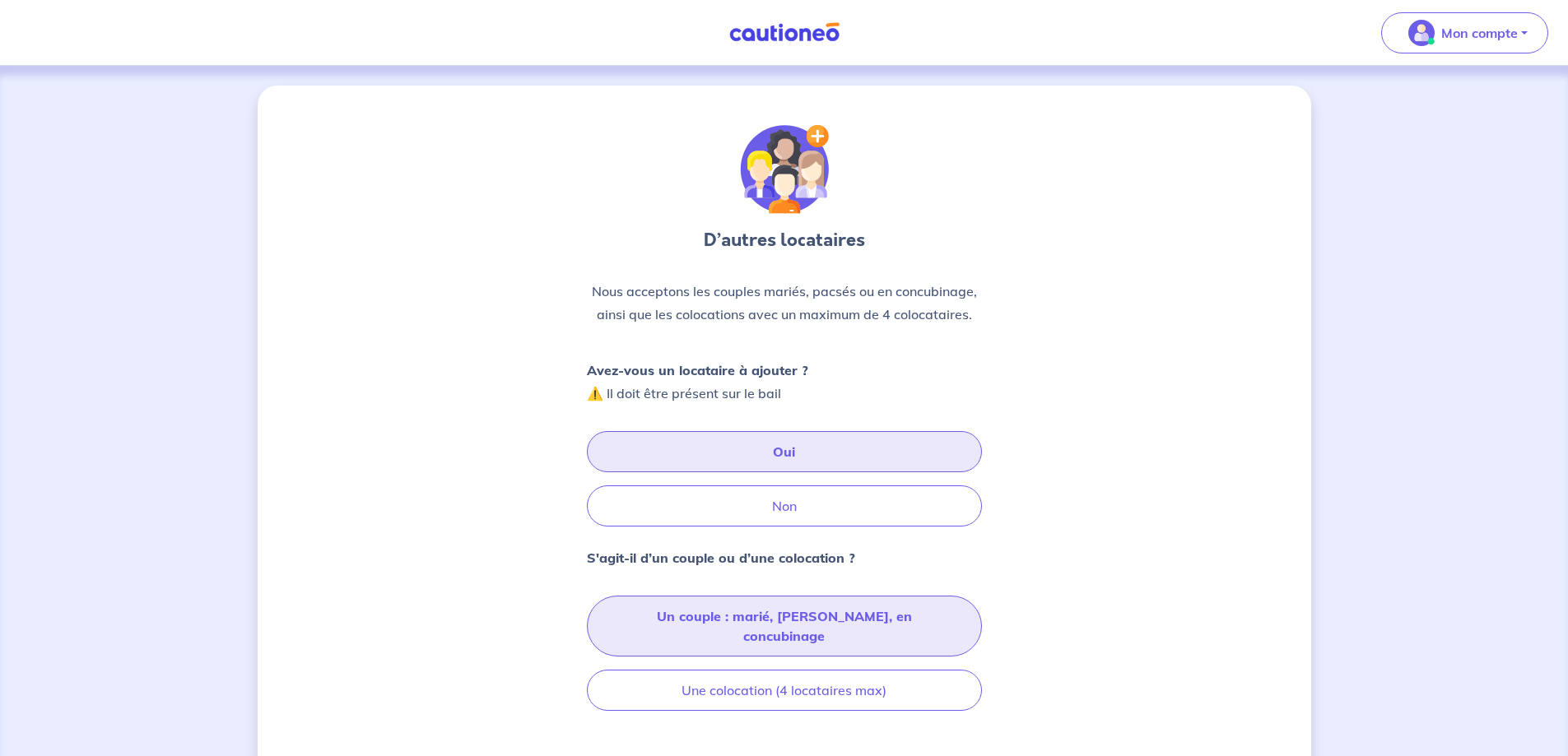
click at [779, 612] on button "Un couple : marié, [PERSON_NAME], en concubinage" at bounding box center [784, 626] width 395 height 61
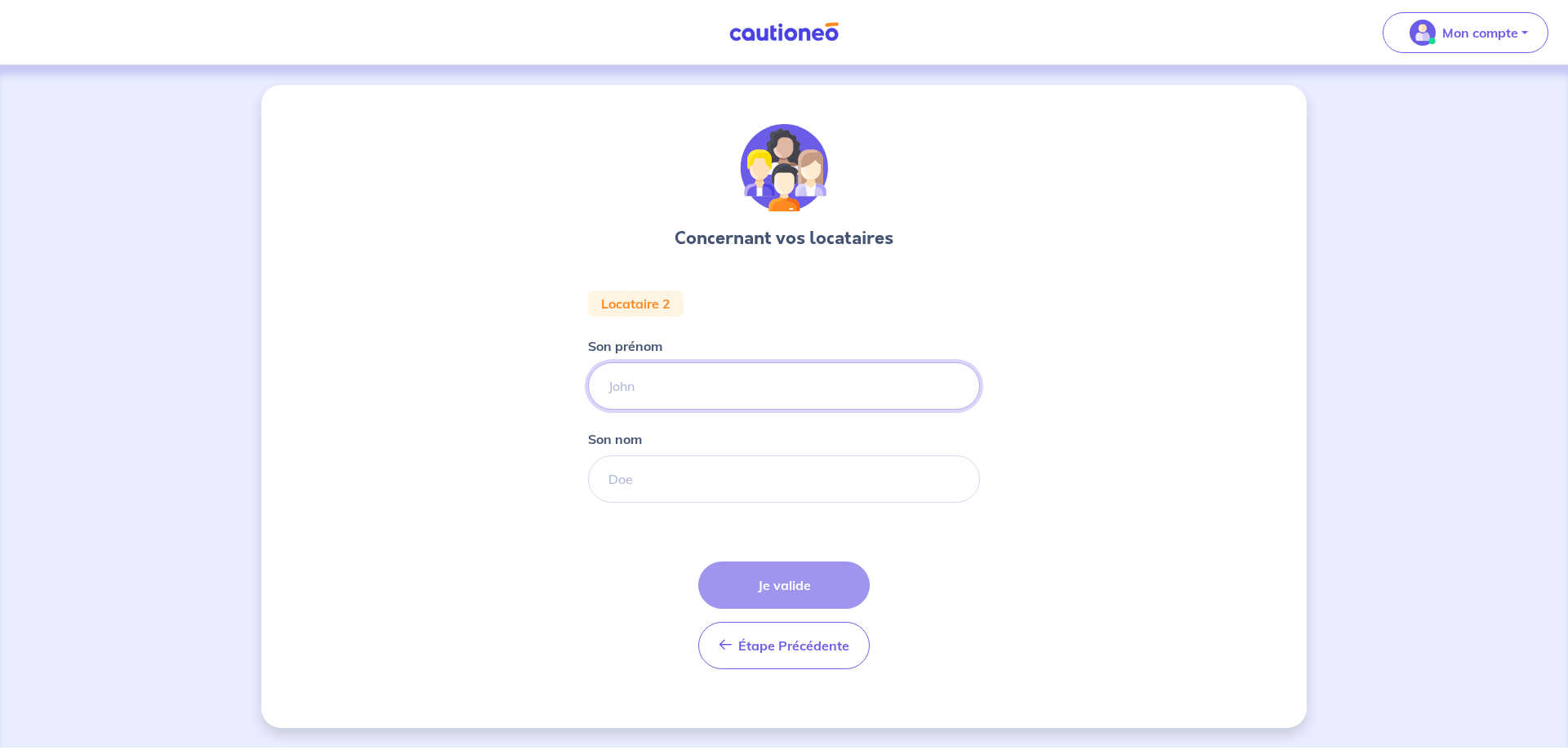
click at [639, 378] on input "Son prénom" at bounding box center [784, 386] width 392 height 47
type input "TINASOA"
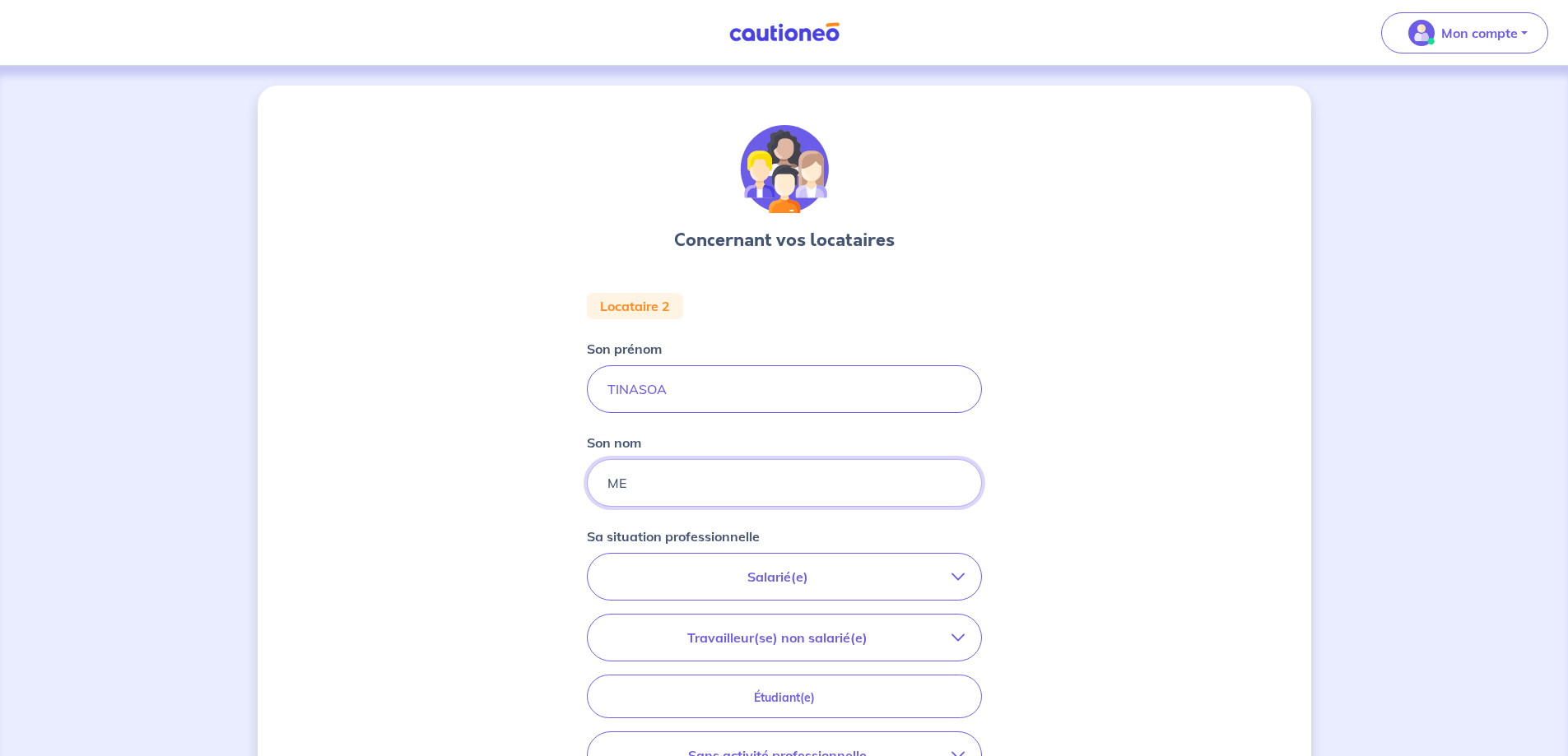
type input "[PERSON_NAME]"
click at [771, 570] on p "Salarié(e)" at bounding box center [777, 577] width 347 height 20
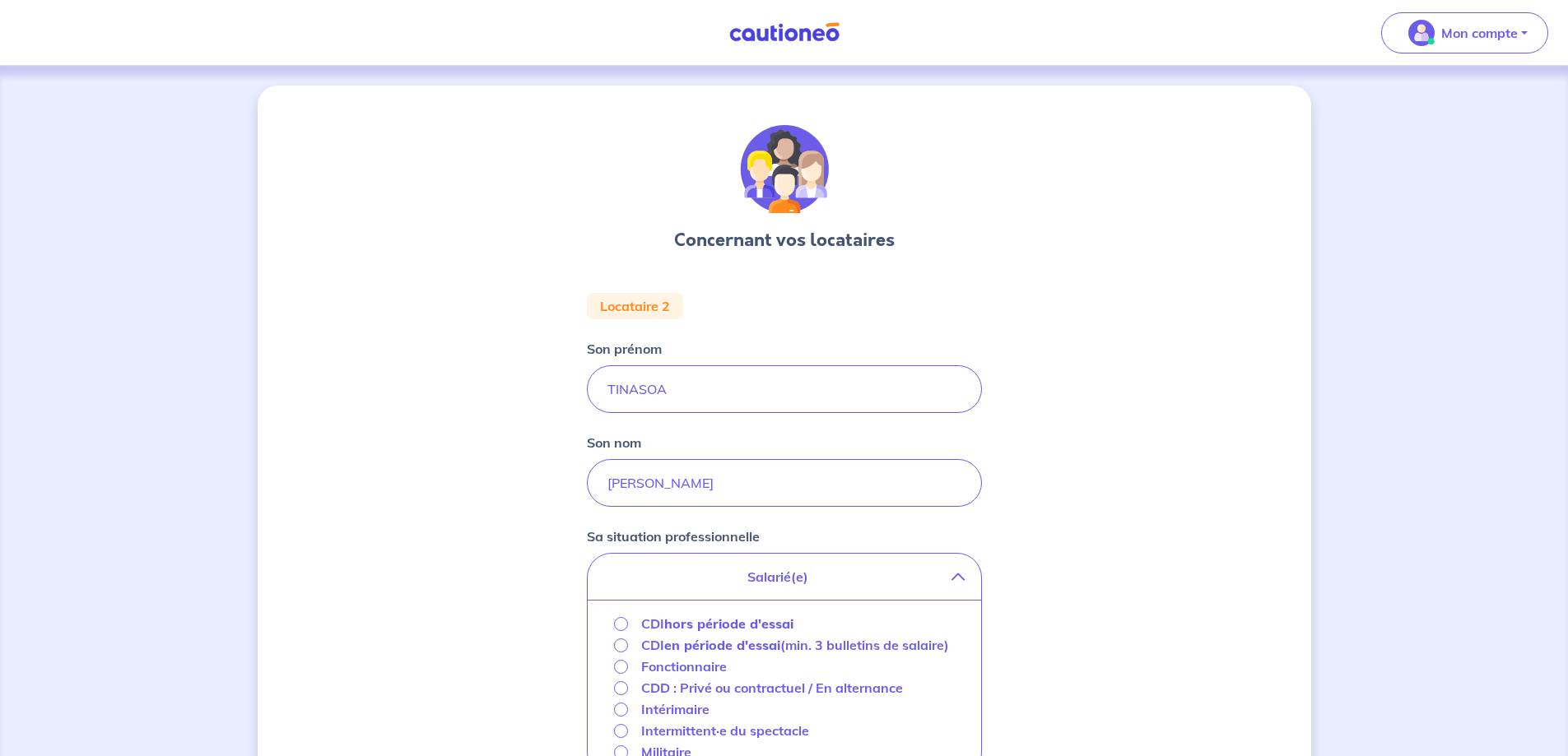
click at [734, 625] on strong "hors période d'essai" at bounding box center [728, 624] width 129 height 16
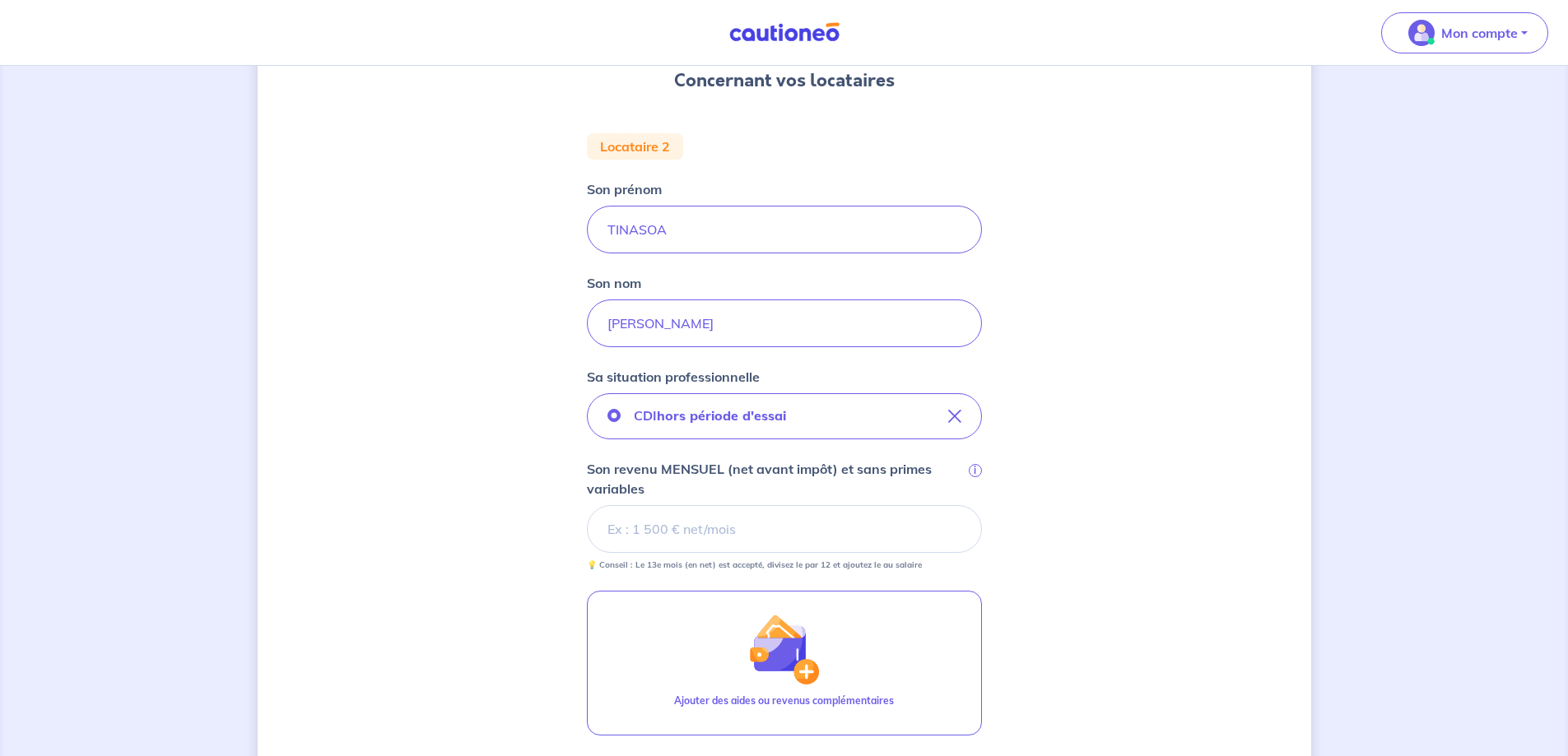
scroll to position [165, 0]
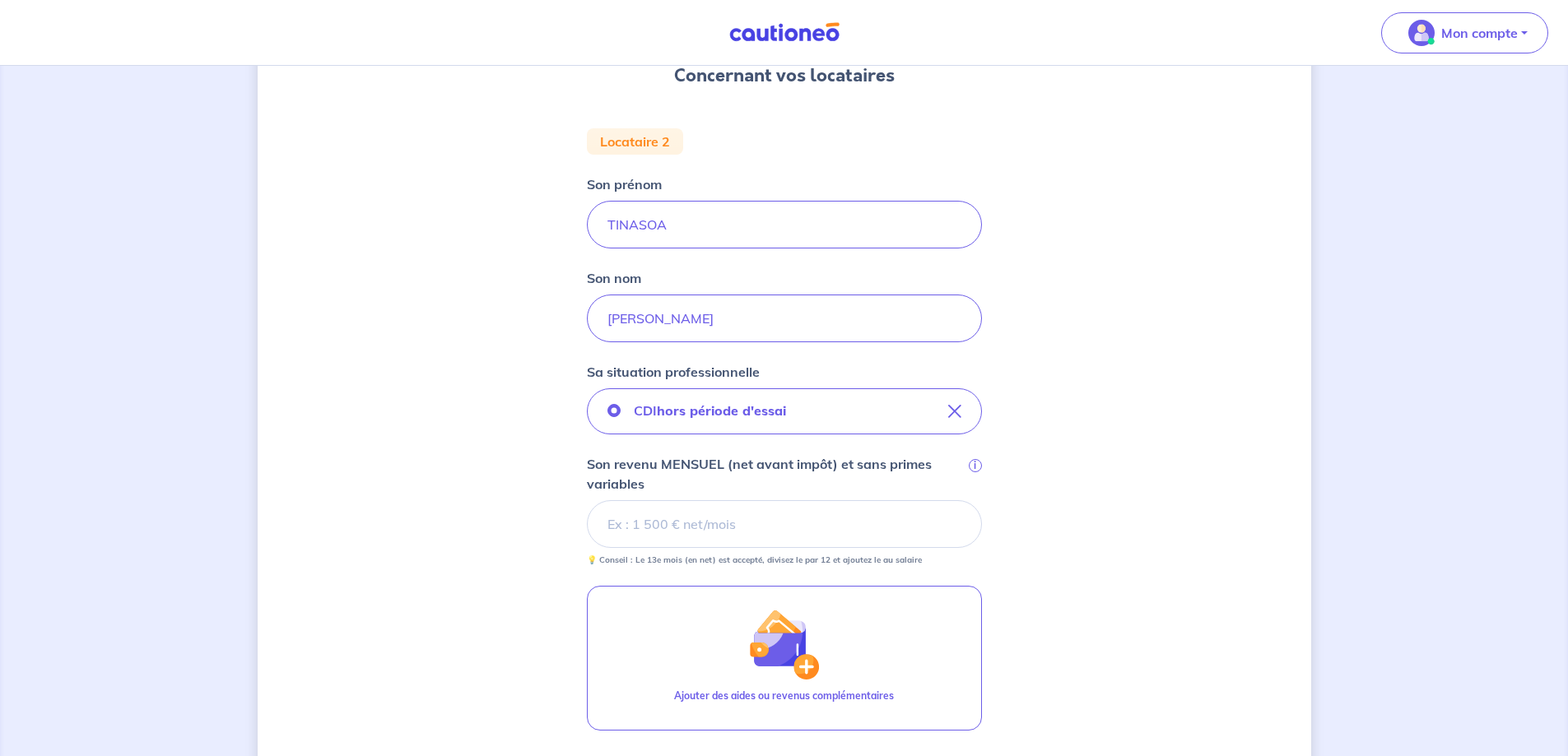
click at [665, 520] on input "Son revenu MENSUEL (net avant impôt) et sans primes variables i" at bounding box center [784, 524] width 395 height 48
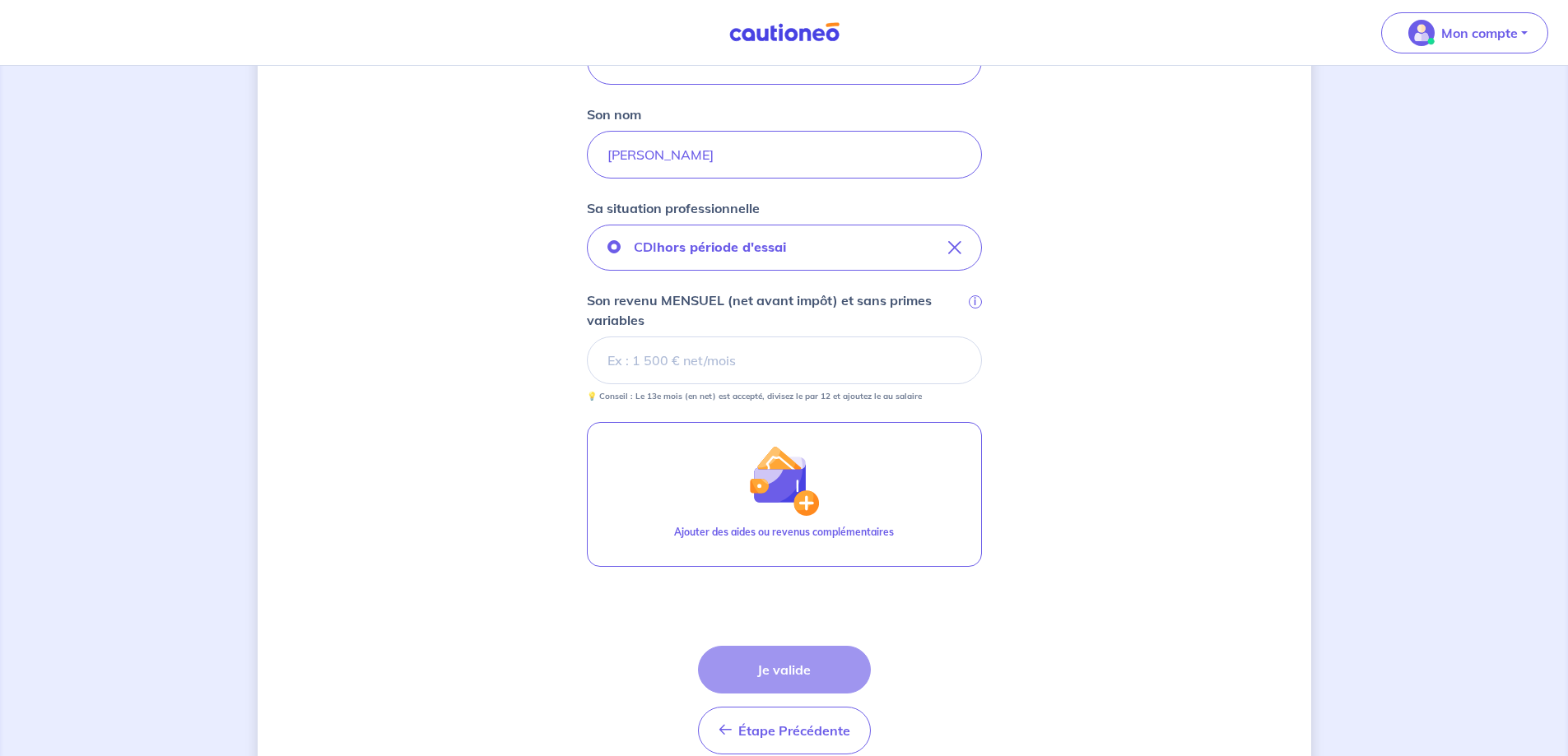
scroll to position [329, 0]
click at [677, 371] on input "Son revenu MENSUEL (net avant impôt) et sans primes variables i" at bounding box center [784, 360] width 395 height 48
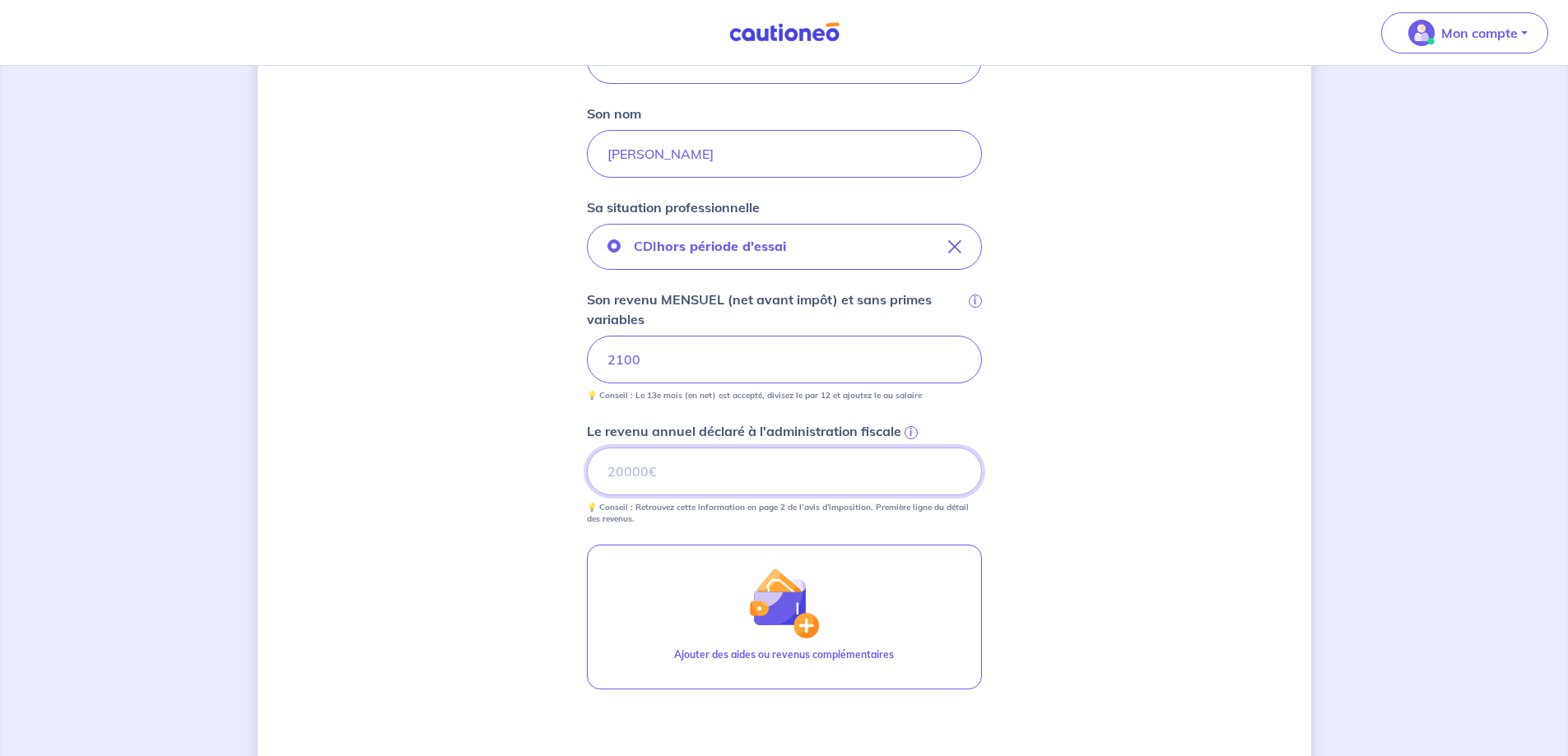
click at [688, 454] on input "Le revenu annuel déclaré à l'administration fiscale i" at bounding box center [784, 471] width 395 height 48
type input "26215"
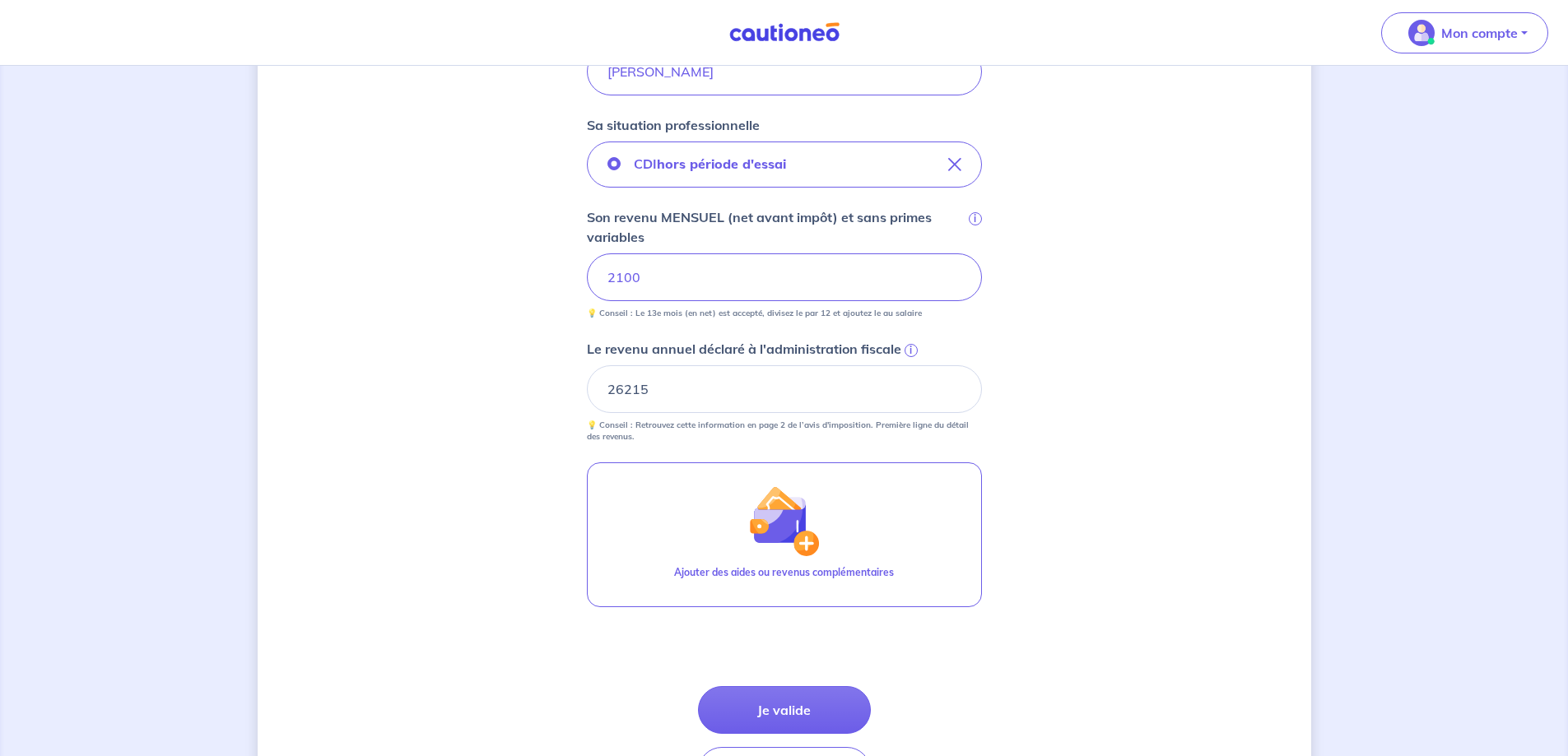
scroll to position [529, 0]
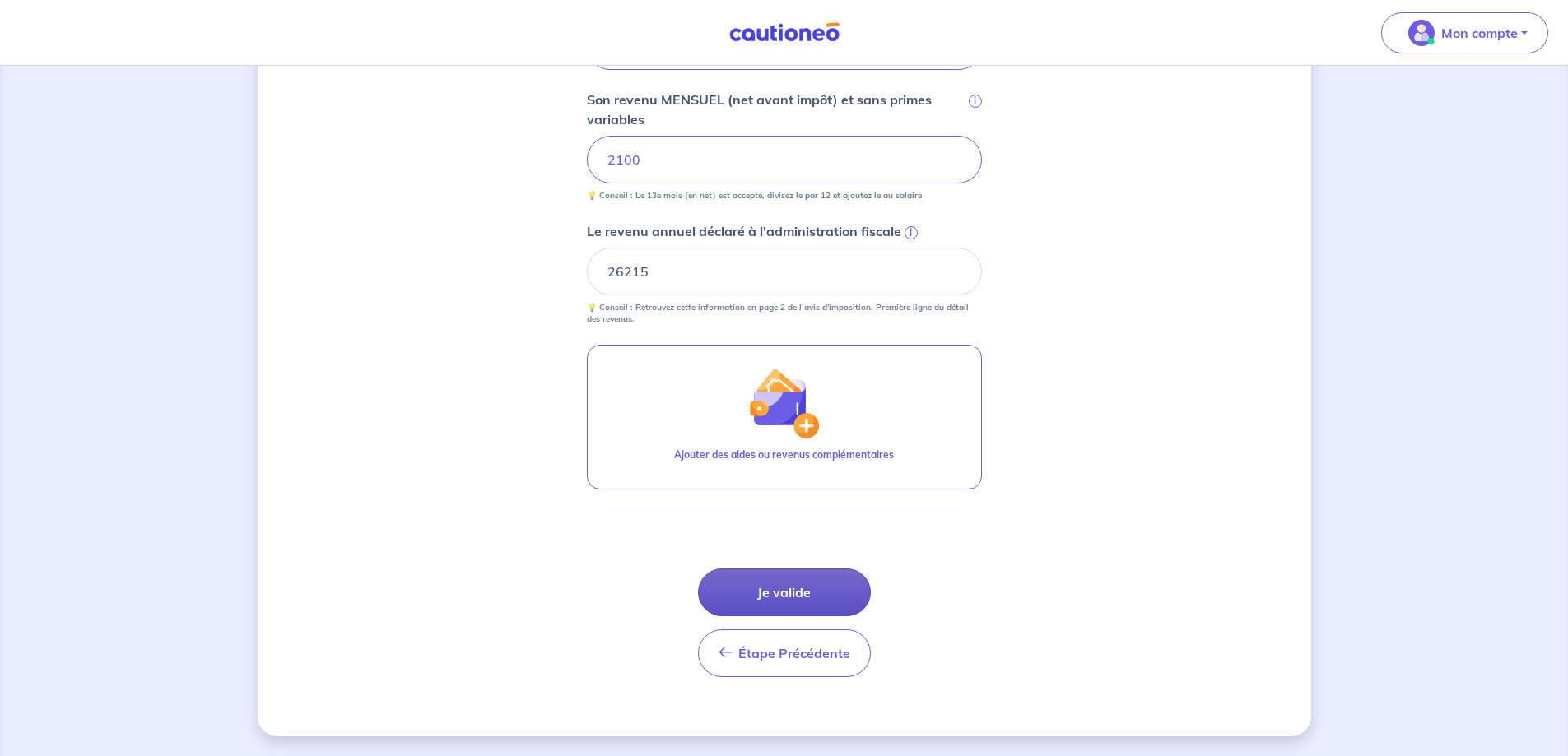
click at [752, 584] on button "Je valide" at bounding box center [784, 592] width 173 height 48
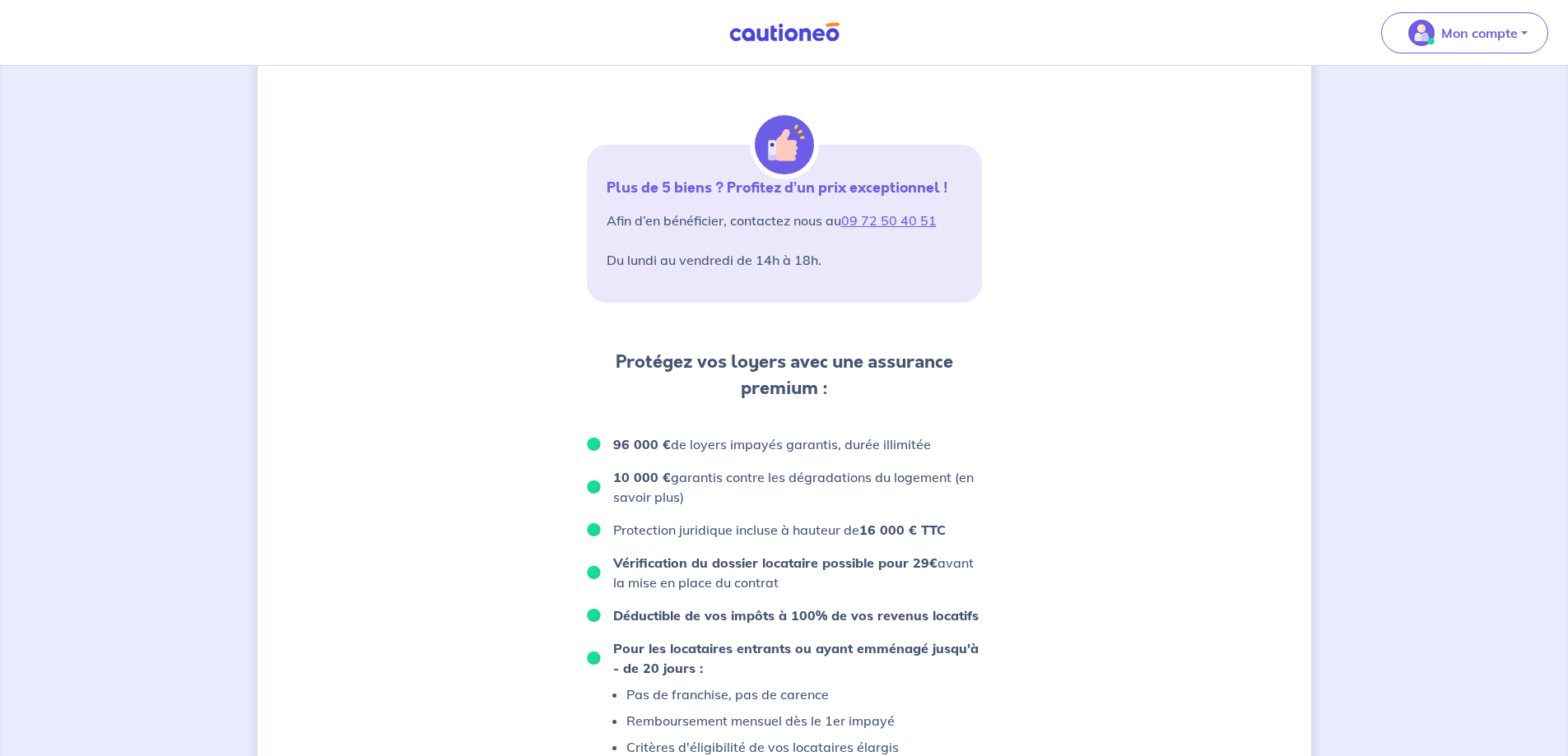
scroll to position [651, 0]
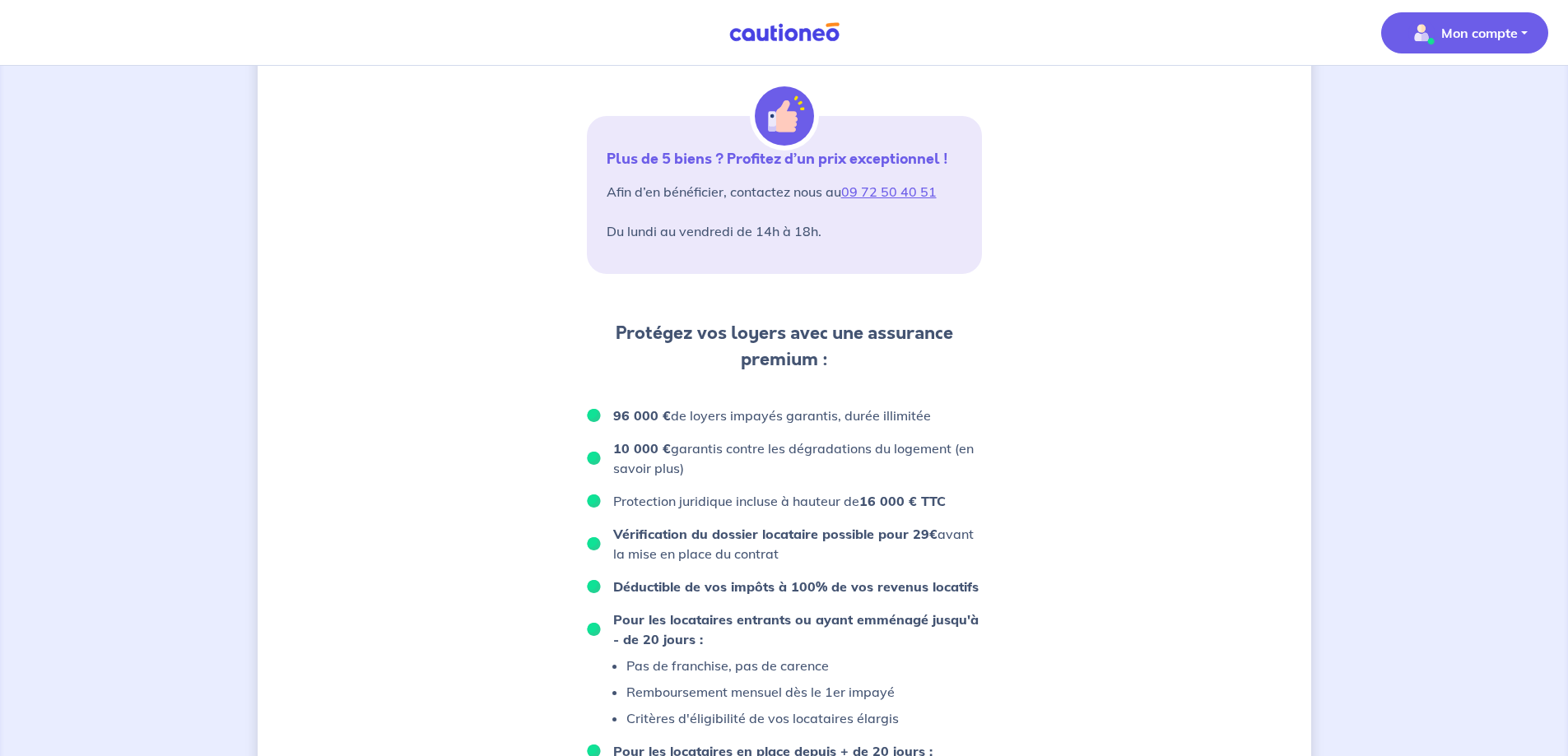
click at [1455, 41] on p "Mon compte" at bounding box center [1479, 33] width 77 height 20
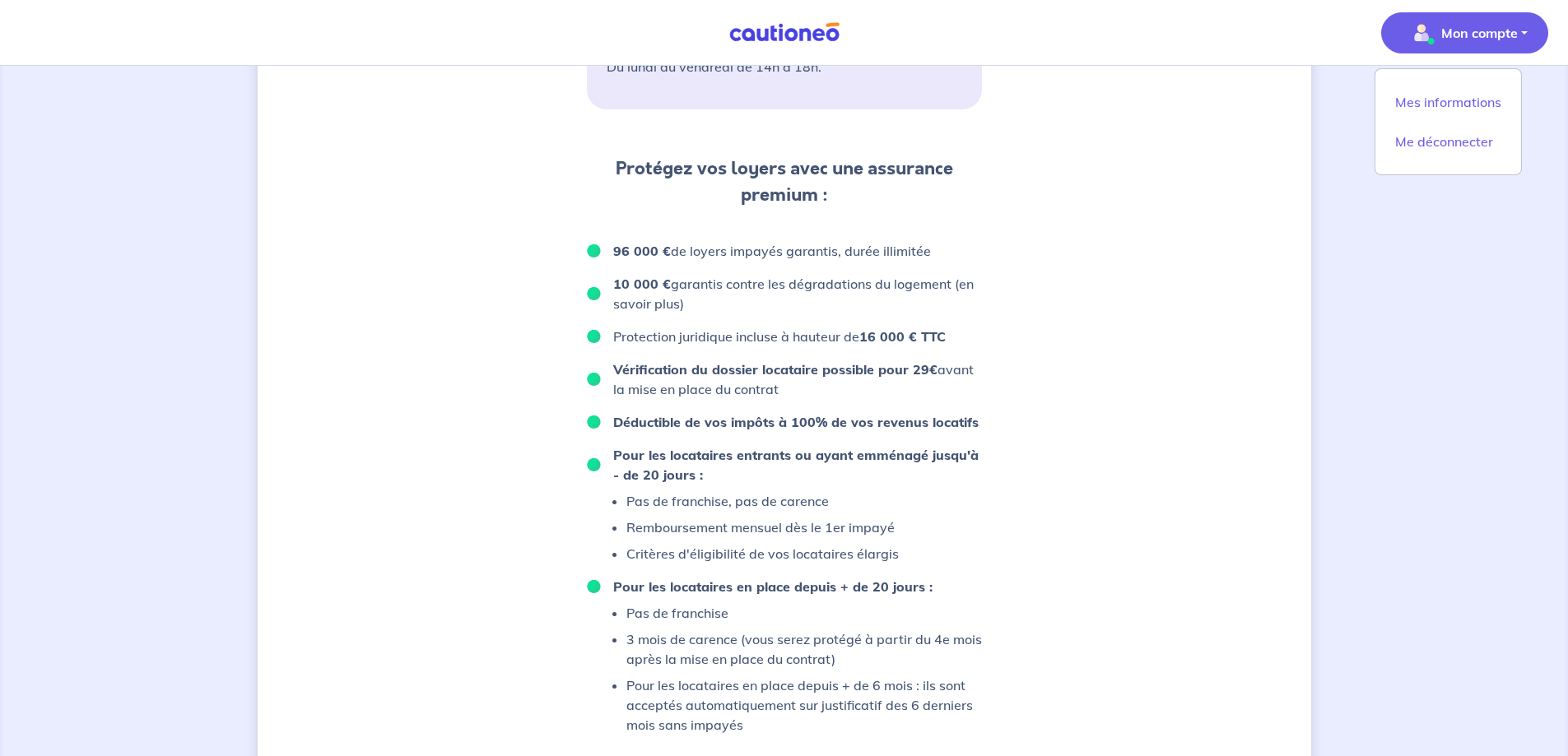
scroll to position [980, 0]
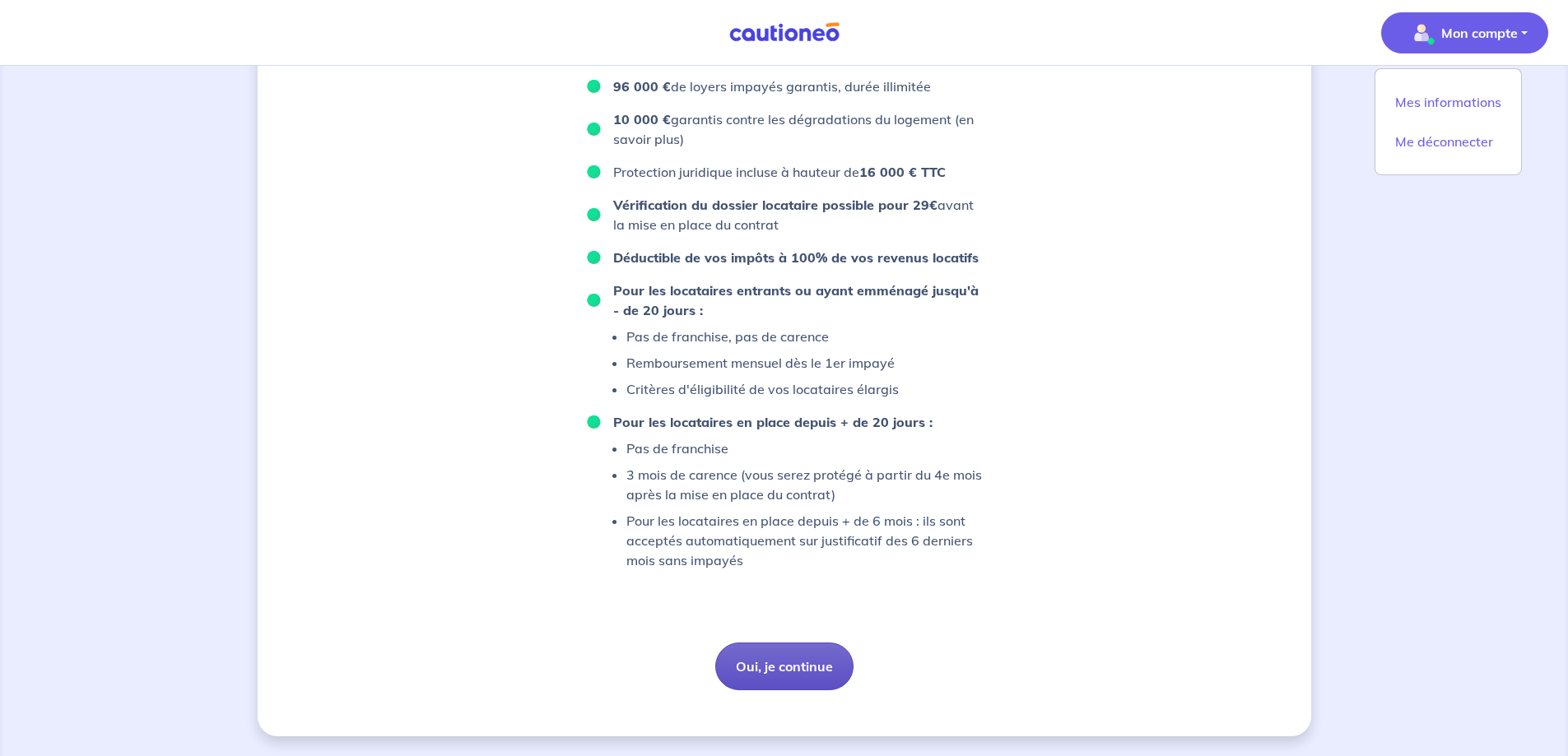
click at [772, 663] on button "Oui, je continue" at bounding box center [784, 666] width 138 height 48
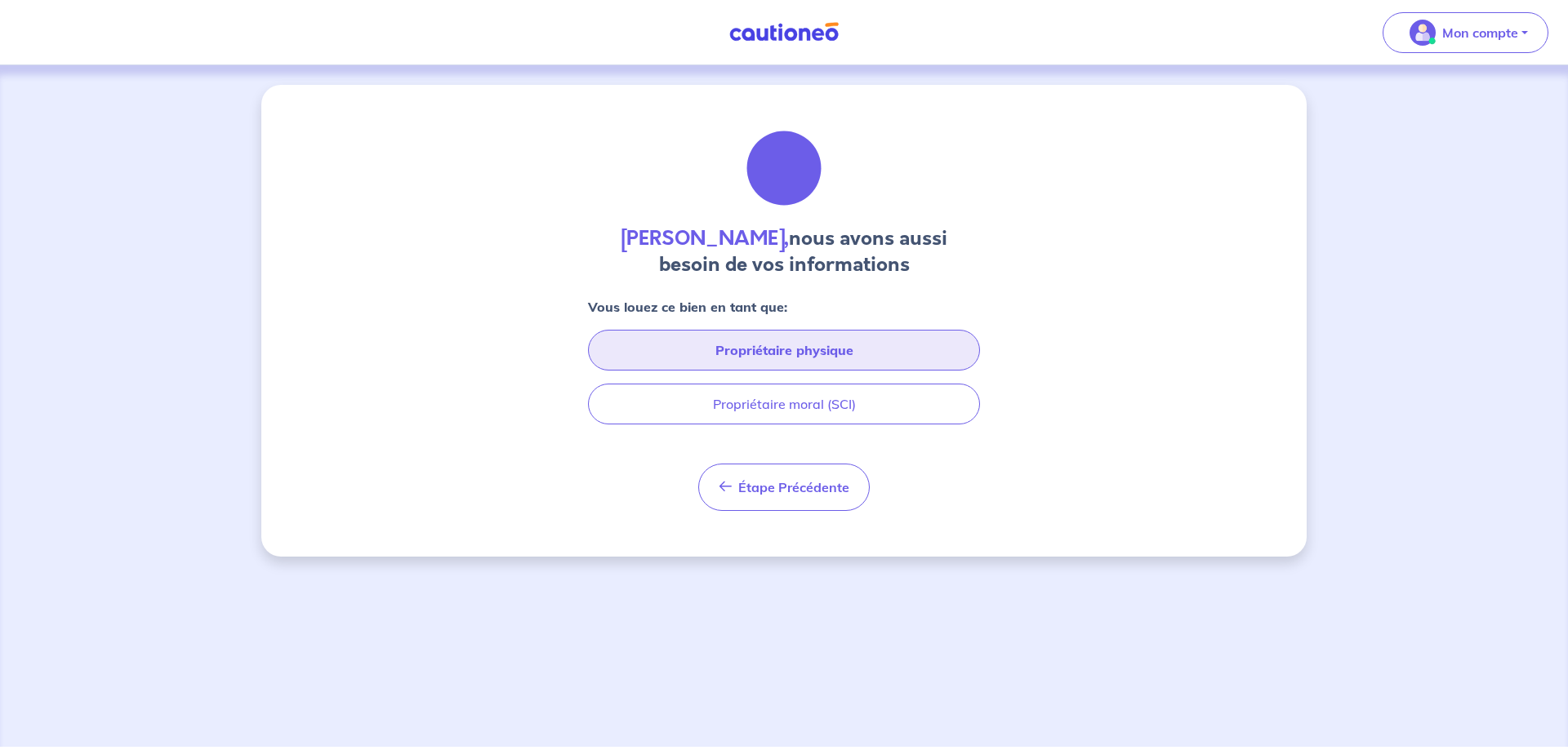
click at [875, 346] on button "Propriétaire physique" at bounding box center [784, 350] width 392 height 41
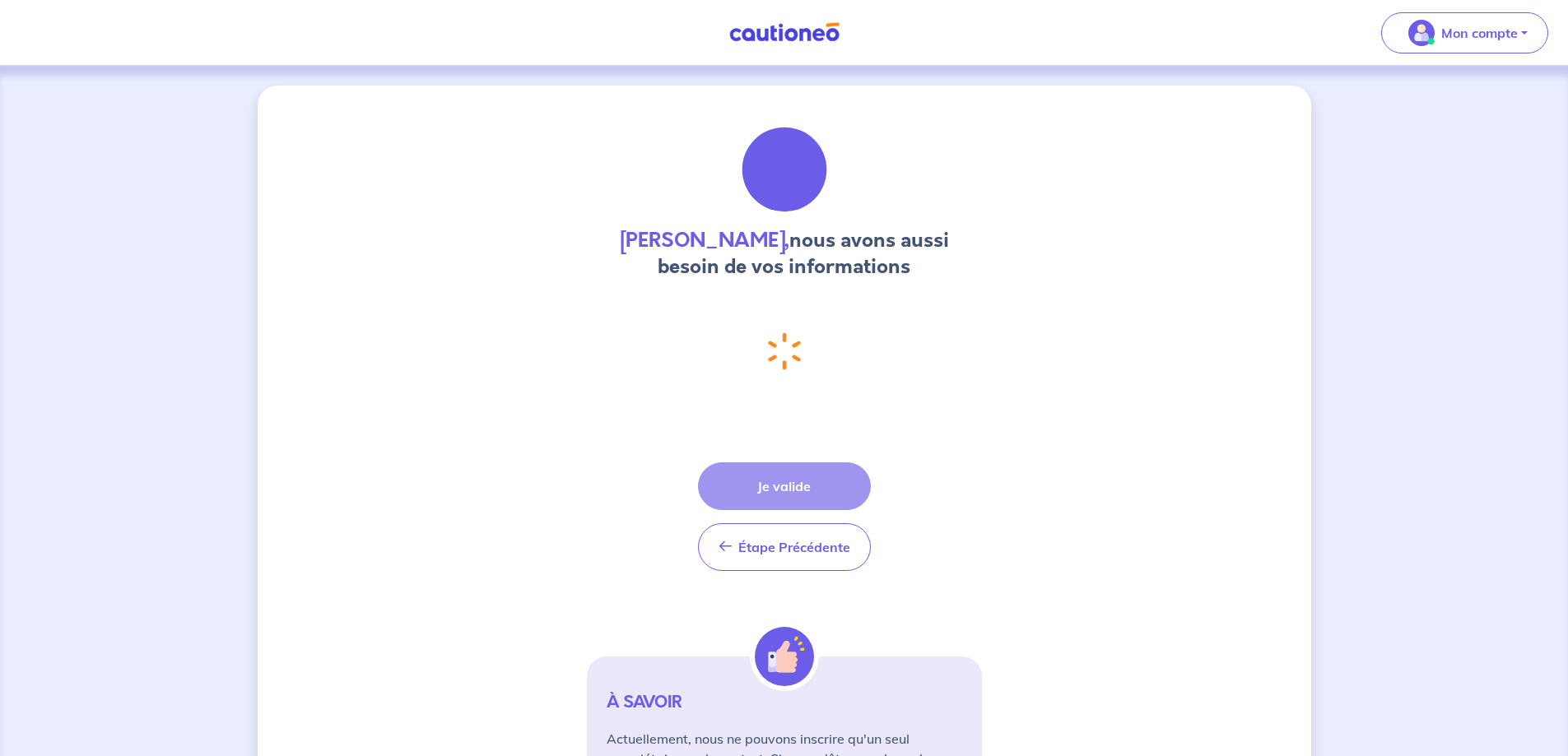
select select "FR"
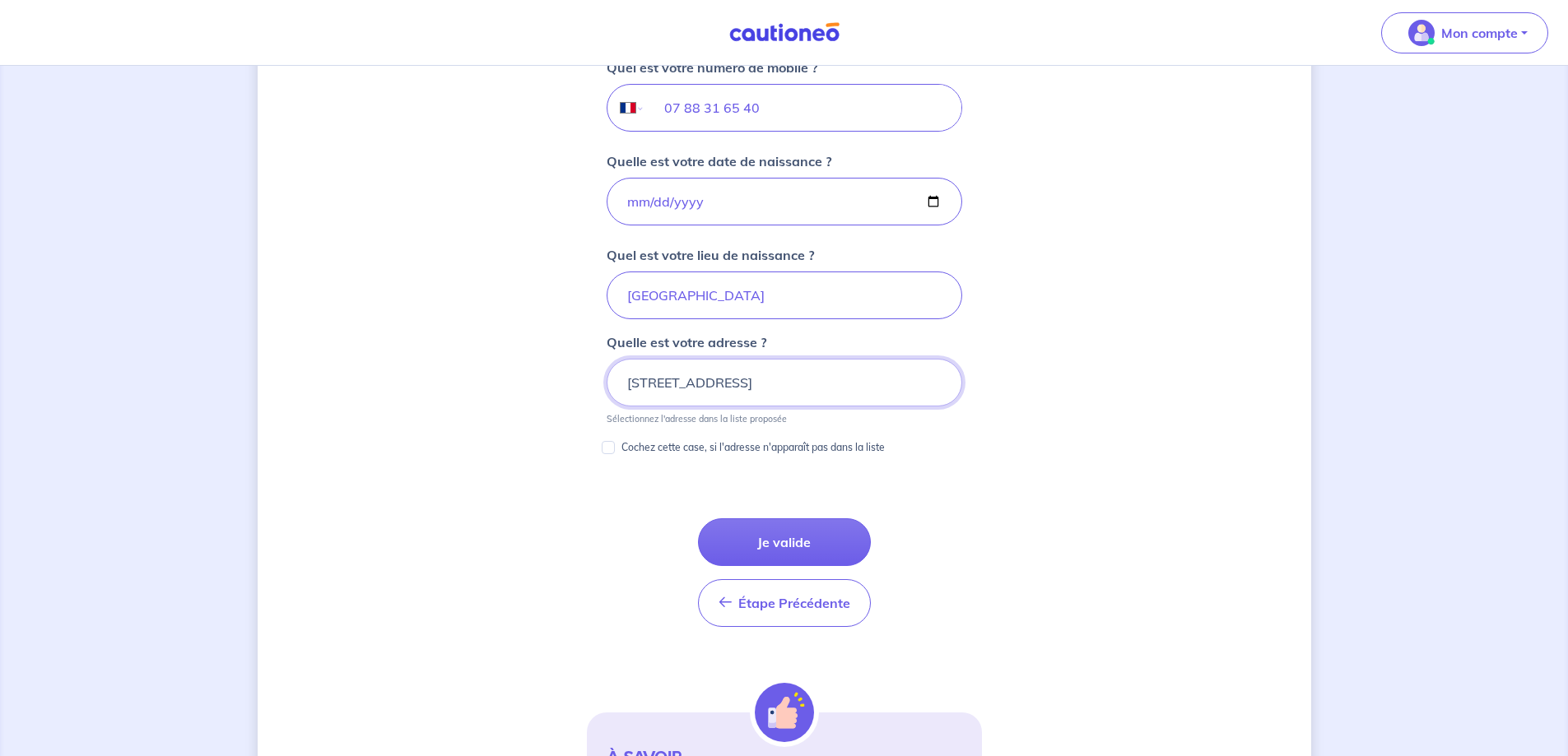
scroll to position [681, 0]
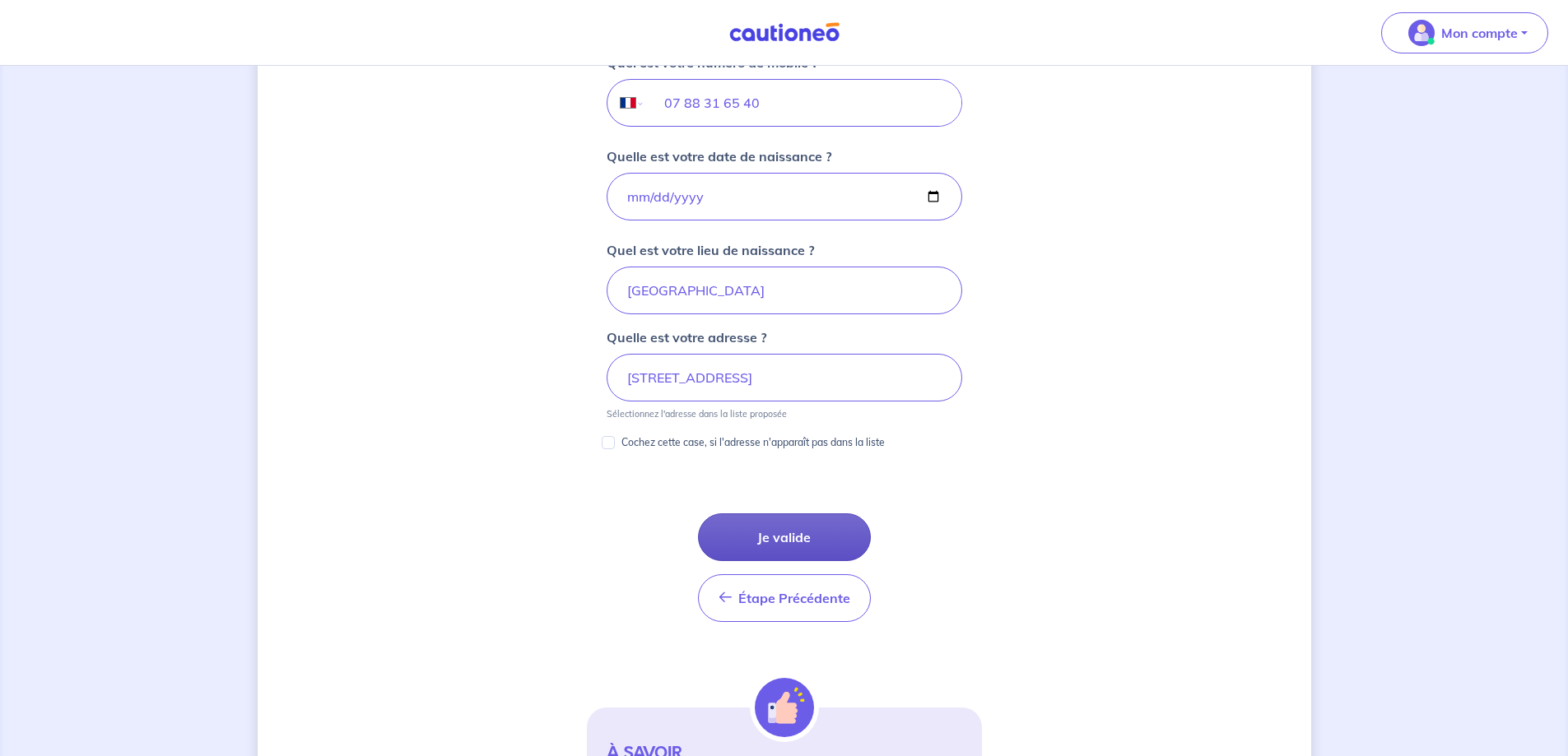
click at [773, 543] on button "Je valide" at bounding box center [784, 537] width 173 height 48
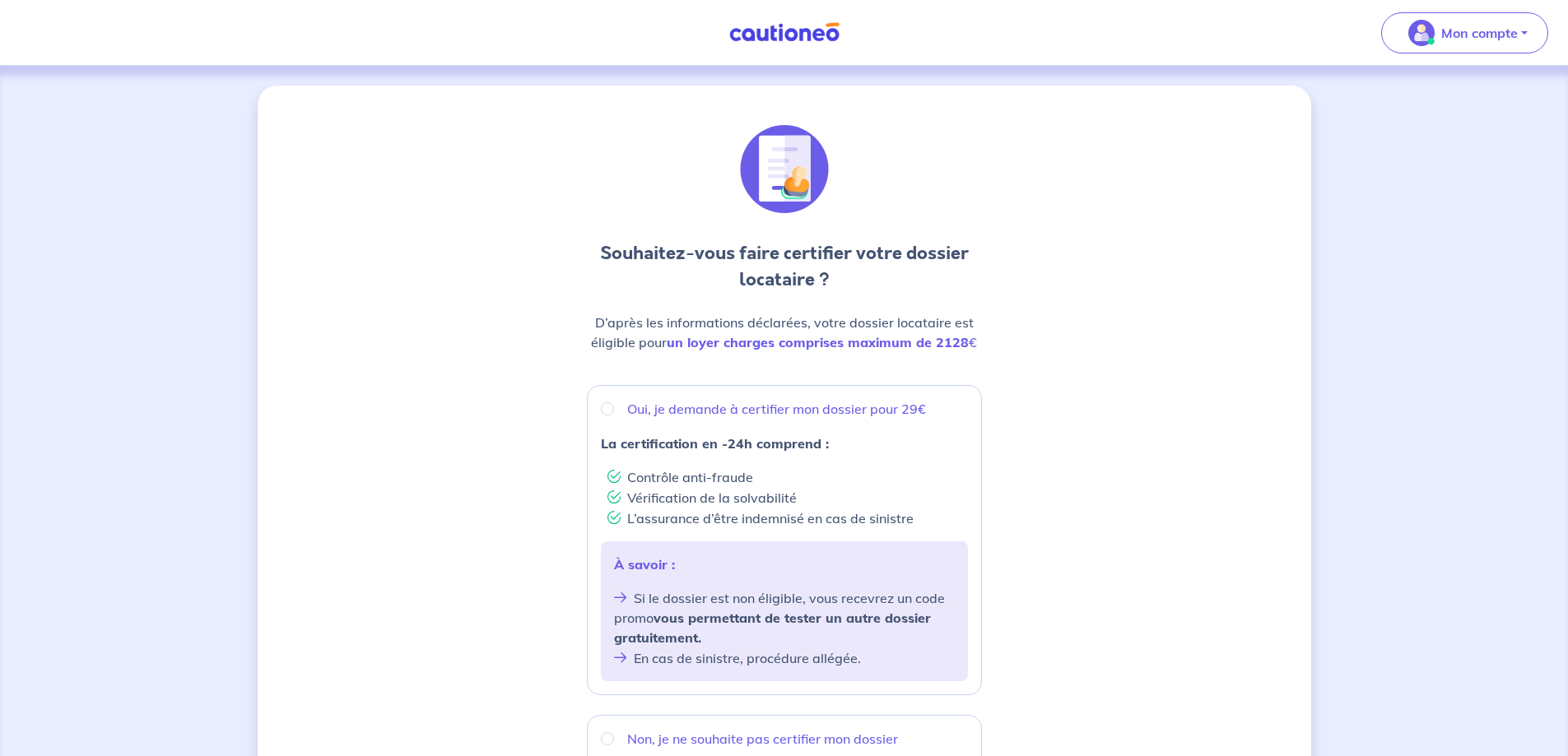
click at [728, 403] on p "Oui, je demande à certifier mon dossier pour 29€" at bounding box center [777, 409] width 299 height 20
click at [614, 403] on input "Oui, je demande à certifier mon dossier pour 29€" at bounding box center [607, 409] width 14 height 14
radio input "true"
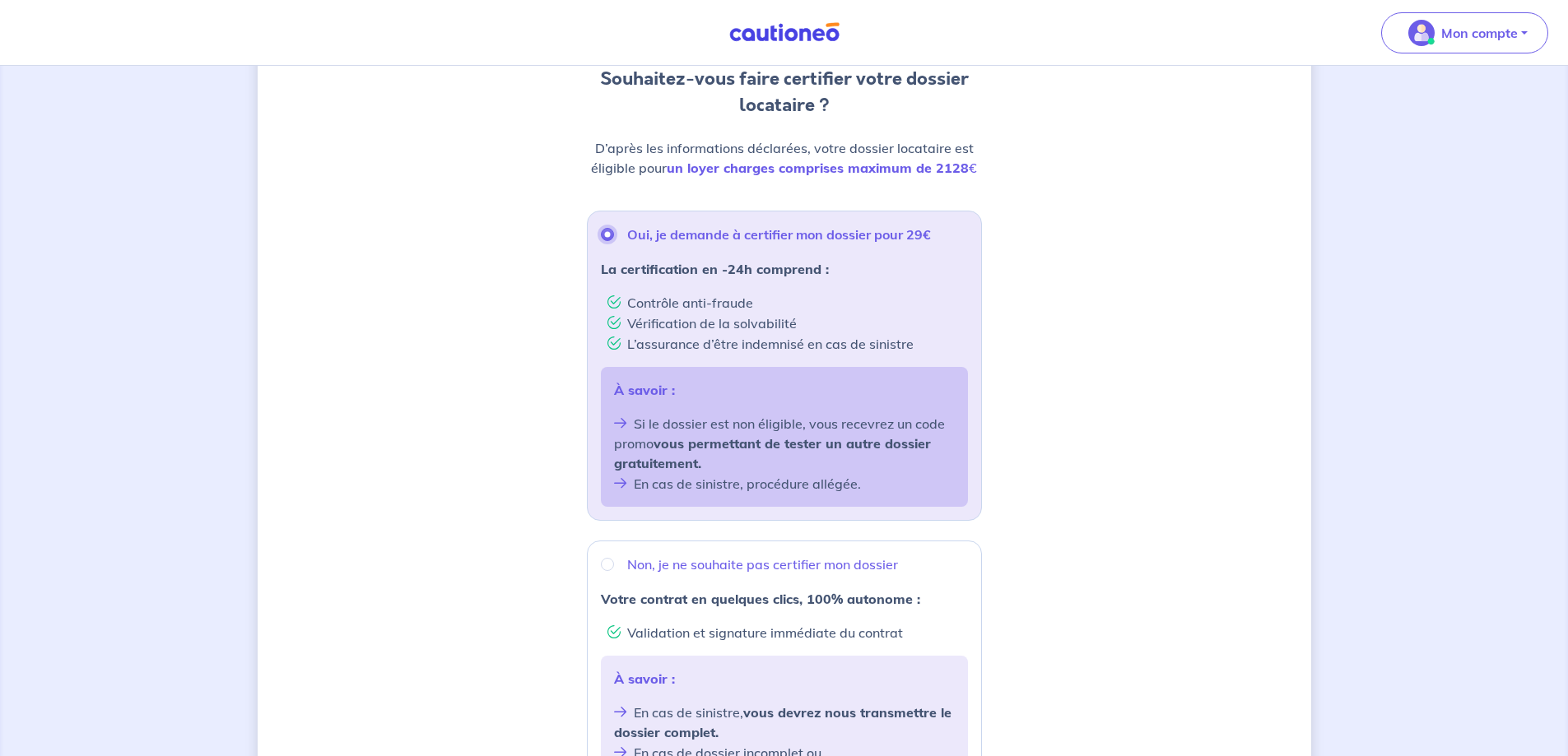
scroll to position [146, 0]
